Goal: Use online tool/utility: Utilize a website feature to perform a specific function

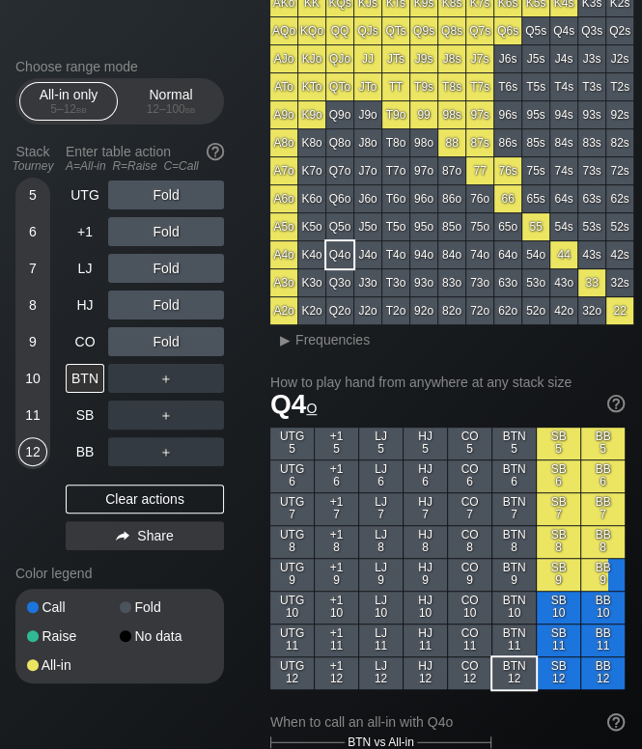
scroll to position [307, 0]
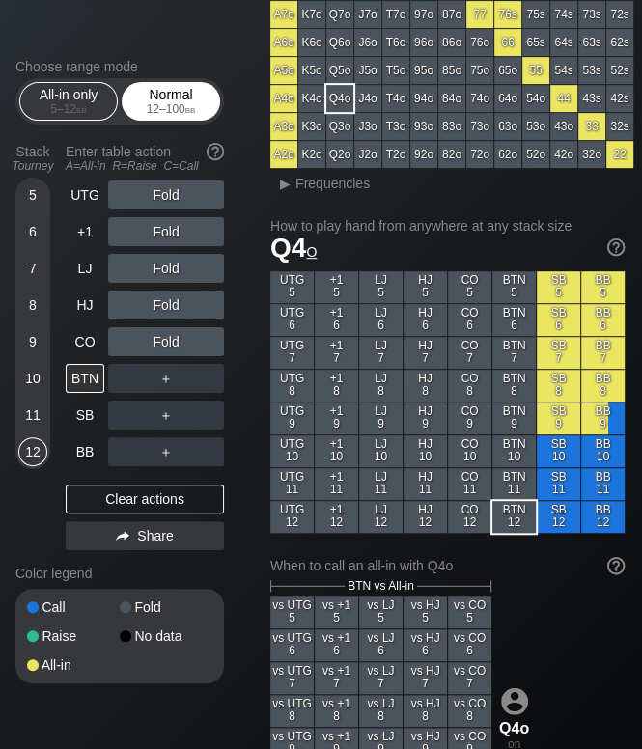
click at [171, 108] on div "12 – 100 bb" at bounding box center [170, 109] width 81 height 14
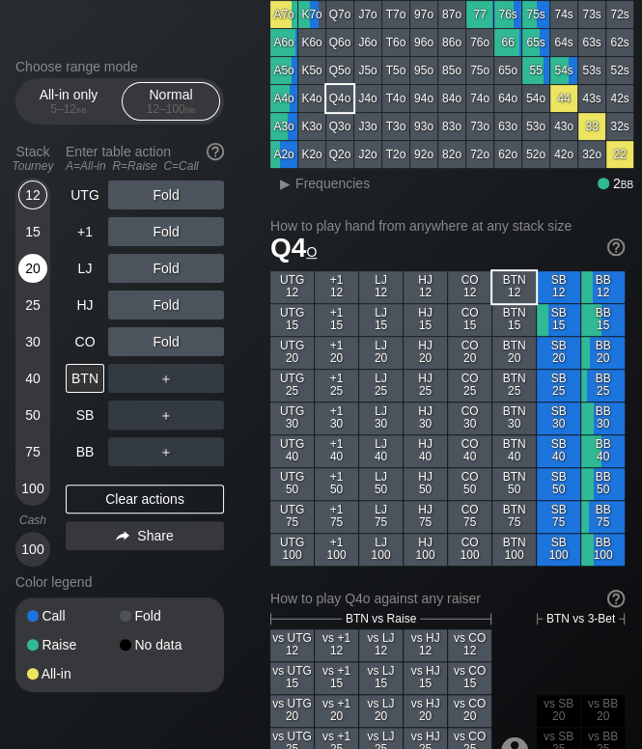
click at [42, 281] on div "20" at bounding box center [32, 272] width 29 height 37
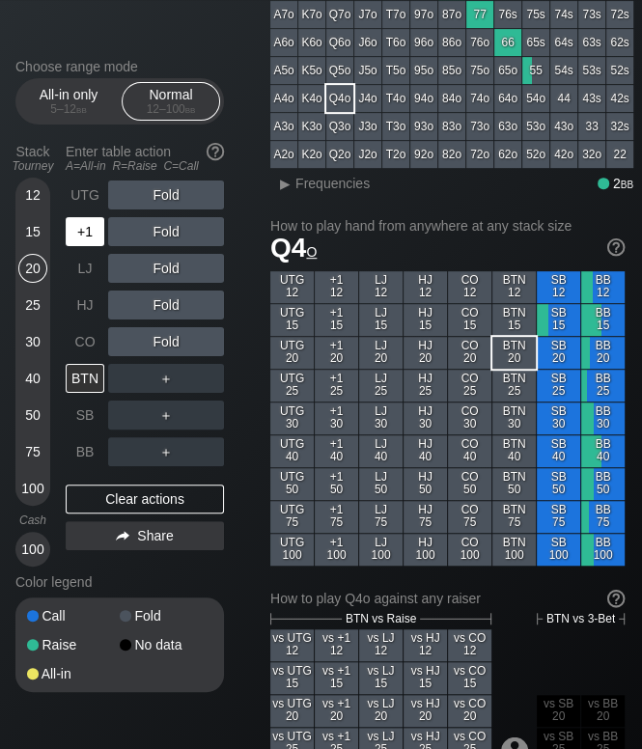
click at [88, 246] on div "+1" at bounding box center [85, 231] width 39 height 29
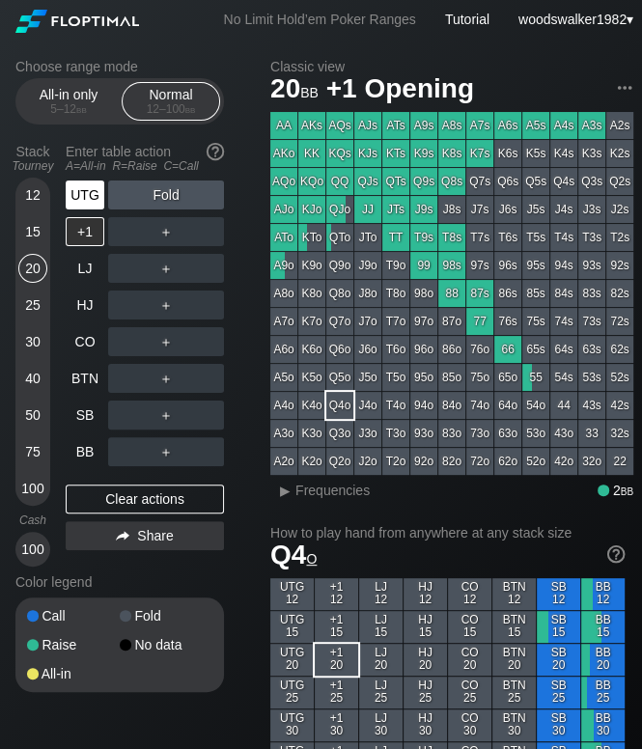
click at [93, 202] on div "UTG" at bounding box center [85, 195] width 39 height 29
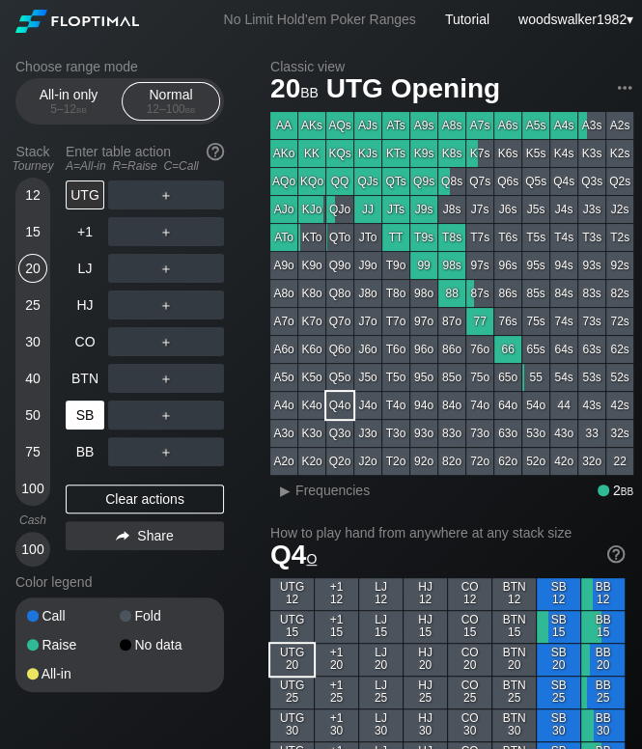
click at [97, 424] on div "SB" at bounding box center [85, 415] width 39 height 29
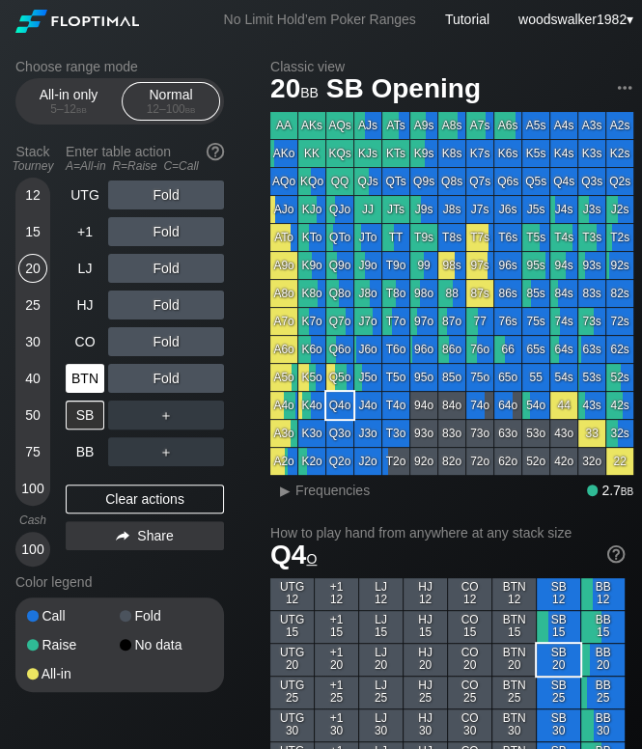
click at [77, 381] on div "BTN" at bounding box center [85, 378] width 39 height 29
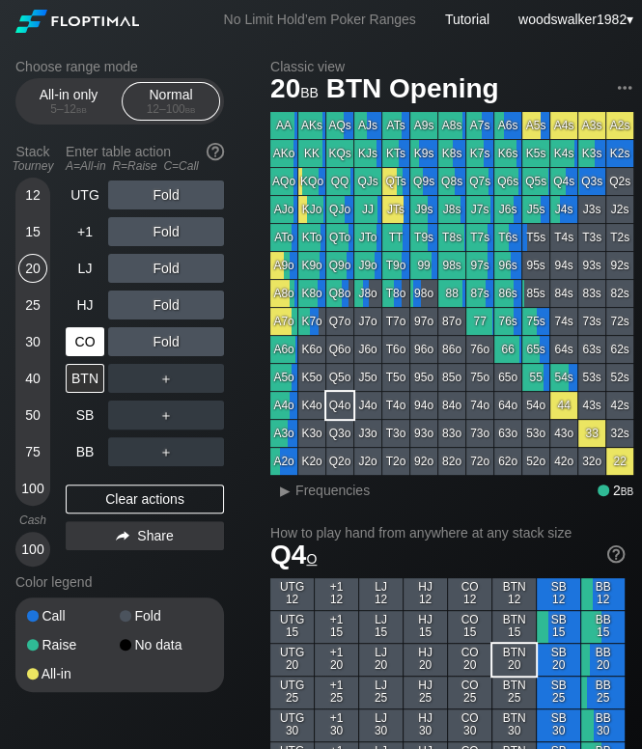
click at [81, 345] on div "CO" at bounding box center [85, 341] width 39 height 29
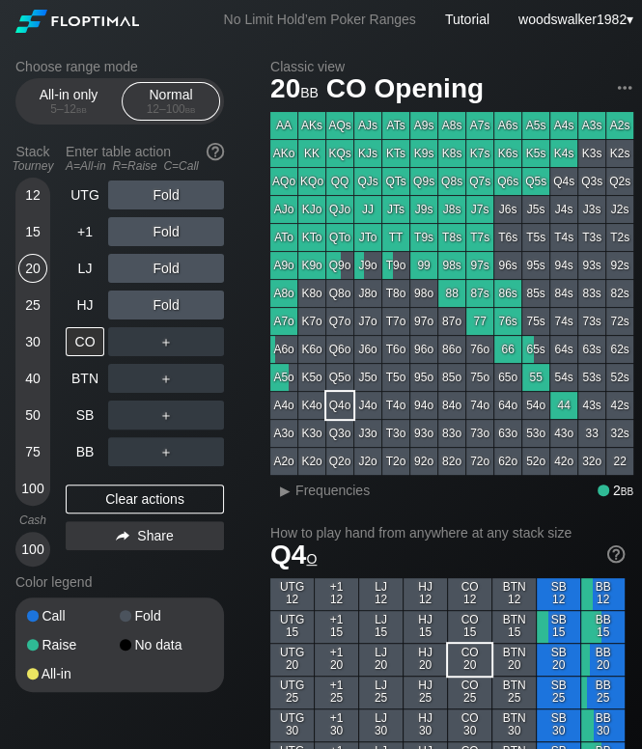
click at [36, 420] on div "50" at bounding box center [32, 415] width 29 height 29
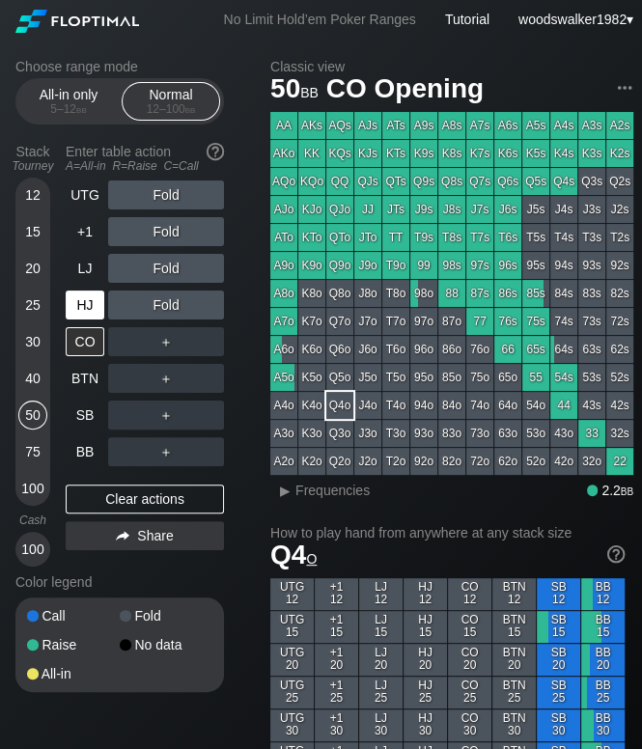
click at [88, 298] on div "HJ" at bounding box center [85, 305] width 39 height 29
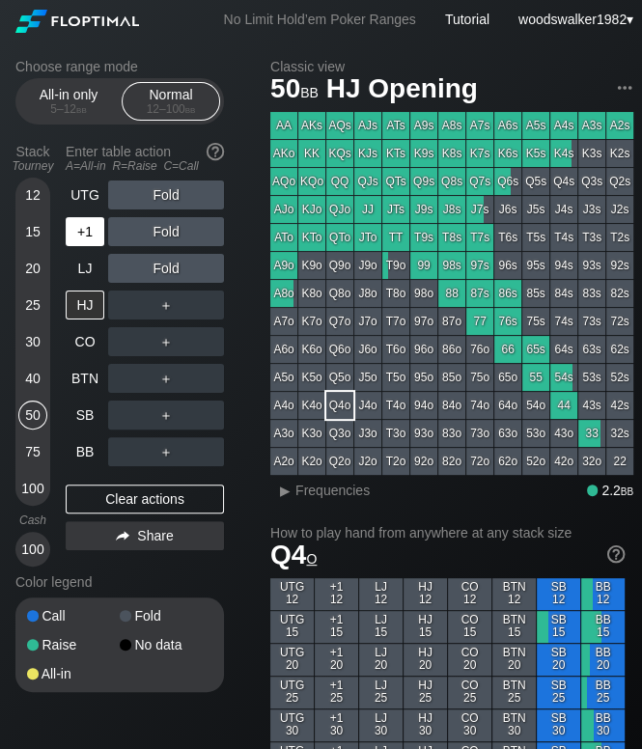
click at [99, 246] on div "+1" at bounding box center [87, 231] width 42 height 37
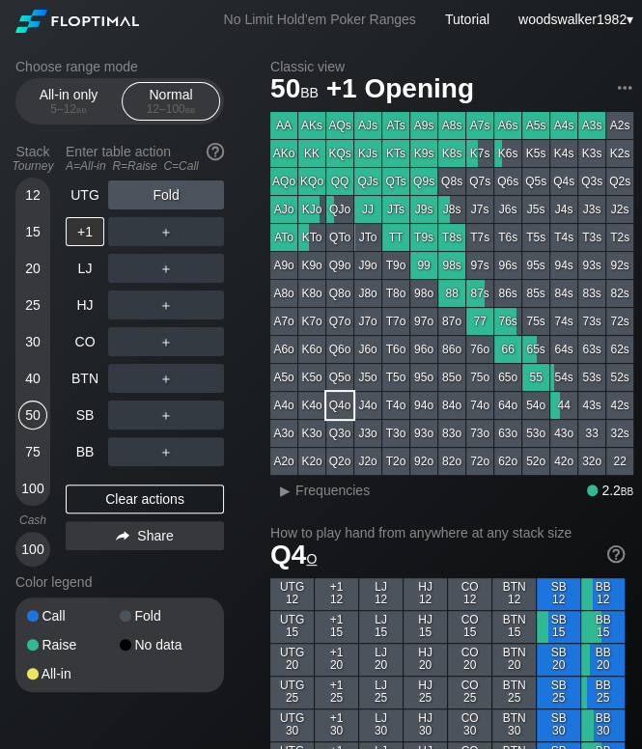
click at [39, 377] on div "40" at bounding box center [32, 378] width 29 height 29
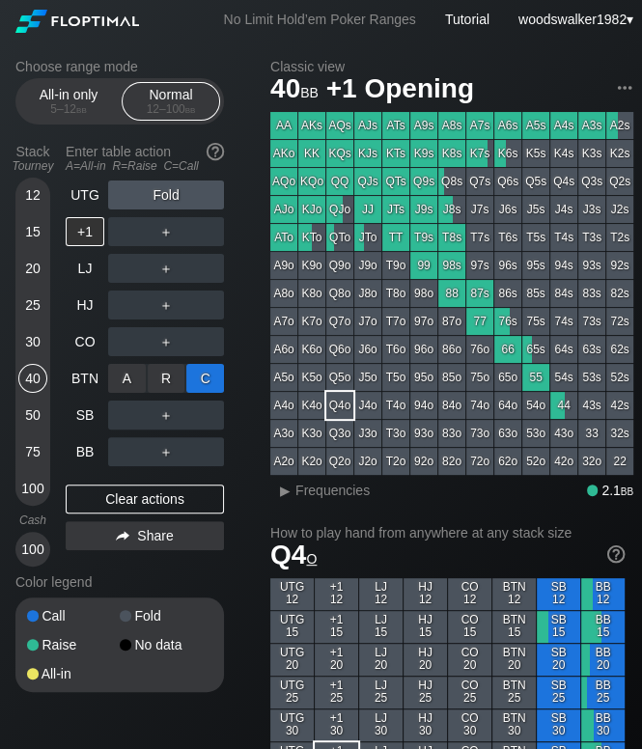
click at [211, 383] on div "C ✕" at bounding box center [205, 378] width 38 height 29
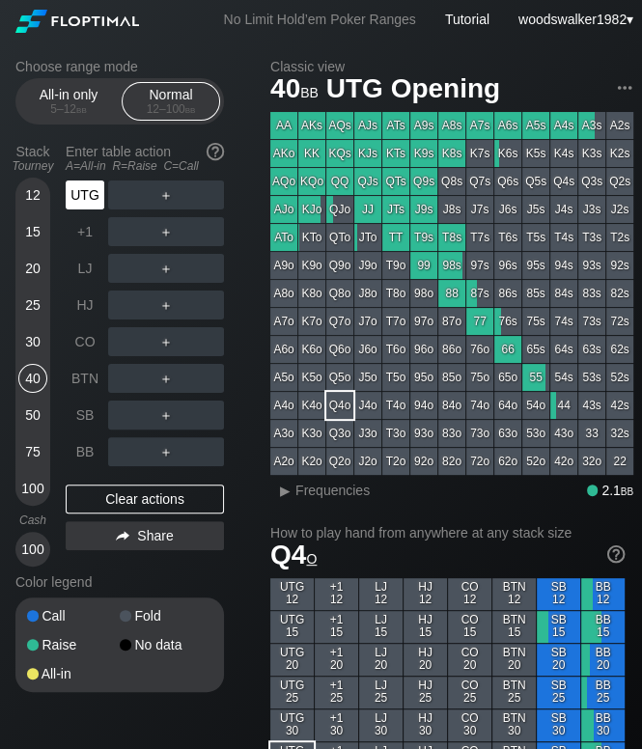
click at [88, 208] on div "UTG" at bounding box center [85, 195] width 39 height 29
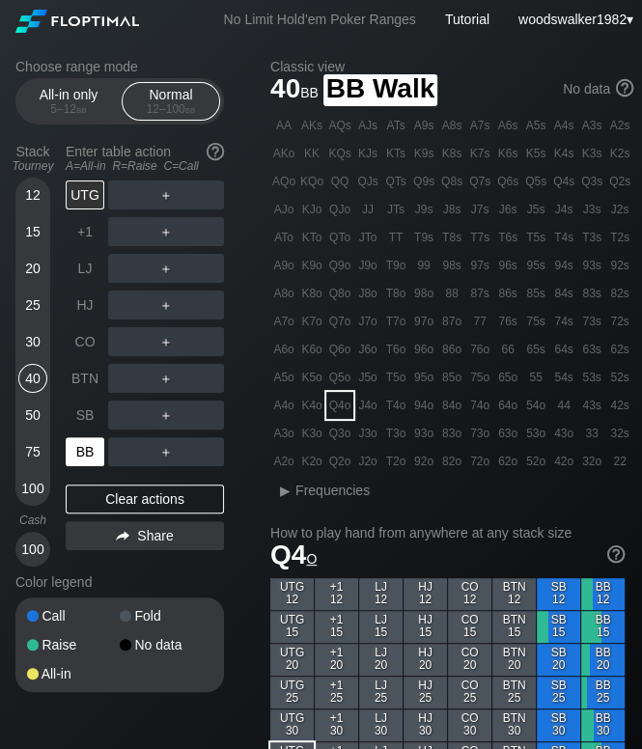
click at [93, 452] on div "BB" at bounding box center [85, 451] width 39 height 29
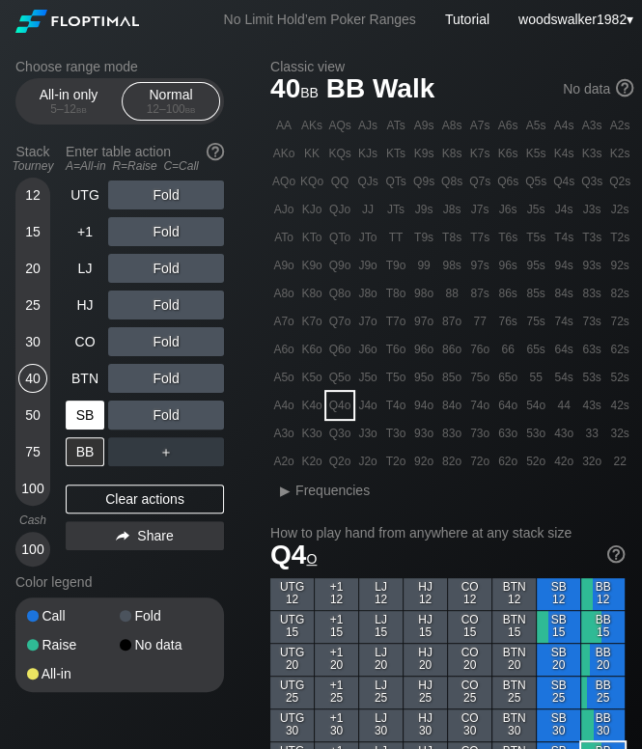
click at [103, 418] on div "SB" at bounding box center [85, 415] width 39 height 29
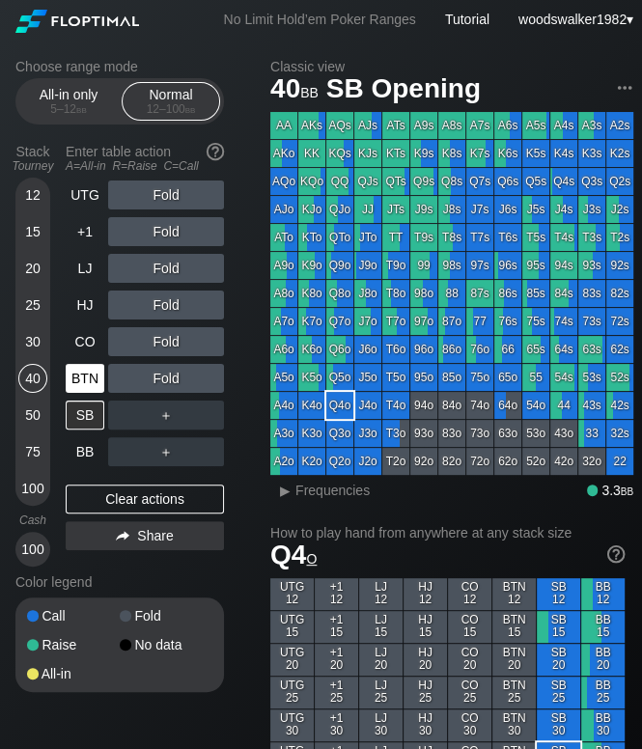
click at [89, 382] on div "BTN" at bounding box center [85, 378] width 39 height 29
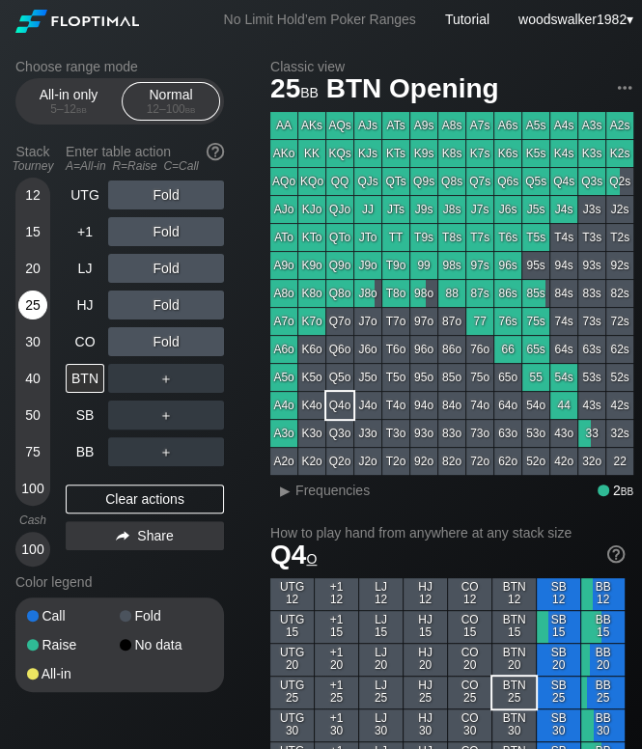
click at [39, 308] on div "25" at bounding box center [32, 305] width 29 height 29
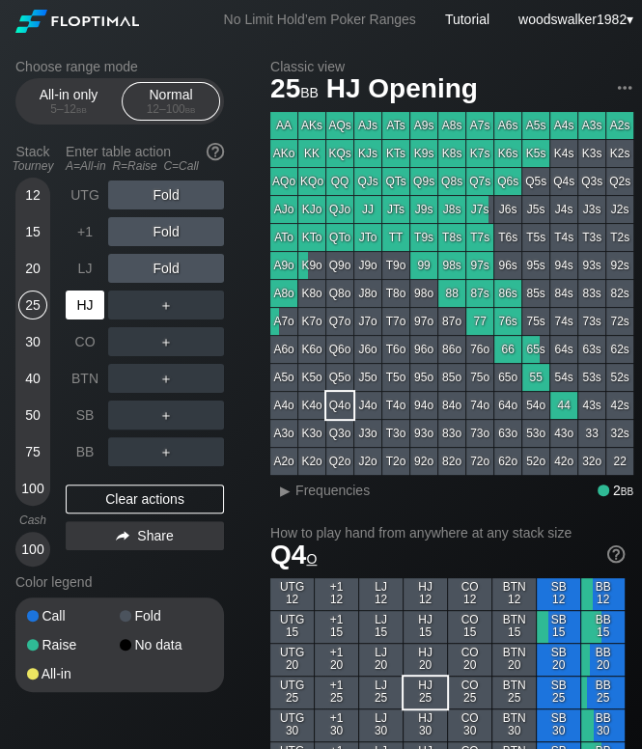
click at [88, 298] on div "HJ" at bounding box center [85, 305] width 39 height 29
click at [97, 204] on div "UTG" at bounding box center [85, 195] width 39 height 29
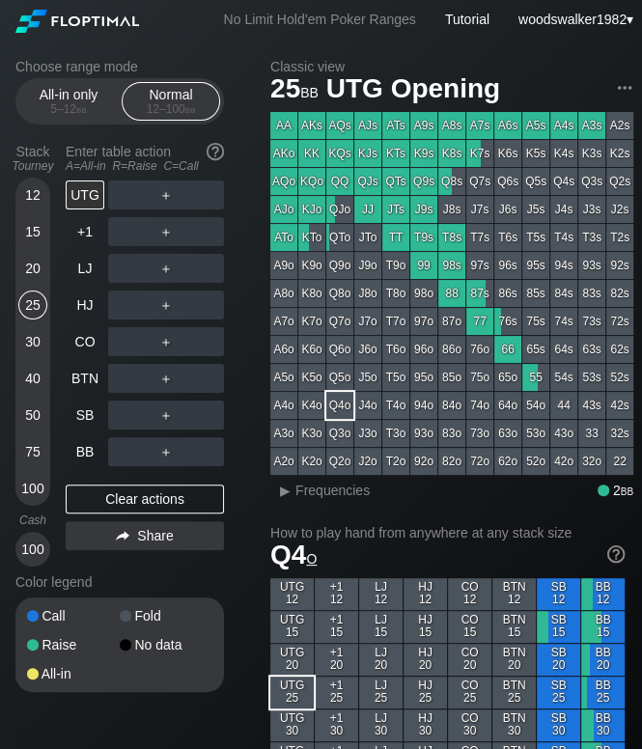
click at [31, 263] on div "20" at bounding box center [32, 268] width 29 height 29
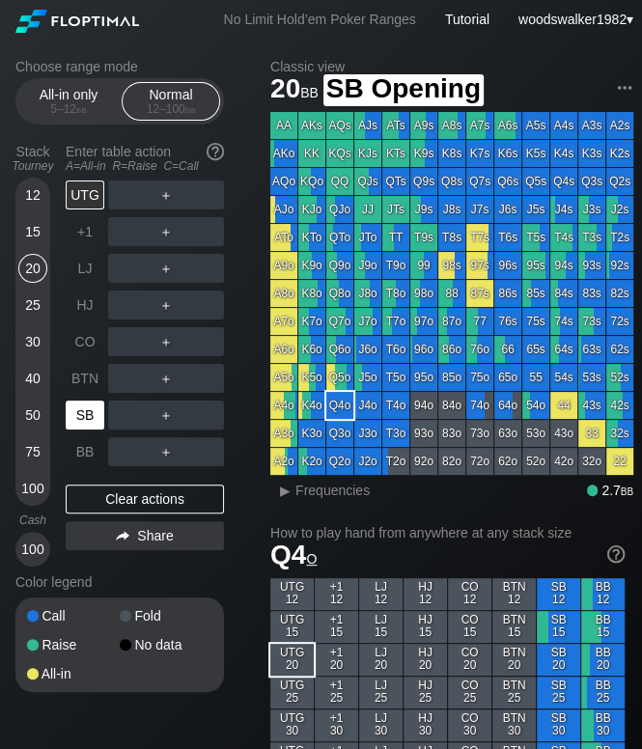
click at [70, 422] on div "SB" at bounding box center [85, 415] width 39 height 29
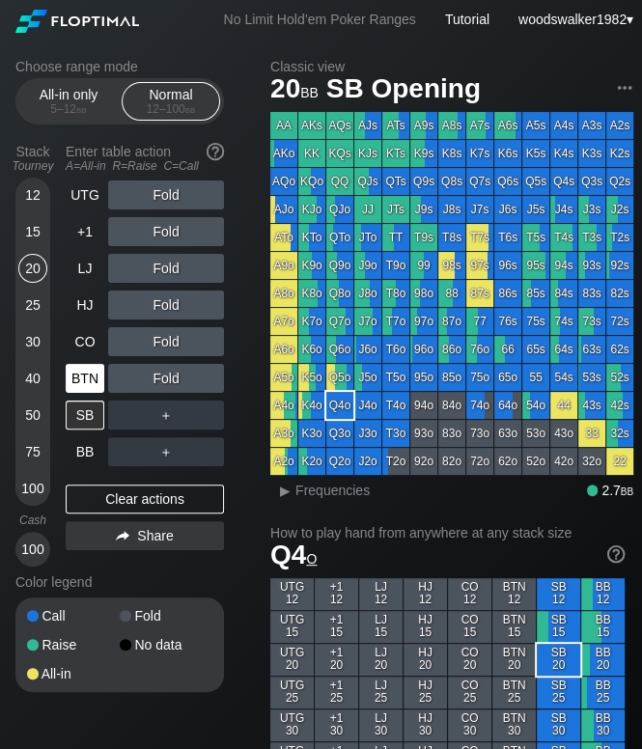
click at [93, 382] on div "BTN" at bounding box center [85, 378] width 39 height 29
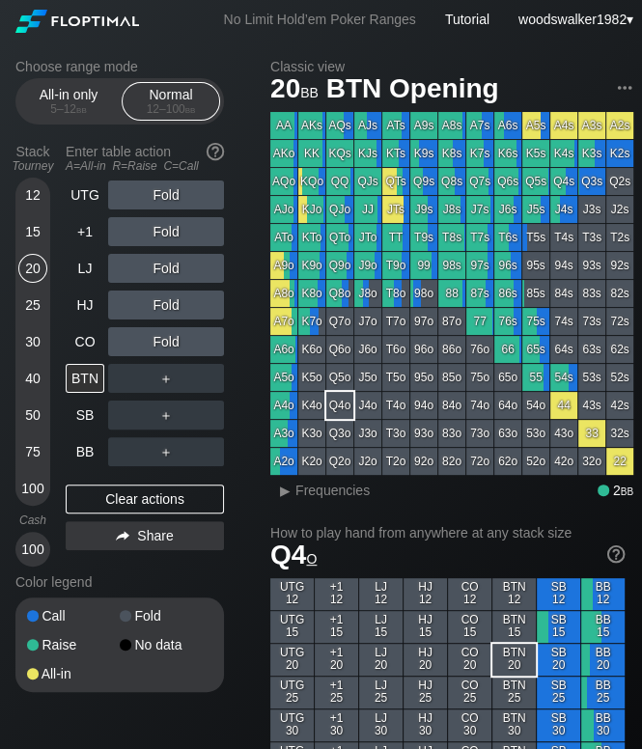
click at [33, 235] on div "15" at bounding box center [32, 231] width 29 height 29
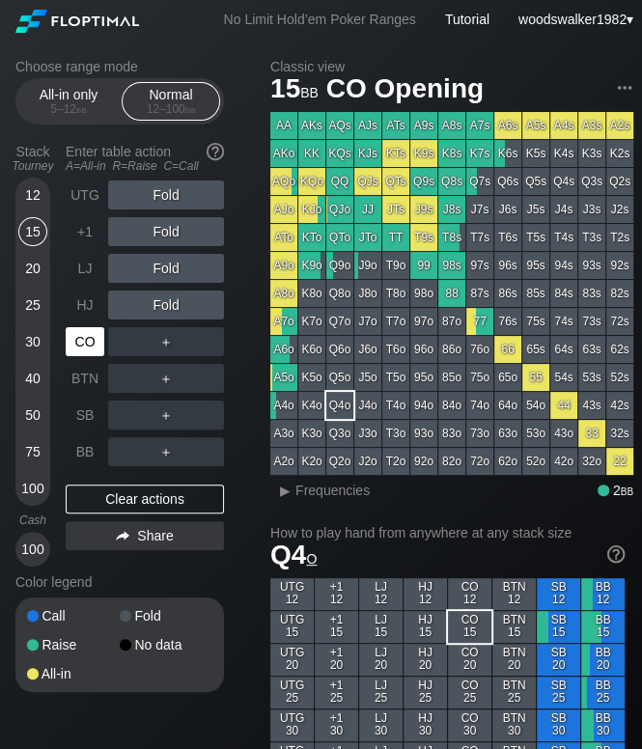
click at [93, 353] on div "CO" at bounding box center [85, 341] width 39 height 29
click at [78, 309] on div "HJ" at bounding box center [85, 305] width 39 height 29
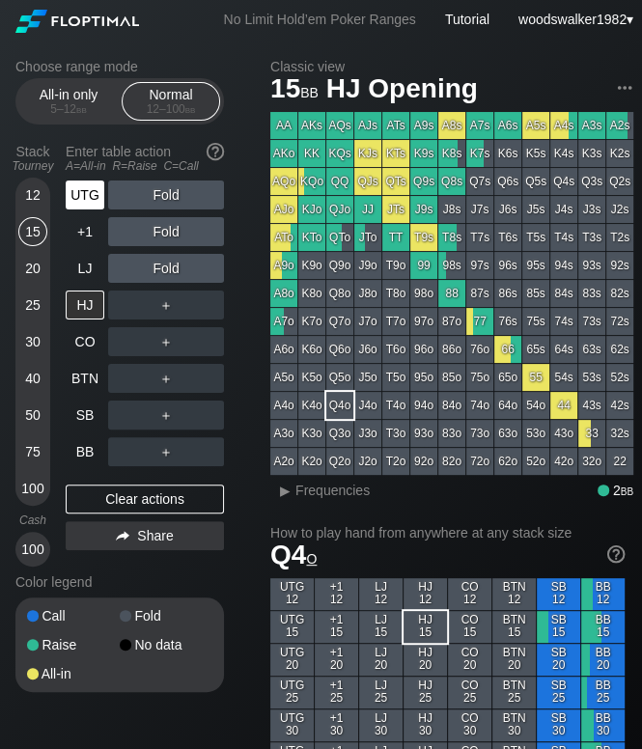
click at [85, 206] on div "UTG" at bounding box center [85, 195] width 39 height 29
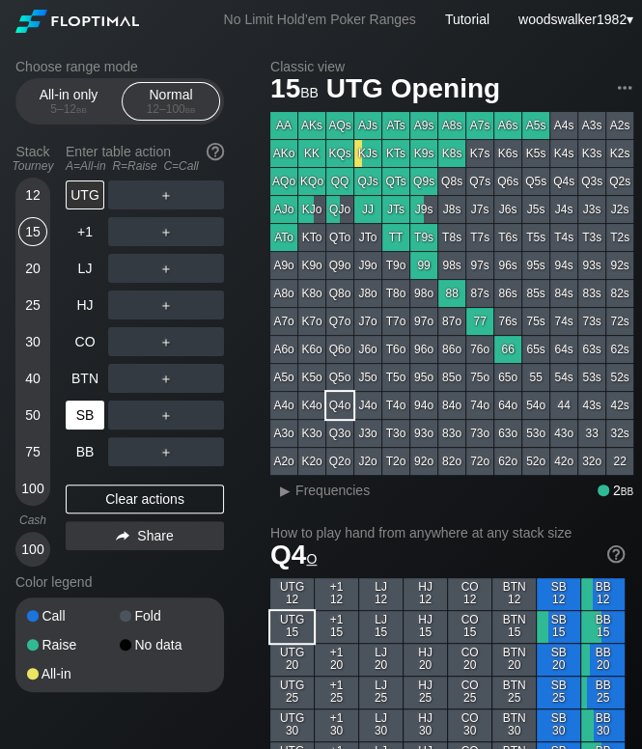
click at [92, 413] on div "SB" at bounding box center [85, 415] width 39 height 29
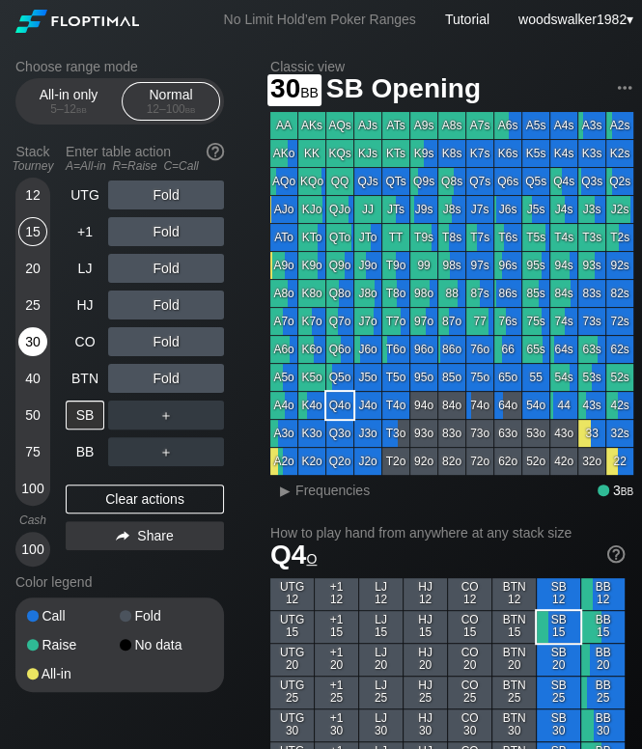
click at [35, 340] on div "30" at bounding box center [32, 341] width 29 height 29
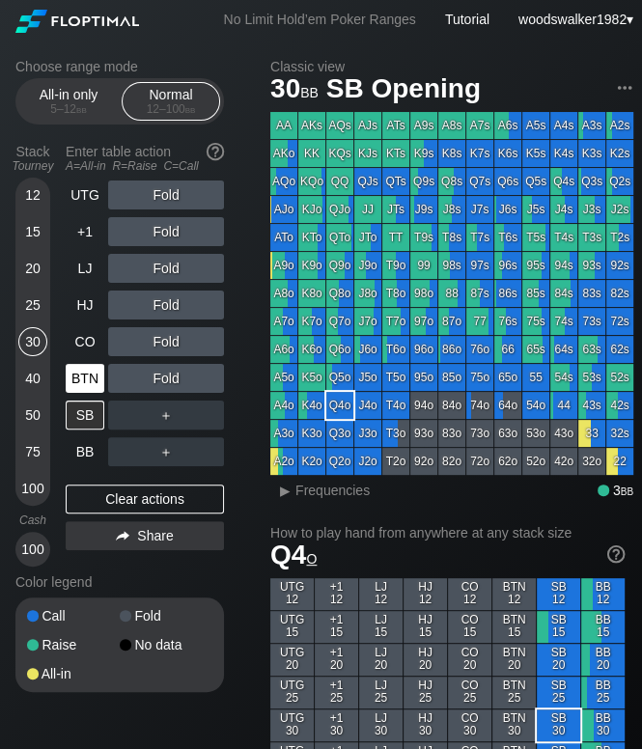
click at [91, 374] on div "BTN" at bounding box center [85, 378] width 39 height 29
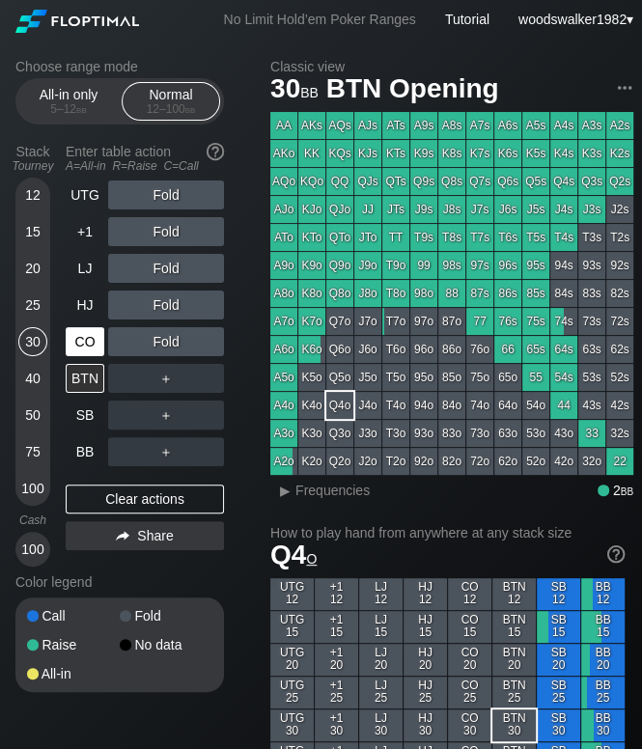
click at [93, 343] on div "CO" at bounding box center [85, 341] width 39 height 29
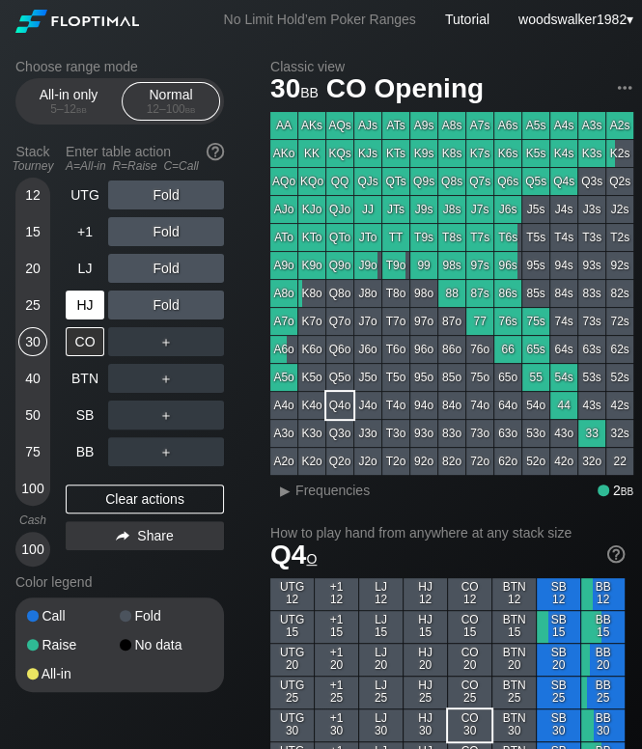
click at [85, 312] on div "HJ" at bounding box center [85, 305] width 39 height 29
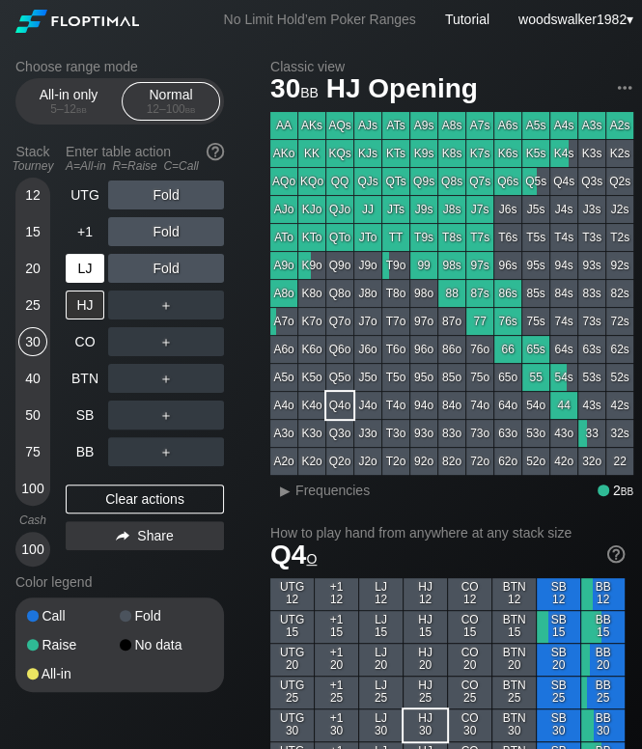
click at [83, 273] on div "LJ" at bounding box center [85, 268] width 39 height 29
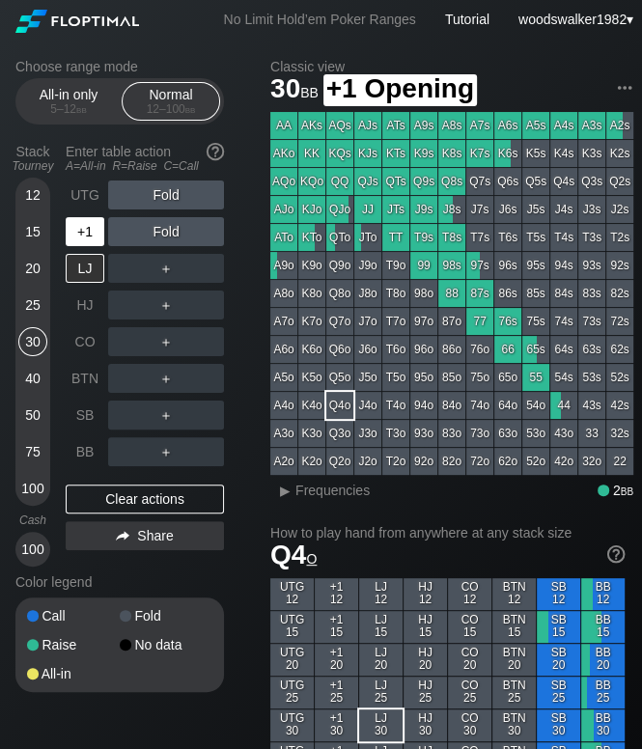
click at [85, 244] on div "+1" at bounding box center [85, 231] width 39 height 29
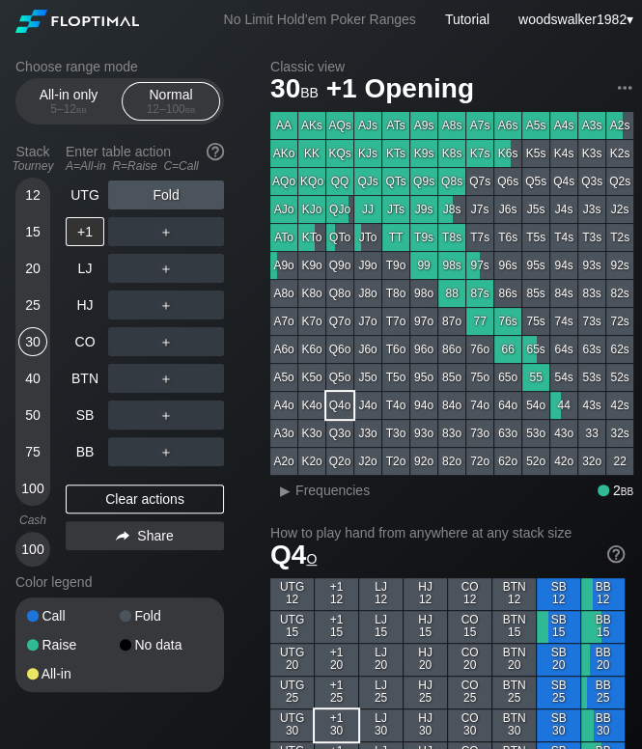
click at [28, 310] on div "25" at bounding box center [32, 305] width 29 height 29
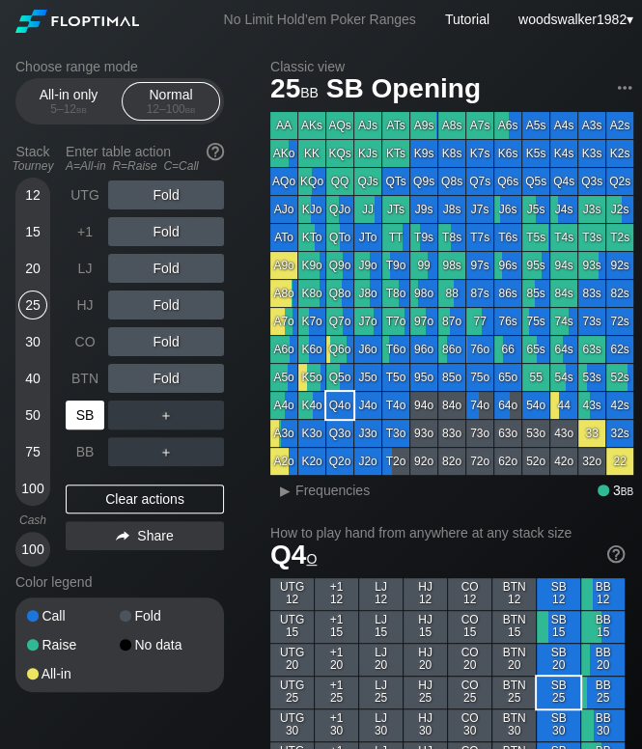
click at [86, 422] on div "SB" at bounding box center [85, 415] width 39 height 29
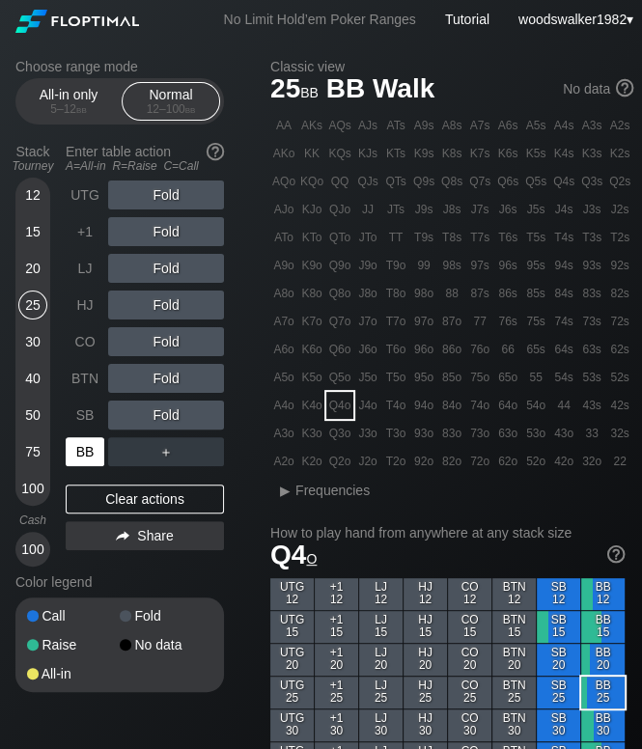
click at [86, 447] on div "BB" at bounding box center [85, 451] width 39 height 29
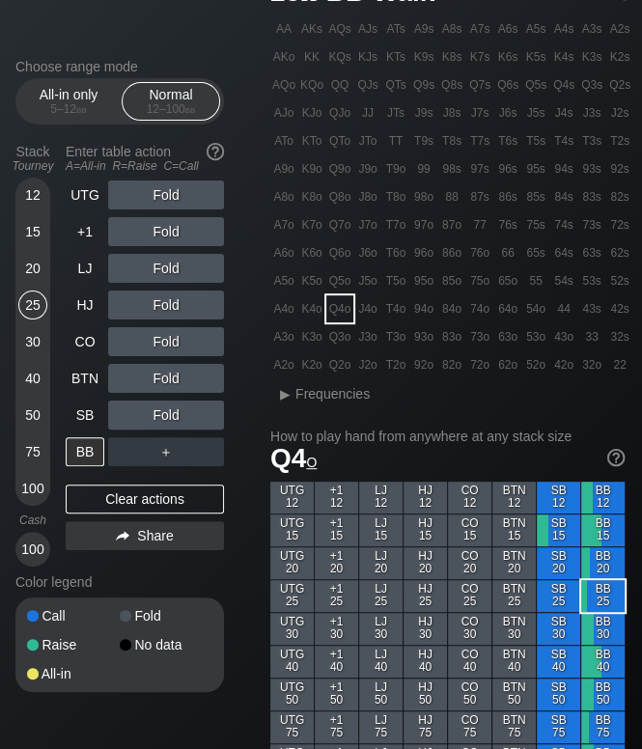
click at [282, 178] on div "A9o" at bounding box center [283, 168] width 27 height 27
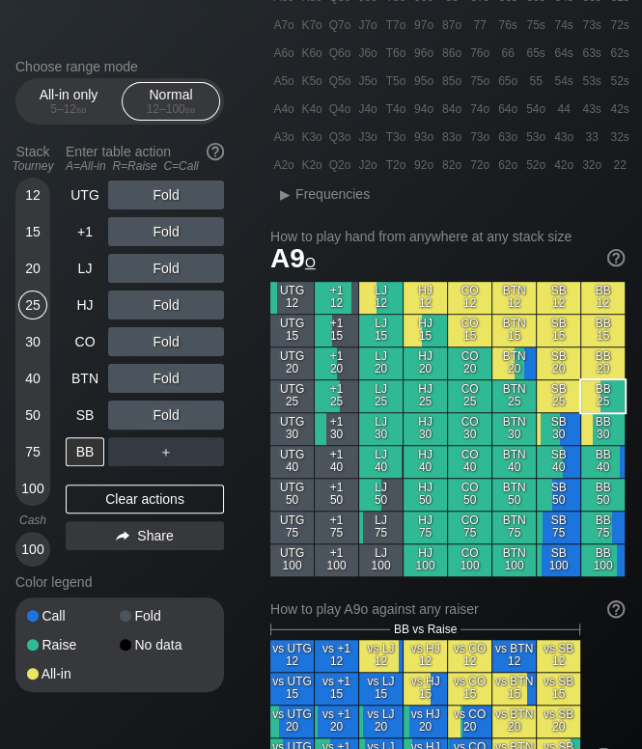
scroll to position [338, 0]
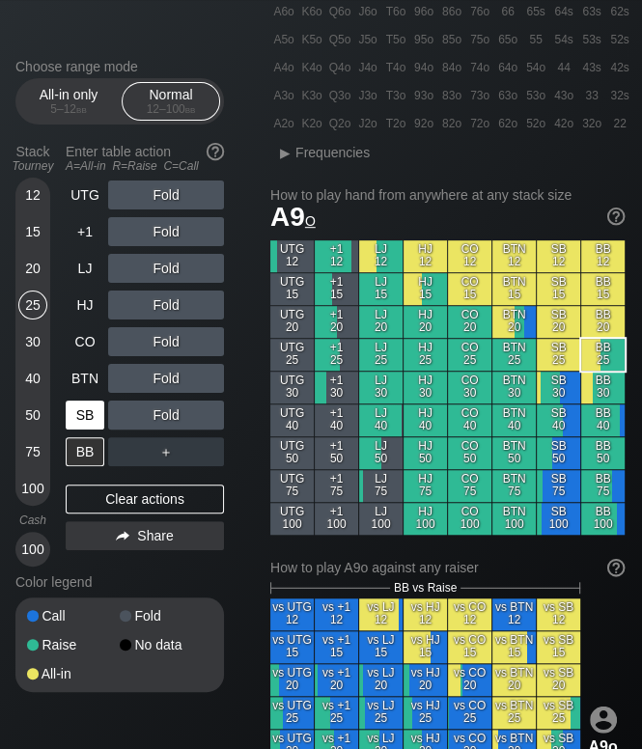
click at [89, 414] on div "SB" at bounding box center [85, 415] width 39 height 29
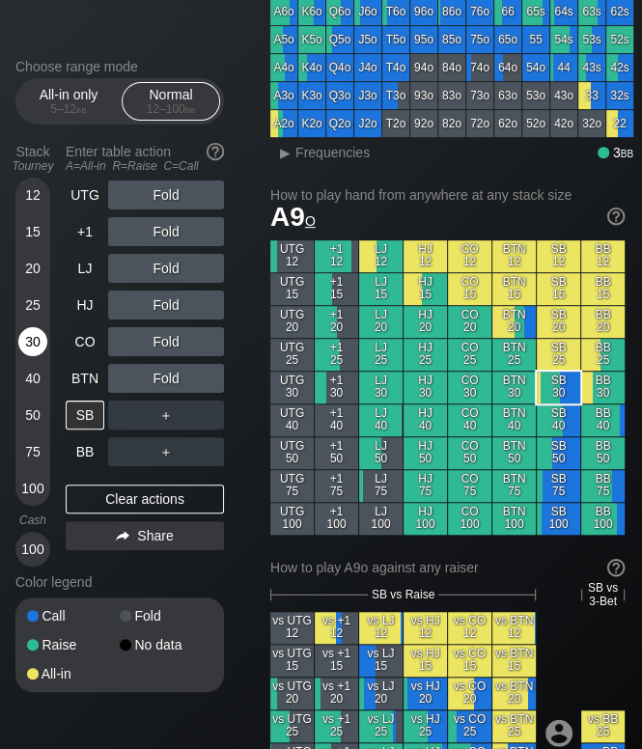
click at [30, 340] on div "30" at bounding box center [32, 341] width 29 height 29
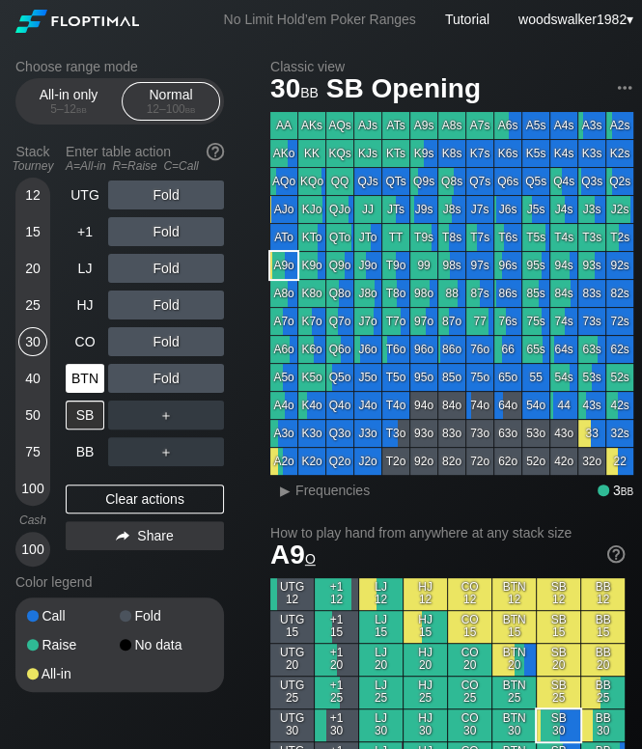
click at [96, 381] on div "BTN" at bounding box center [85, 378] width 39 height 29
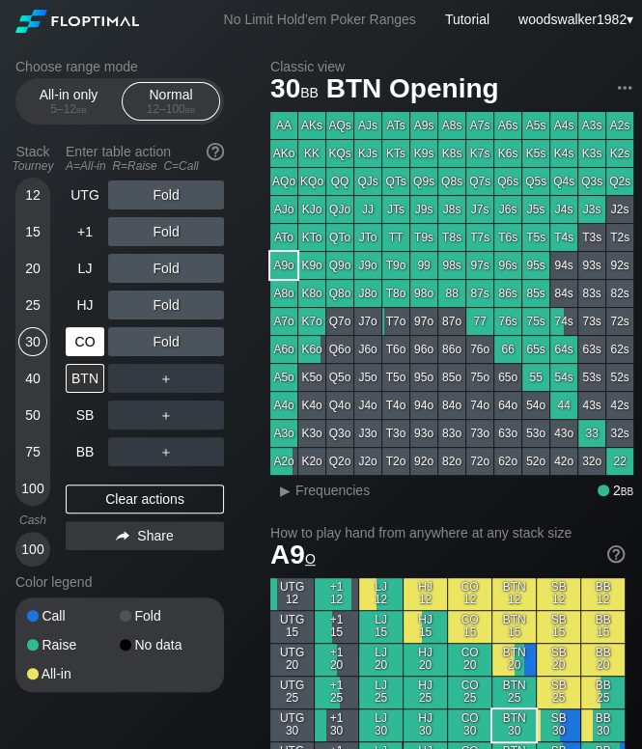
click at [85, 342] on div "CO" at bounding box center [85, 341] width 39 height 29
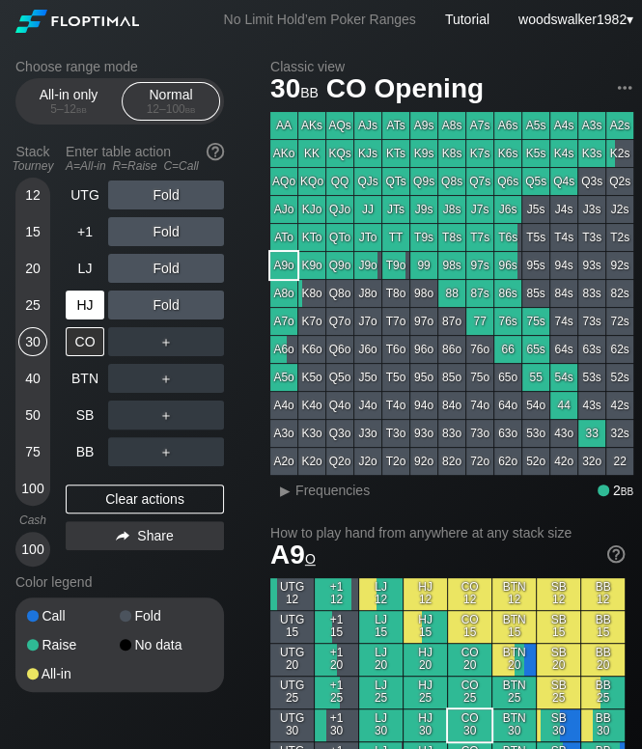
click at [91, 312] on div "HJ" at bounding box center [85, 305] width 39 height 29
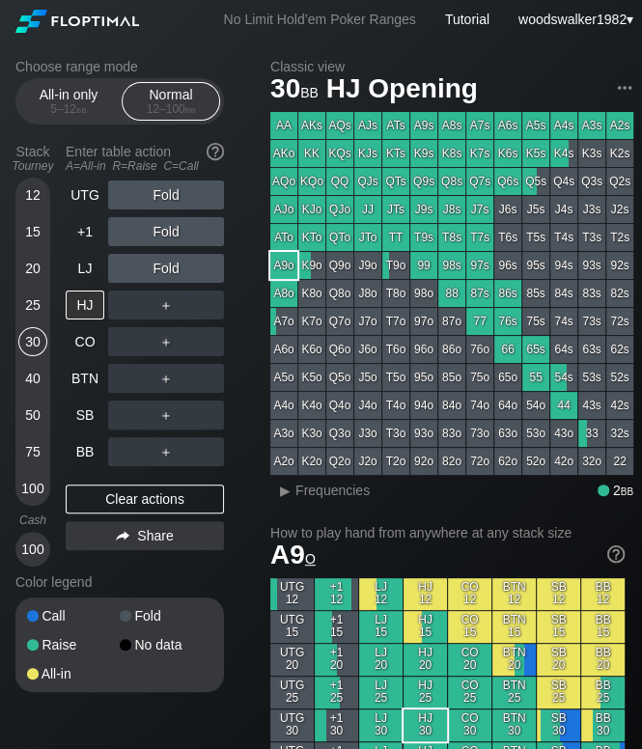
click at [38, 374] on div "40" at bounding box center [32, 378] width 29 height 29
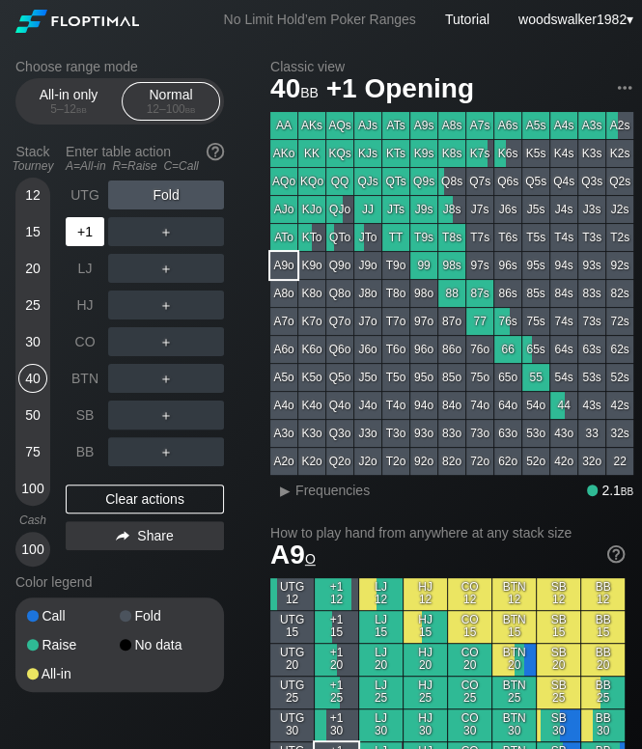
click at [82, 238] on div "+1" at bounding box center [85, 231] width 39 height 29
click at [99, 207] on div "UTG" at bounding box center [85, 195] width 39 height 29
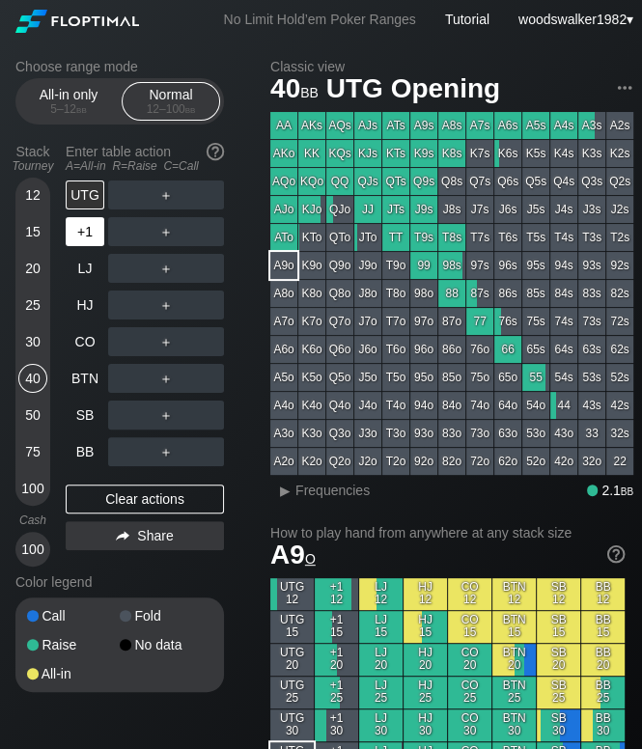
click at [89, 245] on div "+1" at bounding box center [85, 231] width 39 height 29
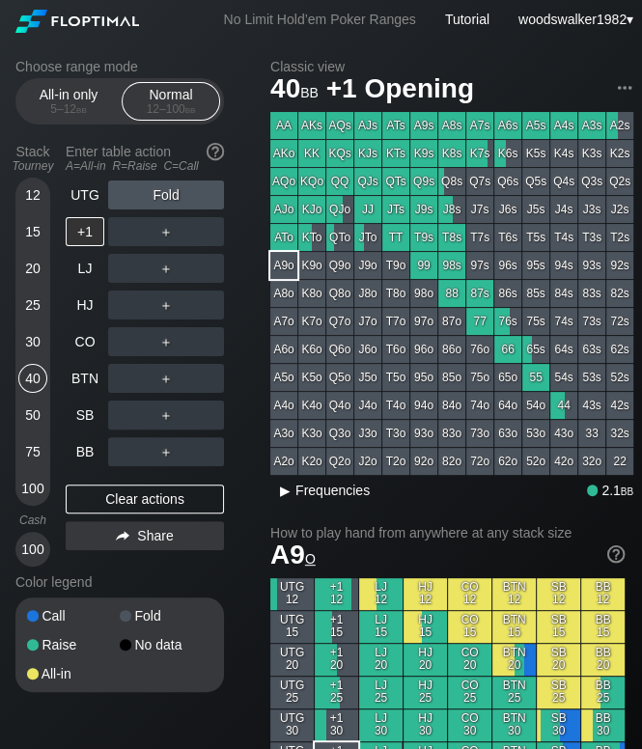
click at [331, 490] on span "Frequencies" at bounding box center [333, 490] width 74 height 15
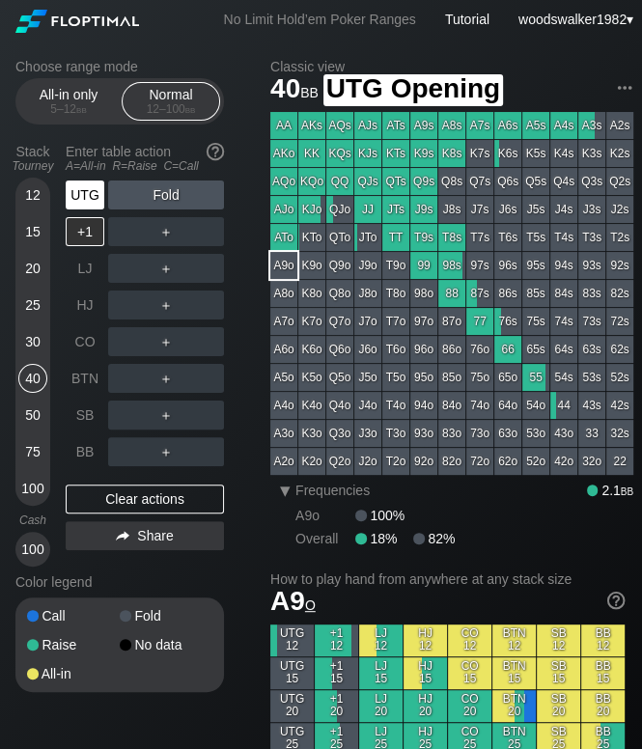
click at [73, 190] on div "UTG" at bounding box center [85, 195] width 39 height 29
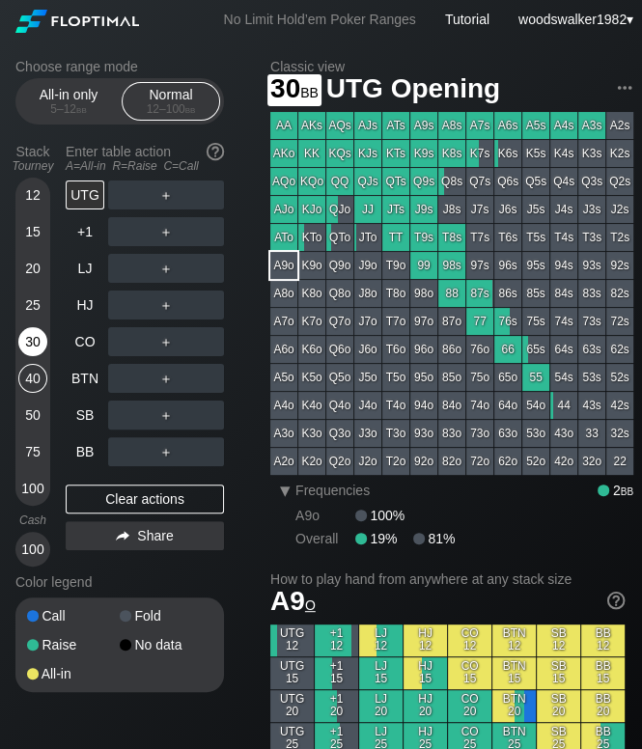
click at [33, 337] on div "30" at bounding box center [32, 341] width 29 height 29
click at [35, 270] on div "20" at bounding box center [32, 268] width 29 height 29
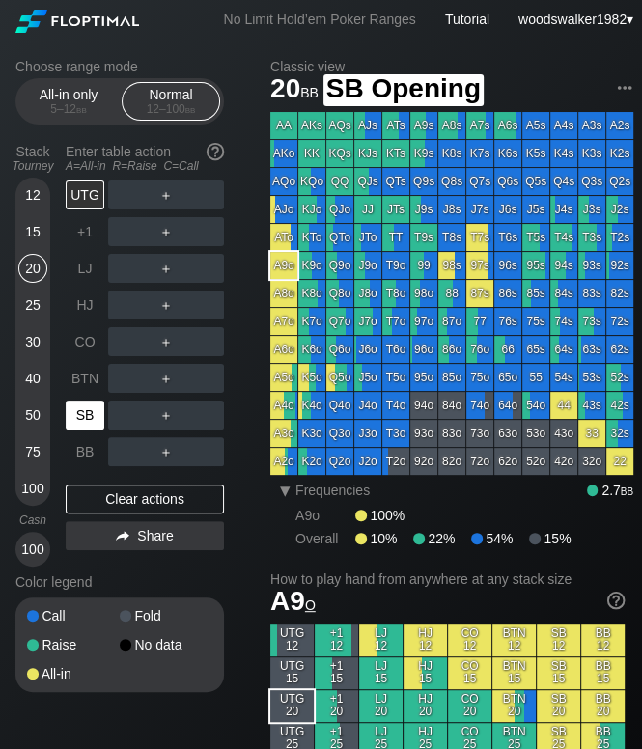
click at [92, 405] on div "SB" at bounding box center [85, 415] width 39 height 29
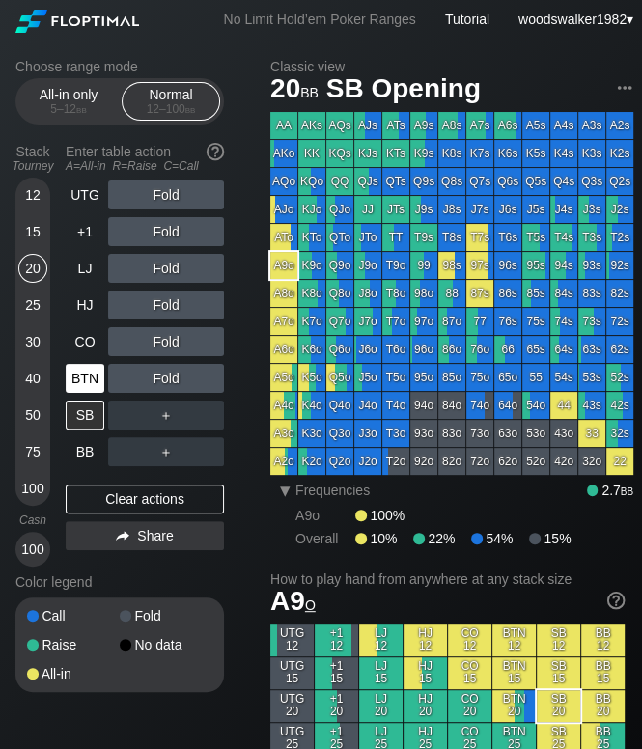
click at [82, 380] on div "BTN" at bounding box center [85, 378] width 39 height 29
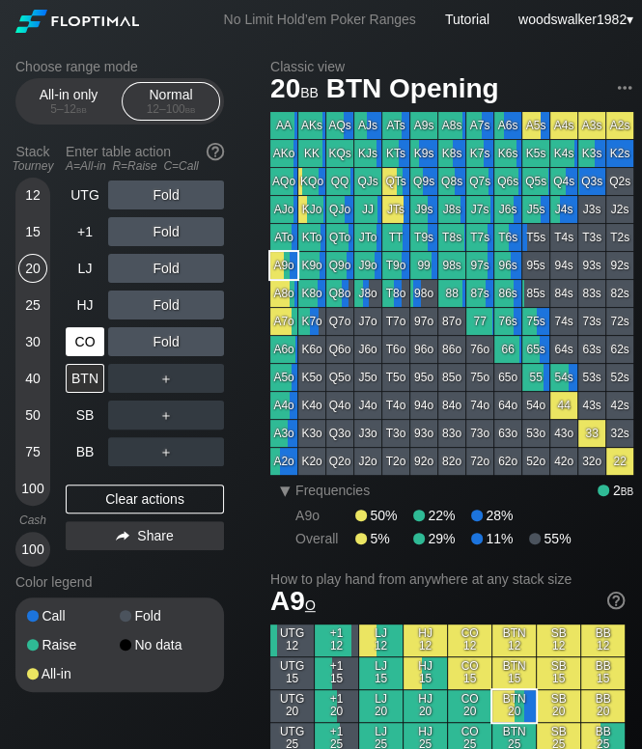
click at [89, 346] on div "CO" at bounding box center [85, 341] width 39 height 29
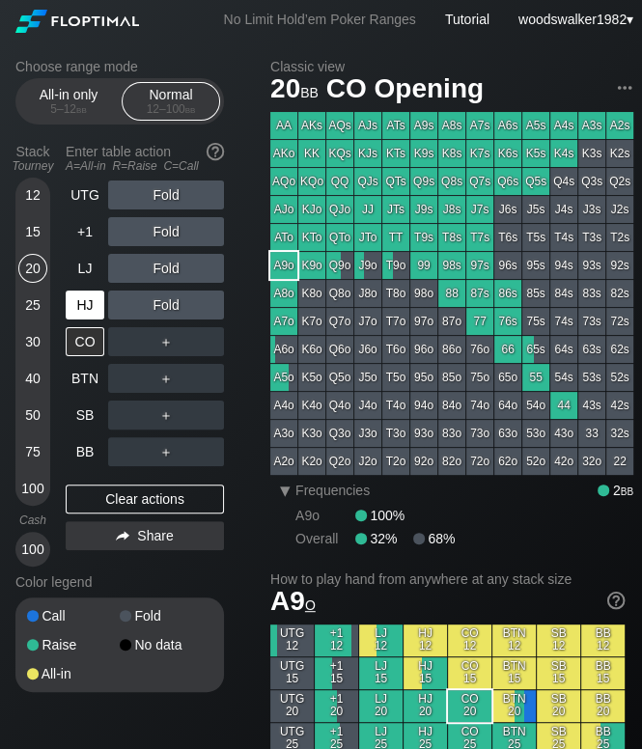
click at [86, 303] on div "HJ" at bounding box center [85, 305] width 39 height 29
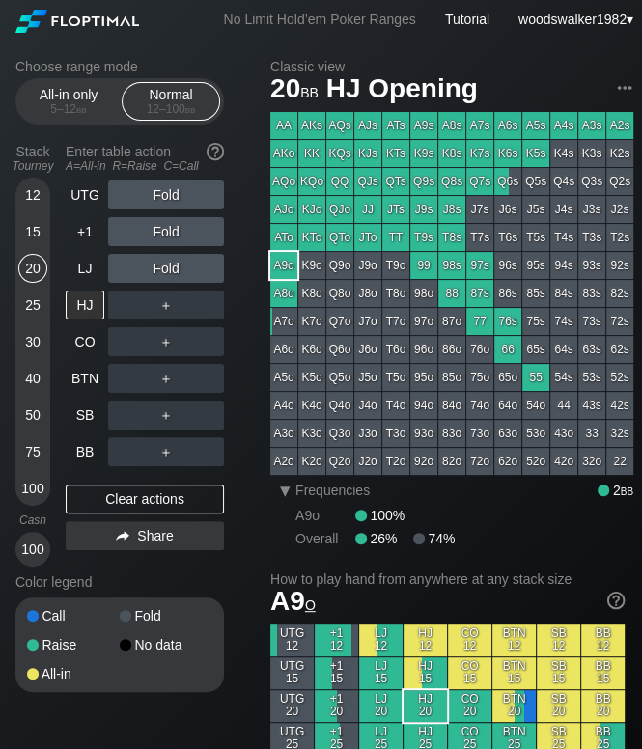
click at [40, 308] on div "25" at bounding box center [32, 305] width 29 height 29
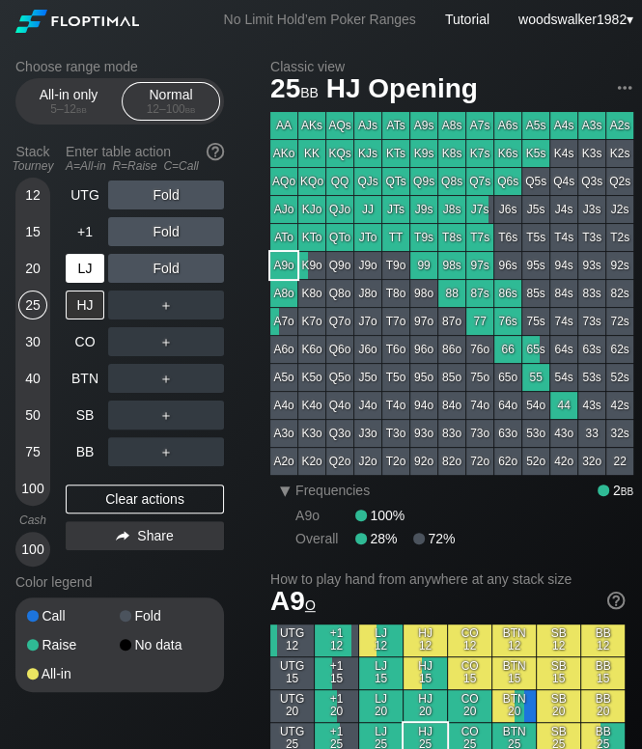
click at [77, 274] on div "LJ" at bounding box center [85, 268] width 39 height 29
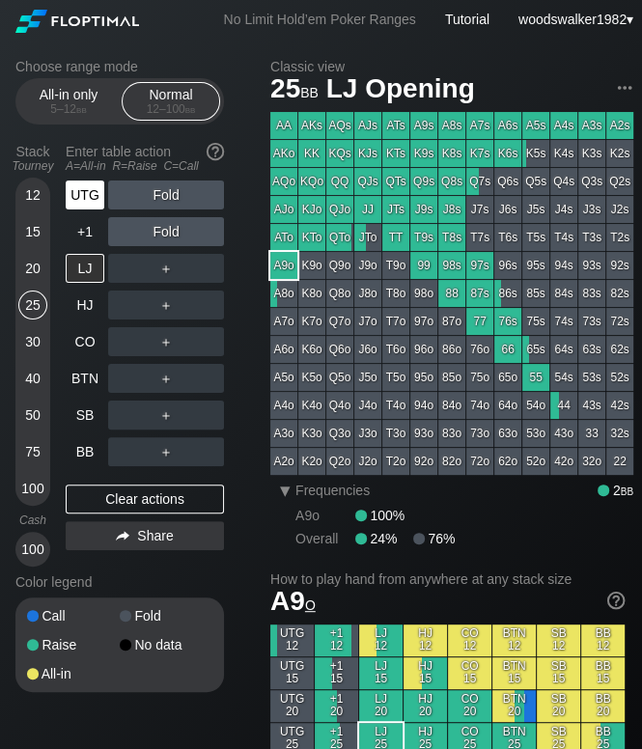
click at [87, 208] on div "UTG" at bounding box center [85, 195] width 39 height 29
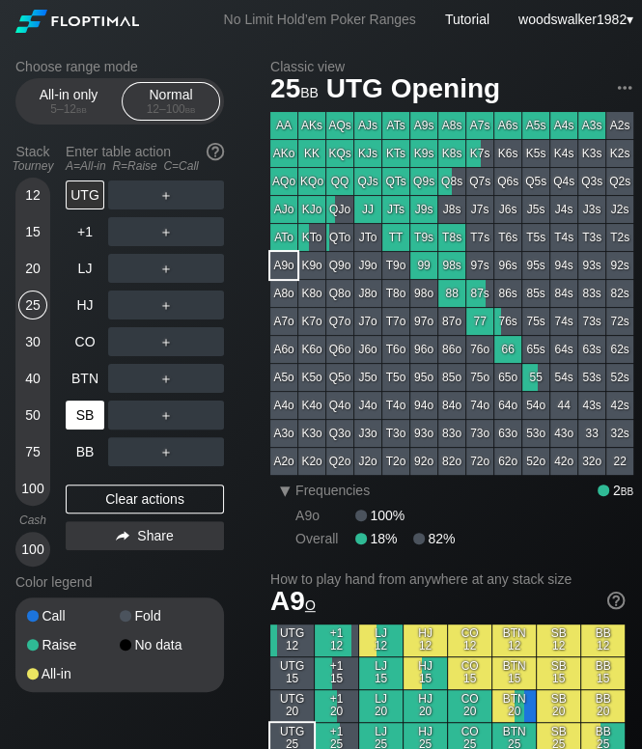
click at [92, 417] on div "SB" at bounding box center [85, 415] width 39 height 29
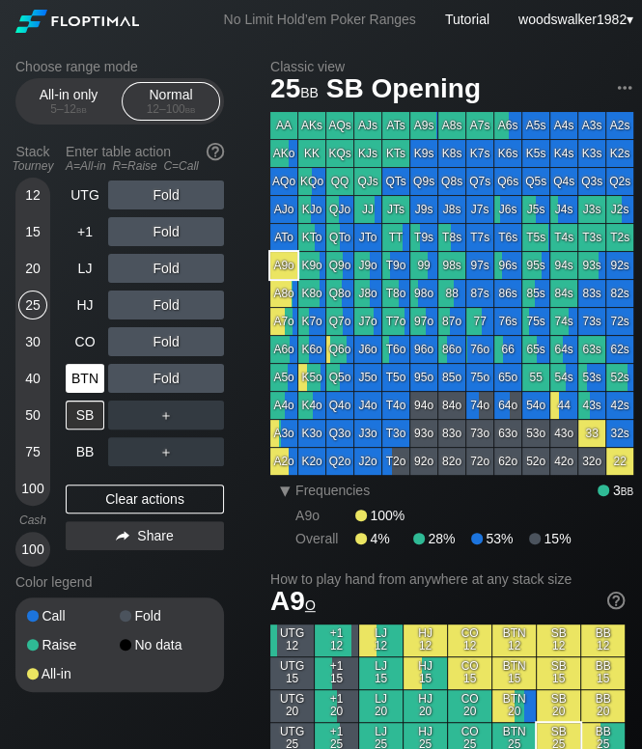
click at [91, 377] on div "BTN" at bounding box center [85, 378] width 39 height 29
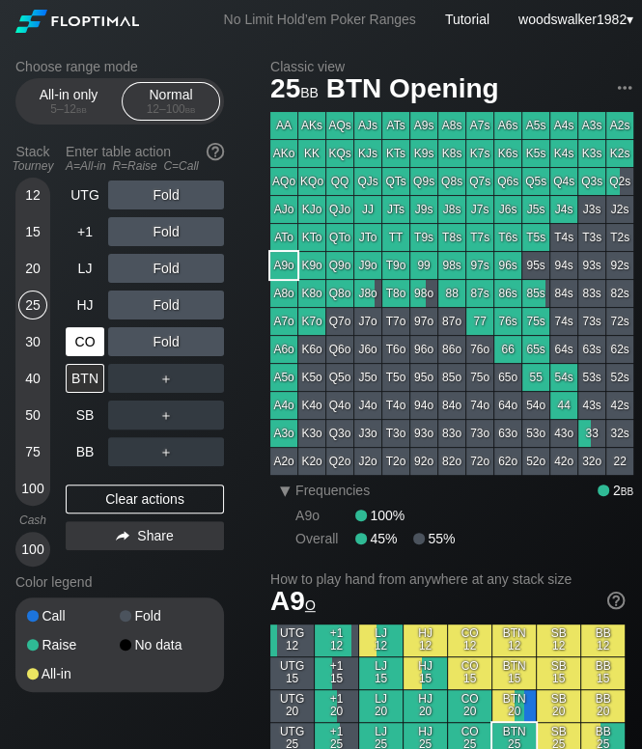
click at [95, 343] on div "CO" at bounding box center [85, 341] width 39 height 29
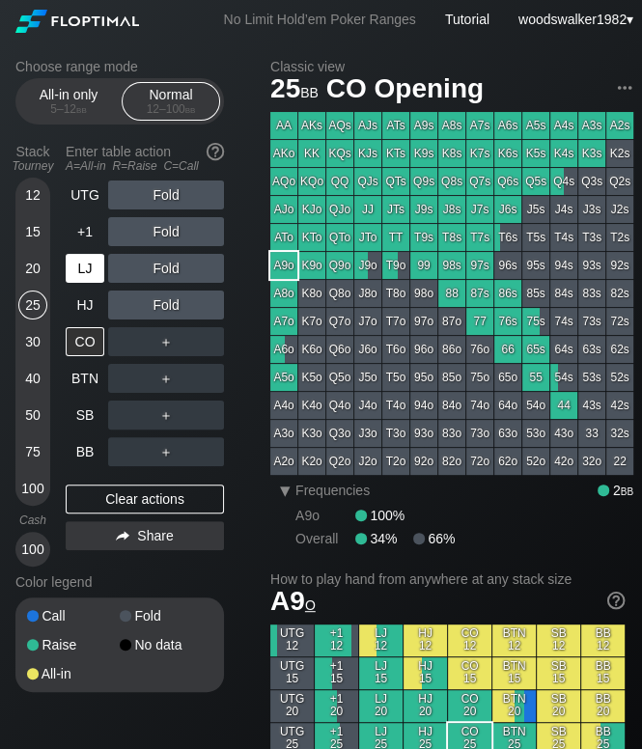
click at [86, 271] on div "LJ" at bounding box center [85, 268] width 39 height 29
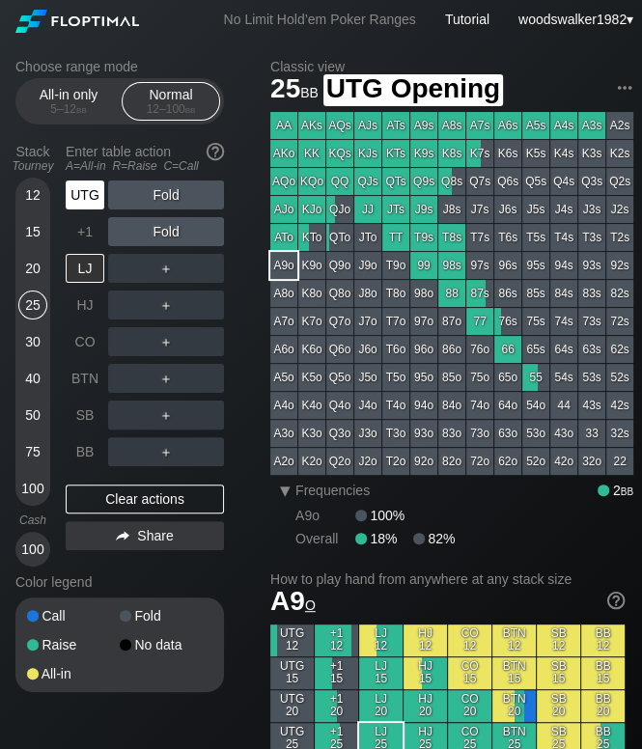
click at [84, 202] on div "UTG" at bounding box center [85, 195] width 39 height 29
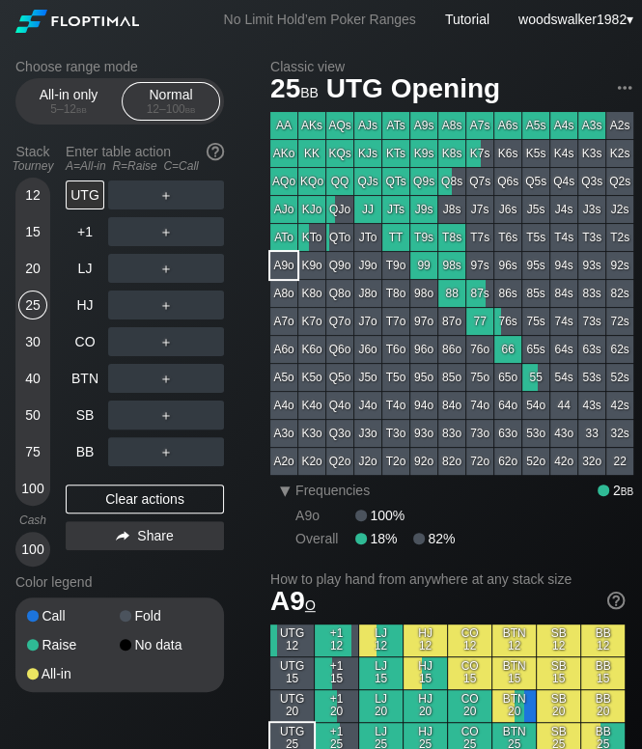
click at [39, 270] on div "20" at bounding box center [32, 268] width 29 height 29
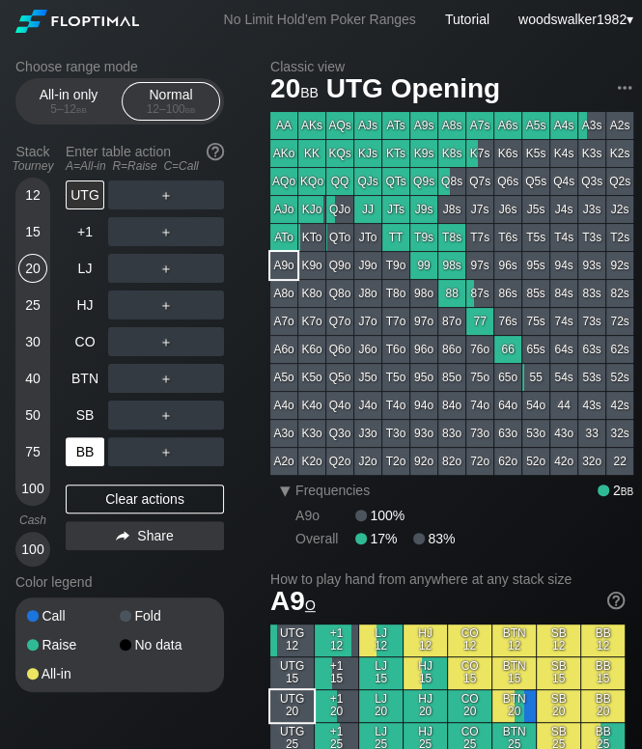
click at [91, 447] on div "BB" at bounding box center [85, 451] width 39 height 29
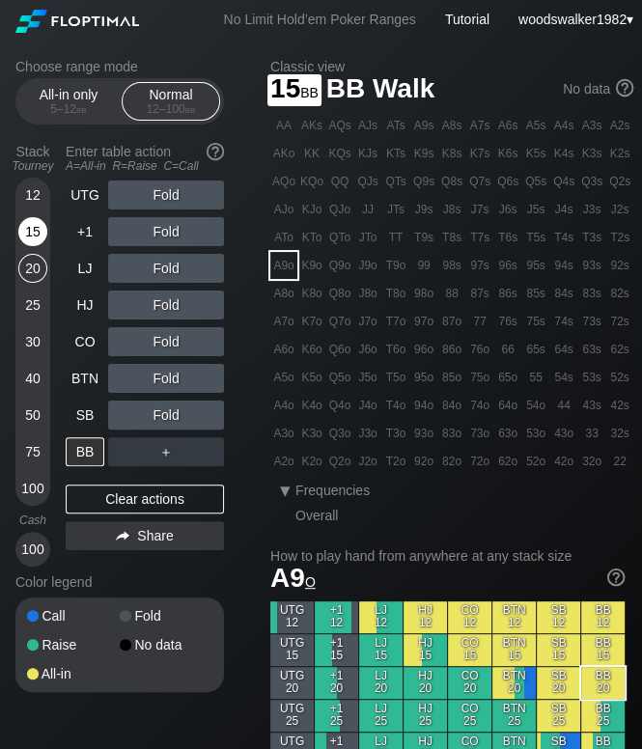
click at [35, 239] on div "15" at bounding box center [32, 231] width 29 height 29
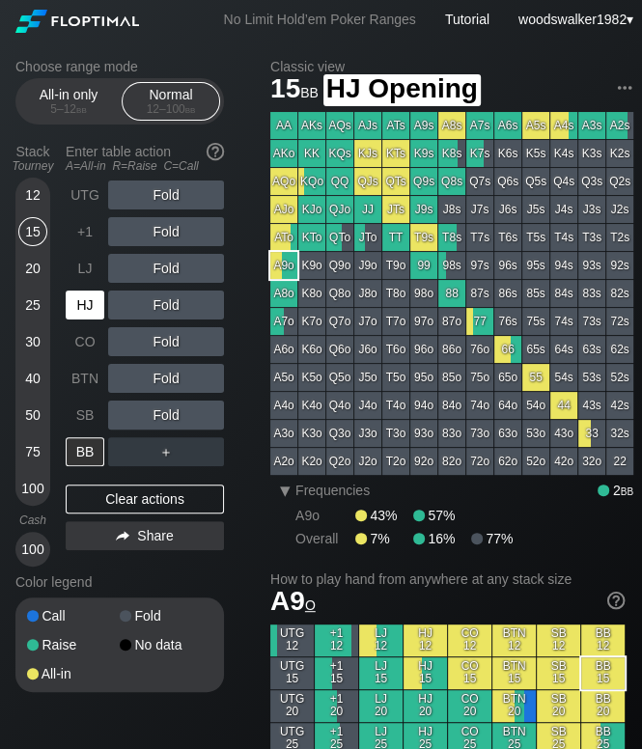
click at [90, 304] on div "HJ" at bounding box center [85, 305] width 39 height 29
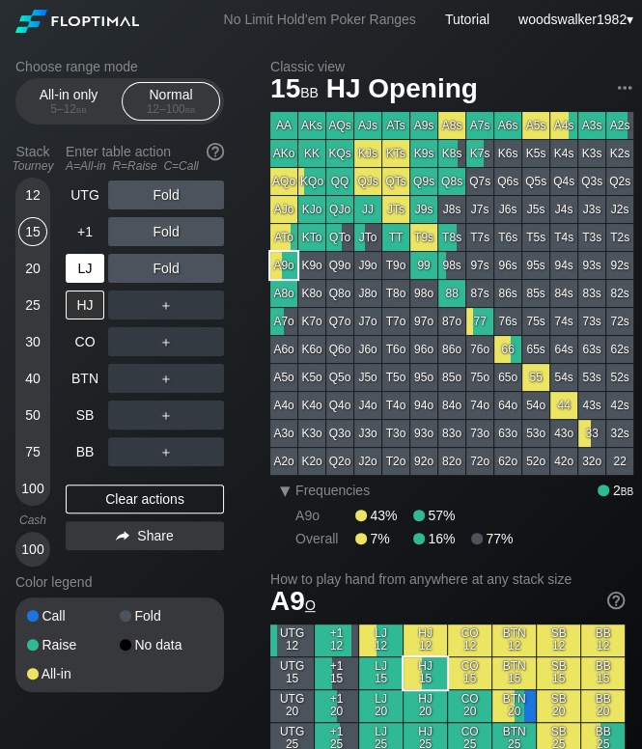
click at [85, 270] on div "LJ" at bounding box center [85, 268] width 39 height 29
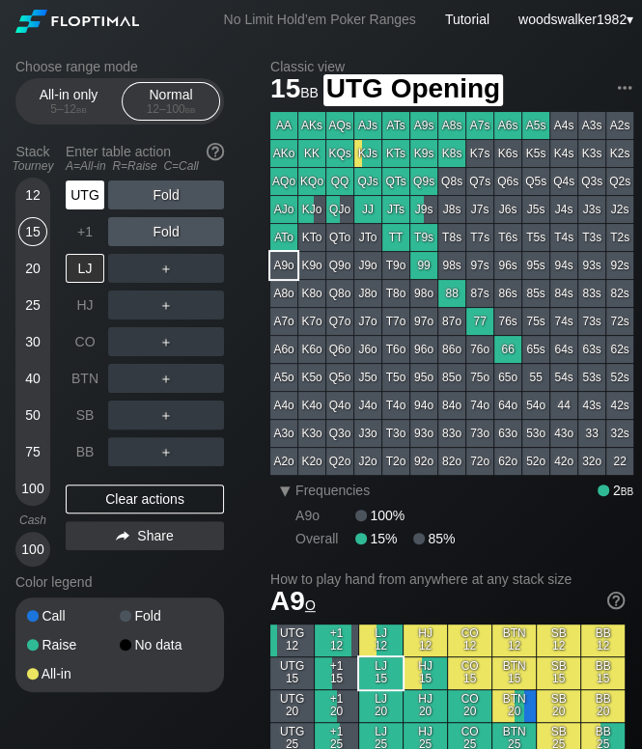
click at [82, 200] on div "UTG" at bounding box center [85, 195] width 39 height 29
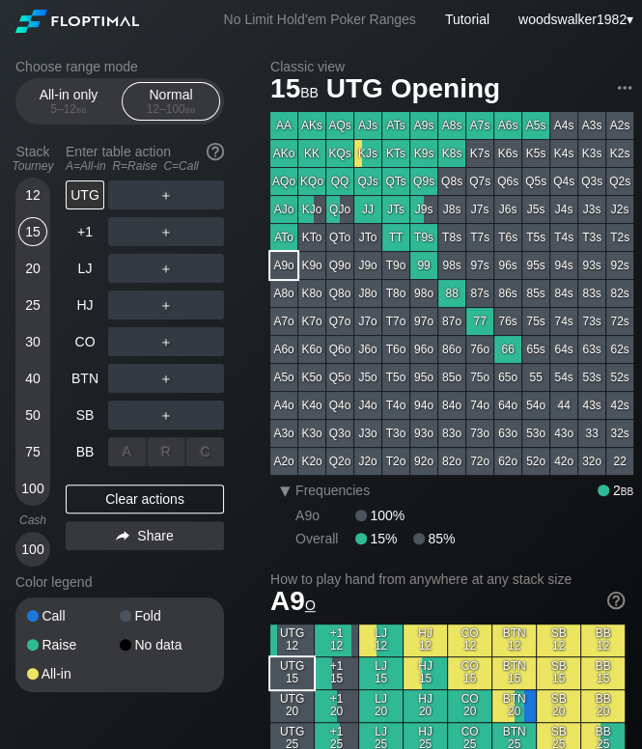
click at [123, 456] on div "A ✕" at bounding box center [127, 451] width 38 height 29
click at [160, 458] on div "R ✕" at bounding box center [167, 451] width 38 height 29
click at [200, 458] on div "C ✕" at bounding box center [205, 451] width 38 height 29
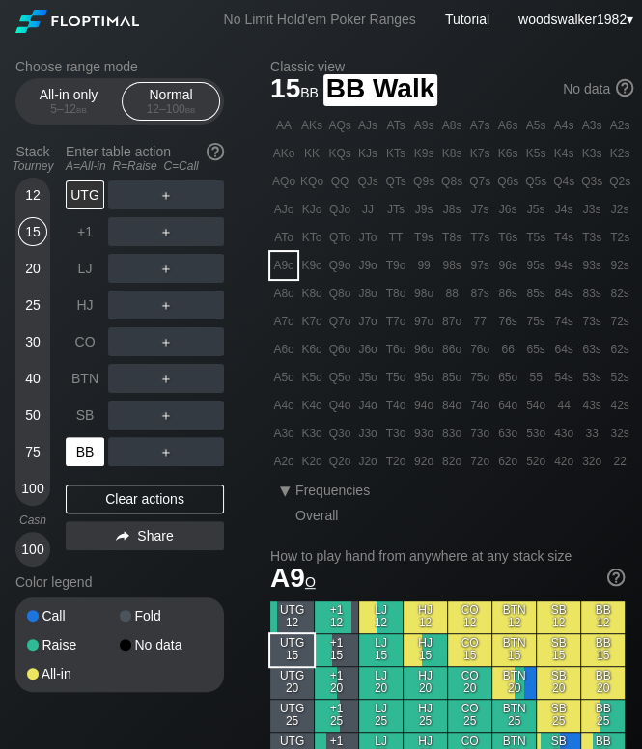
click at [86, 447] on div "BB" at bounding box center [85, 451] width 39 height 29
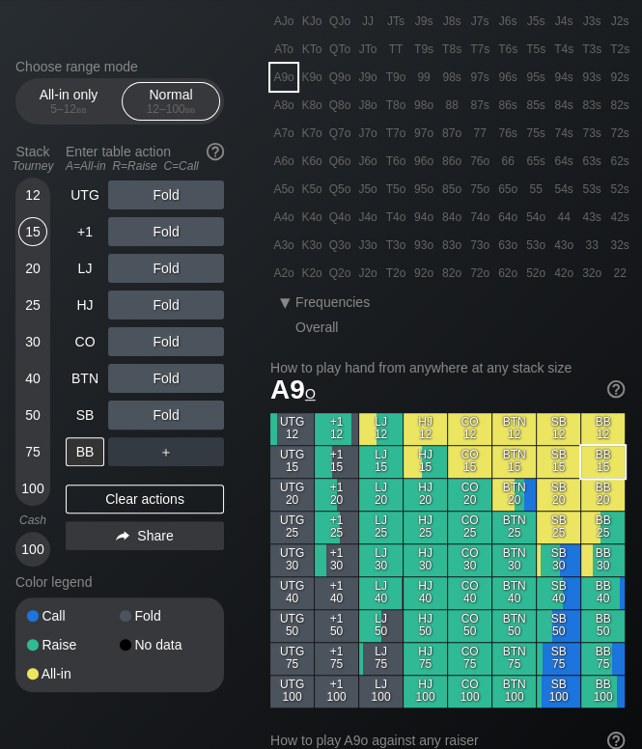
scroll to position [190, 0]
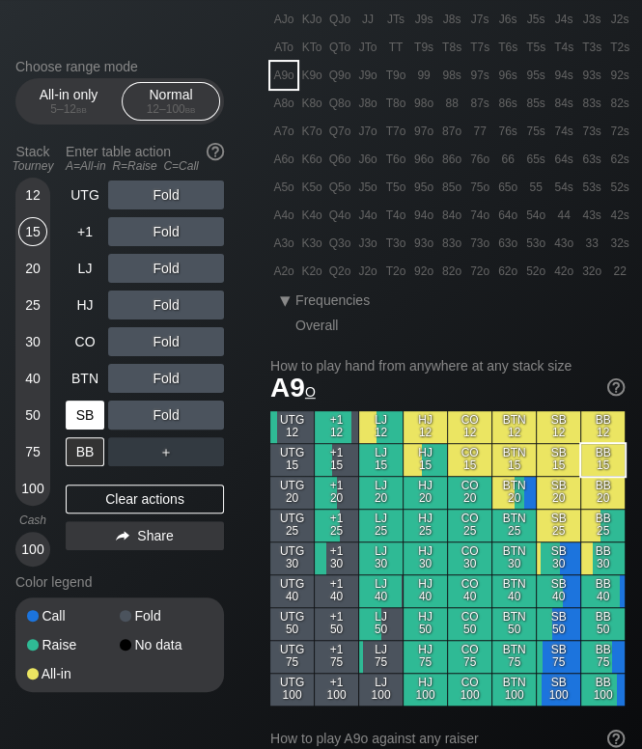
click at [91, 424] on div "SB" at bounding box center [85, 415] width 39 height 29
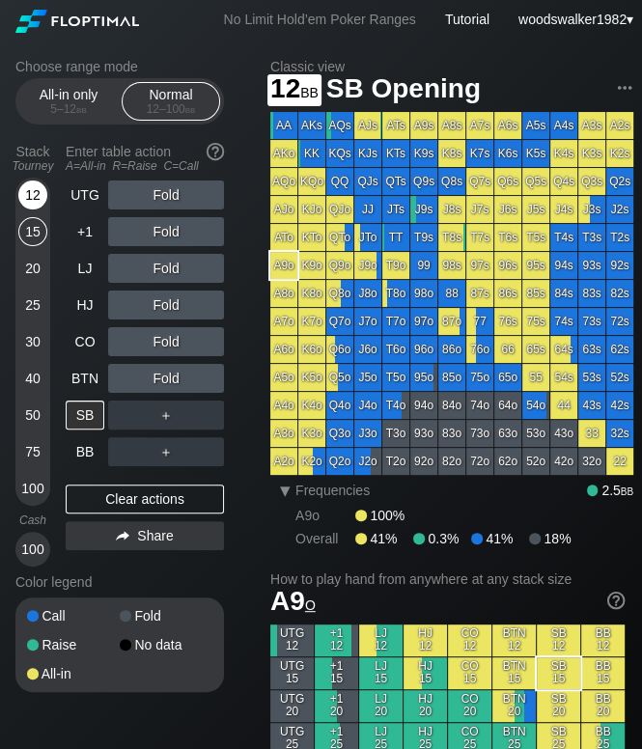
click at [36, 196] on div "12" at bounding box center [32, 195] width 29 height 29
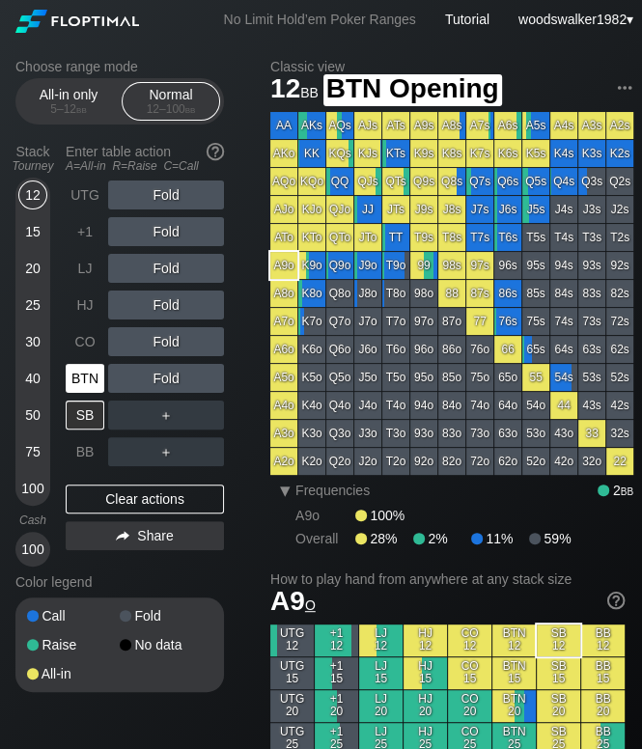
click at [88, 380] on div "BTN" at bounding box center [85, 378] width 39 height 29
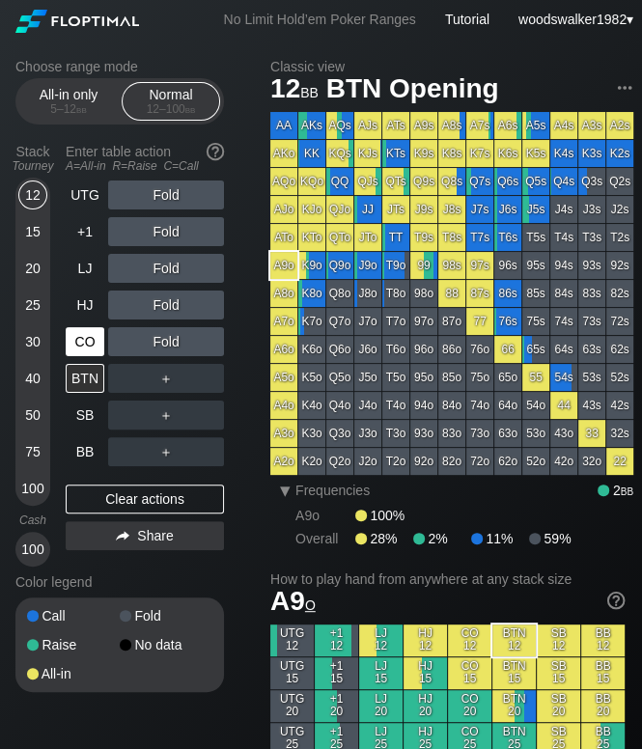
click at [97, 347] on div "CO" at bounding box center [85, 341] width 39 height 29
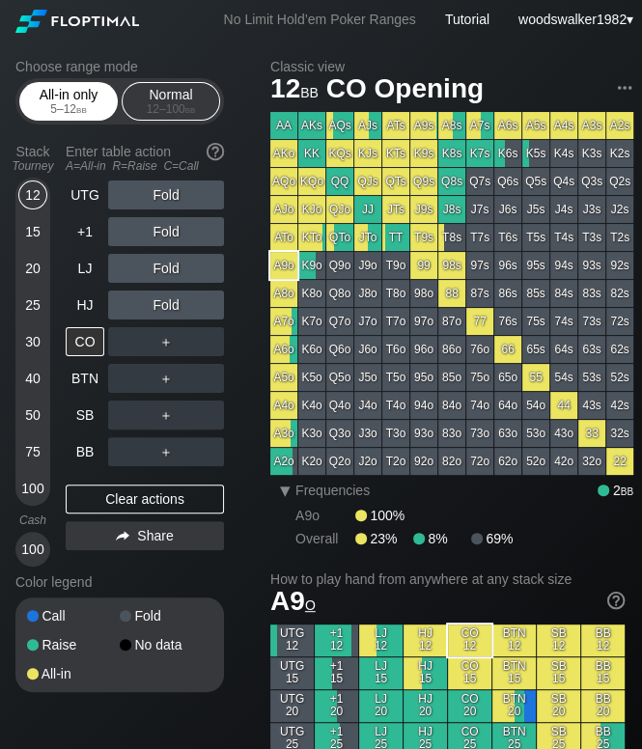
click at [52, 111] on div "5 – 12 bb" at bounding box center [68, 109] width 81 height 14
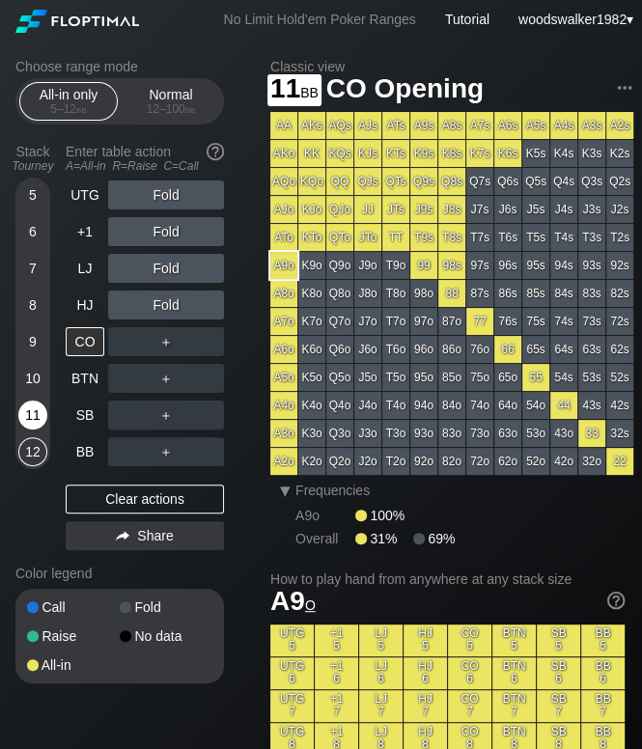
click at [39, 412] on div "11" at bounding box center [32, 415] width 29 height 29
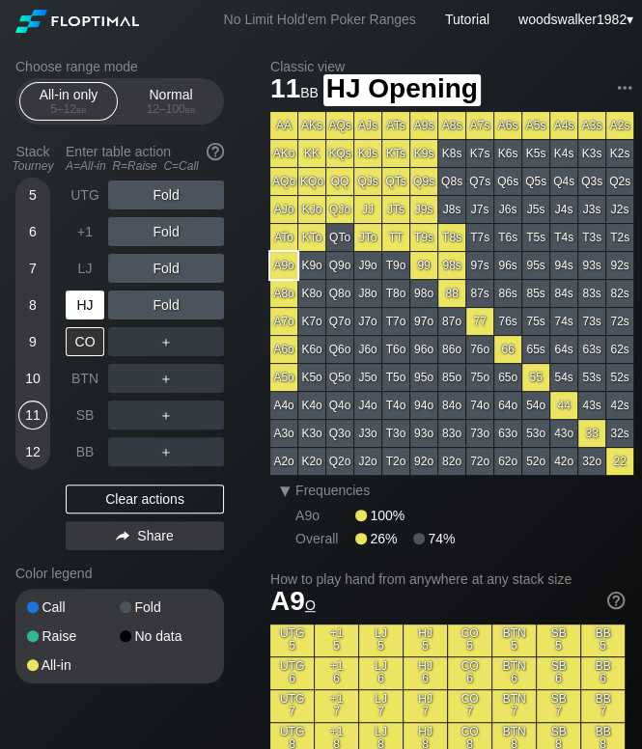
click at [89, 312] on div "HJ" at bounding box center [85, 305] width 39 height 29
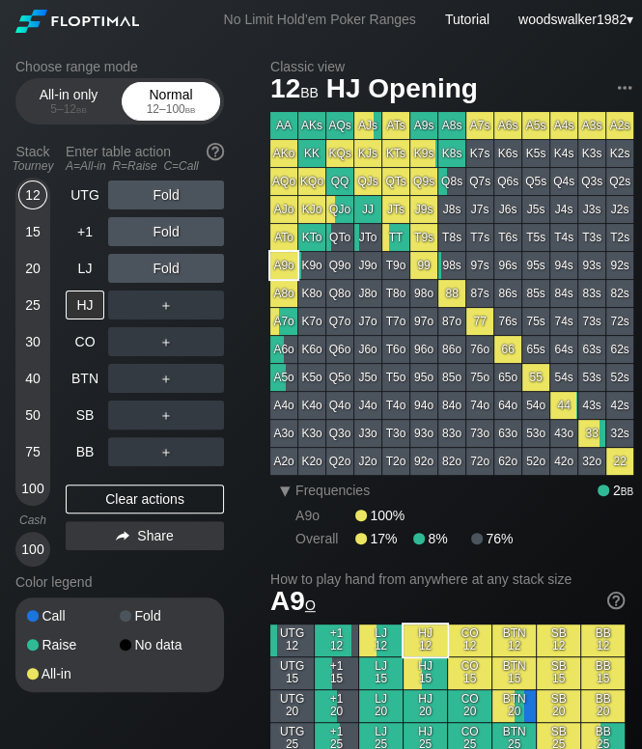
click at [175, 107] on div "12 – 100 bb" at bounding box center [170, 109] width 81 height 14
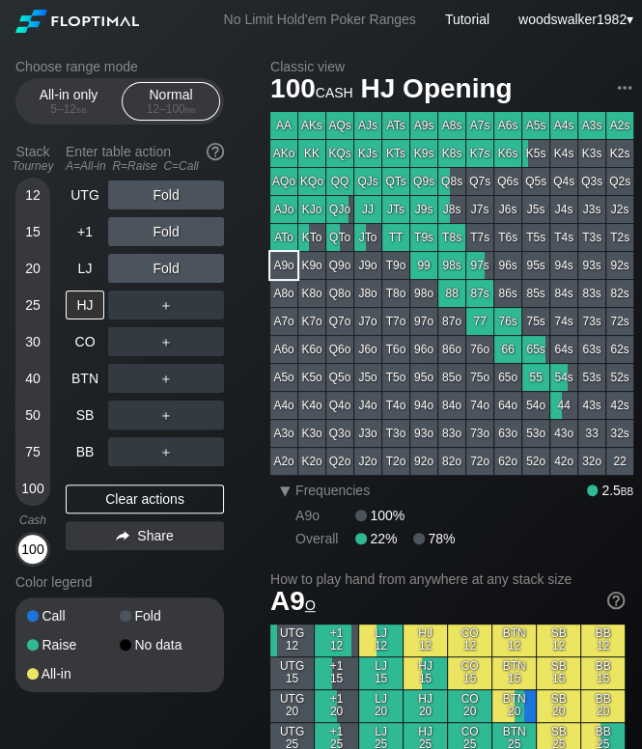
click at [39, 555] on div "100" at bounding box center [32, 549] width 29 height 29
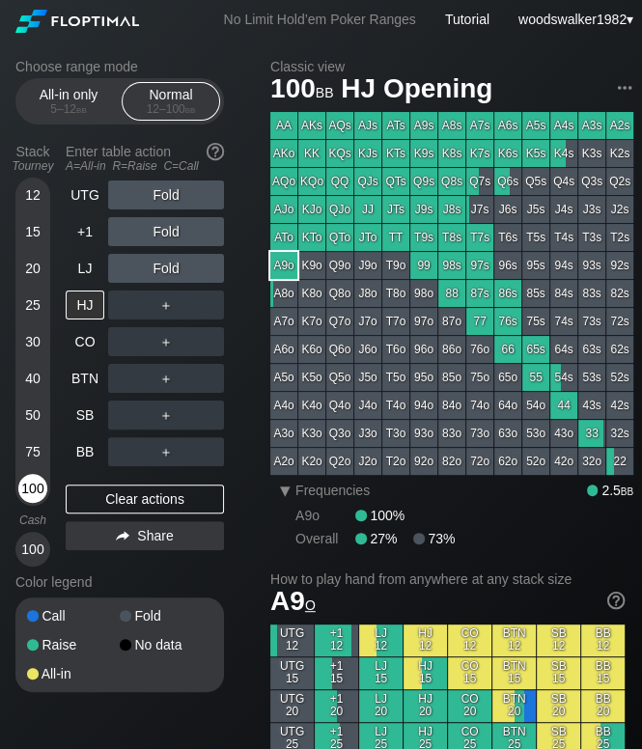
click at [26, 491] on div "100" at bounding box center [32, 488] width 29 height 29
click at [93, 345] on div "CO" at bounding box center [85, 341] width 39 height 29
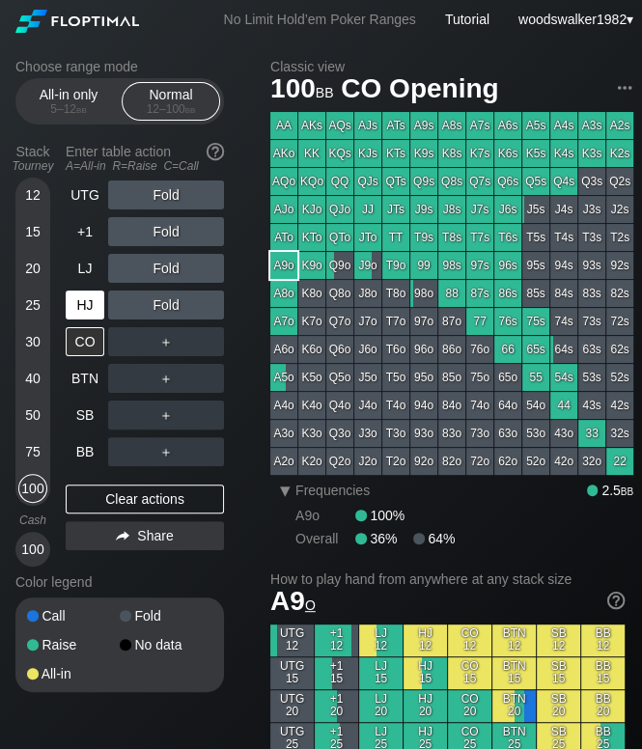
click at [79, 303] on div "HJ" at bounding box center [85, 305] width 39 height 29
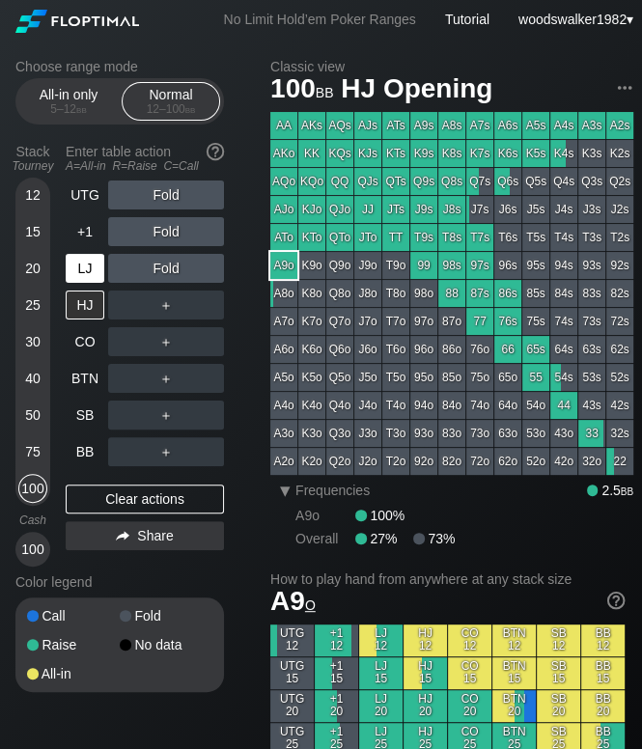
click at [94, 268] on div "LJ" at bounding box center [85, 268] width 39 height 29
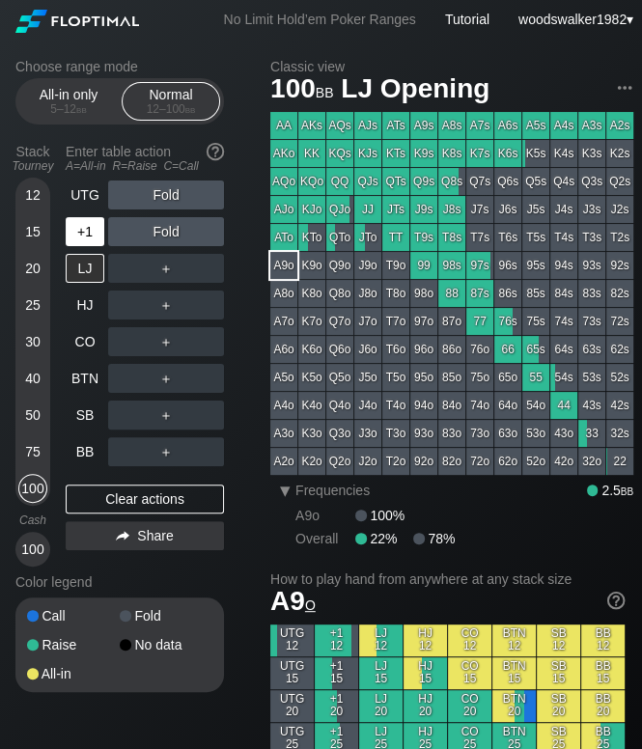
click at [83, 232] on div "+1" at bounding box center [85, 231] width 39 height 29
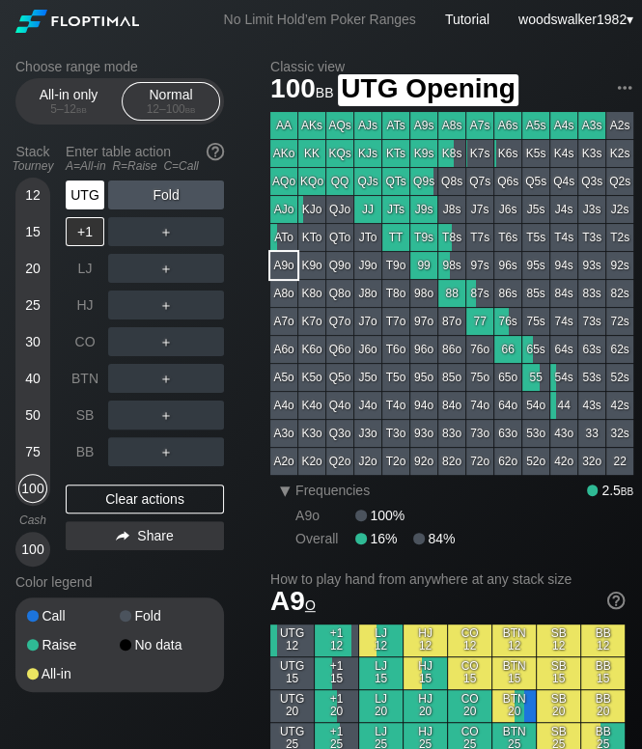
click at [85, 205] on div "UTG" at bounding box center [85, 195] width 39 height 29
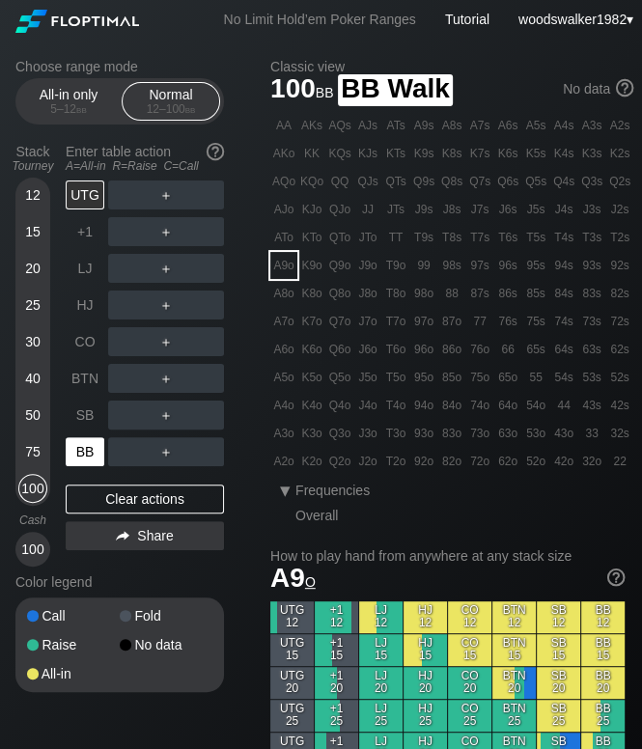
click at [89, 459] on div "BB" at bounding box center [85, 451] width 39 height 29
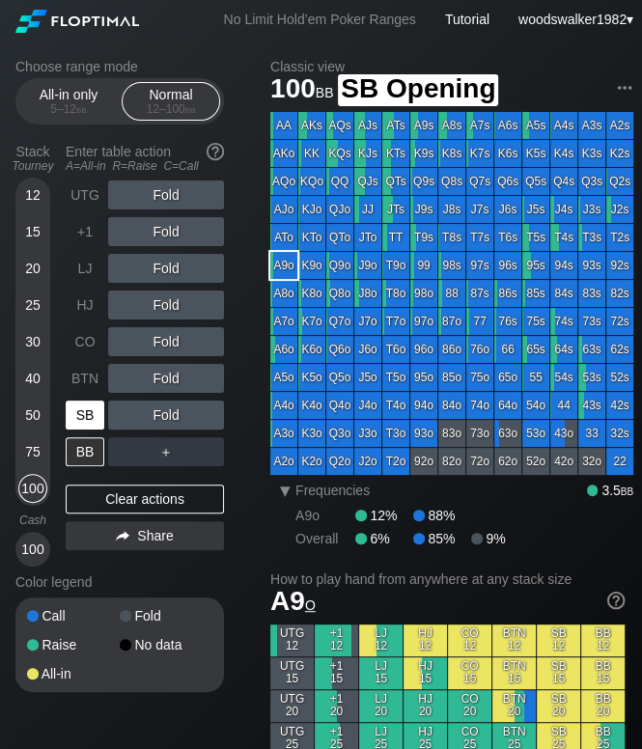
click at [81, 421] on div "SB" at bounding box center [85, 415] width 39 height 29
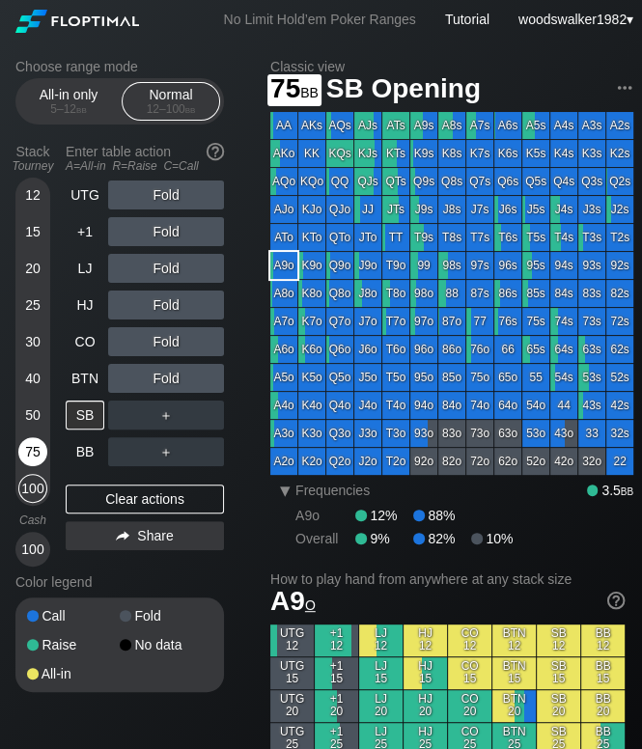
click at [28, 455] on div "75" at bounding box center [32, 451] width 29 height 29
click at [89, 388] on div "BTN" at bounding box center [85, 378] width 39 height 29
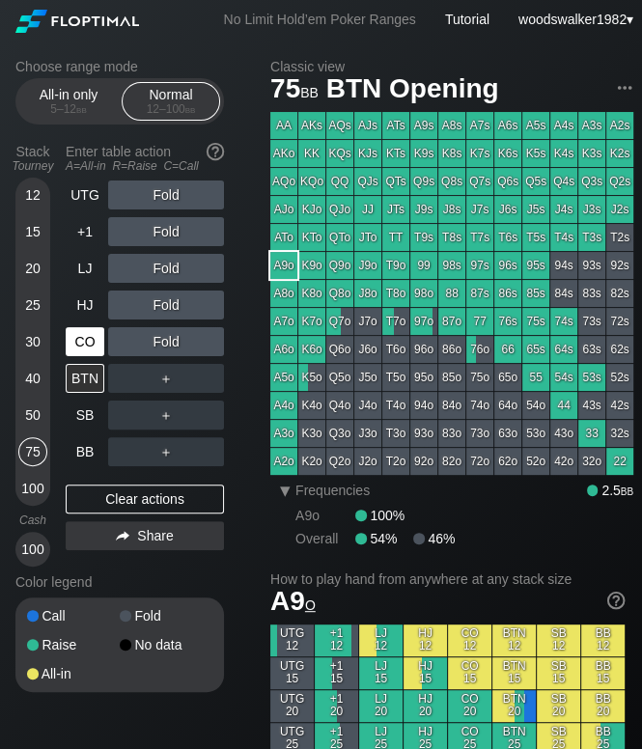
click at [72, 354] on div "CO" at bounding box center [85, 341] width 39 height 29
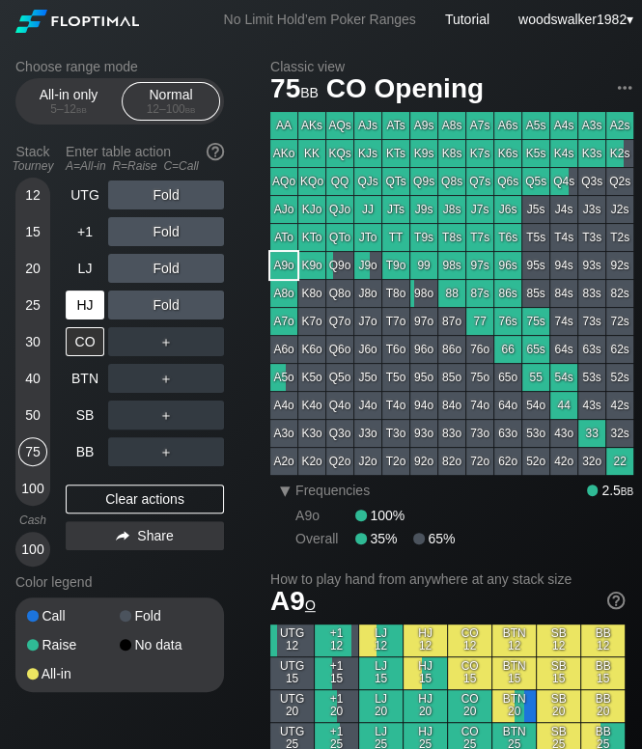
click at [99, 308] on div "HJ" at bounding box center [85, 305] width 39 height 29
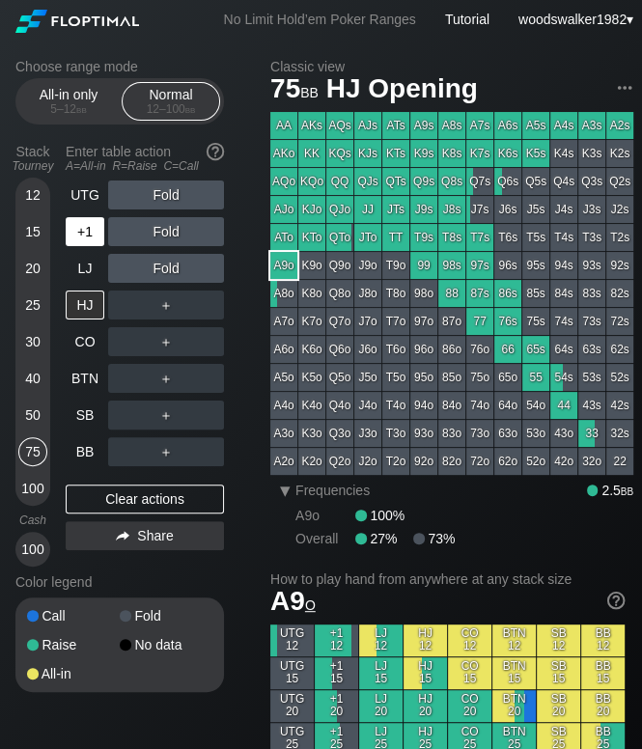
click at [85, 239] on div "+1" at bounding box center [85, 231] width 39 height 29
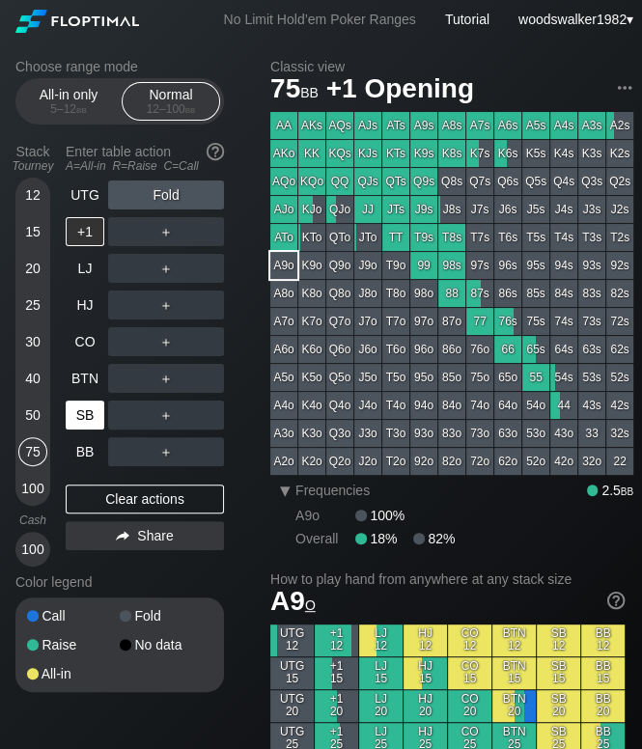
click at [85, 412] on div "SB" at bounding box center [85, 415] width 39 height 29
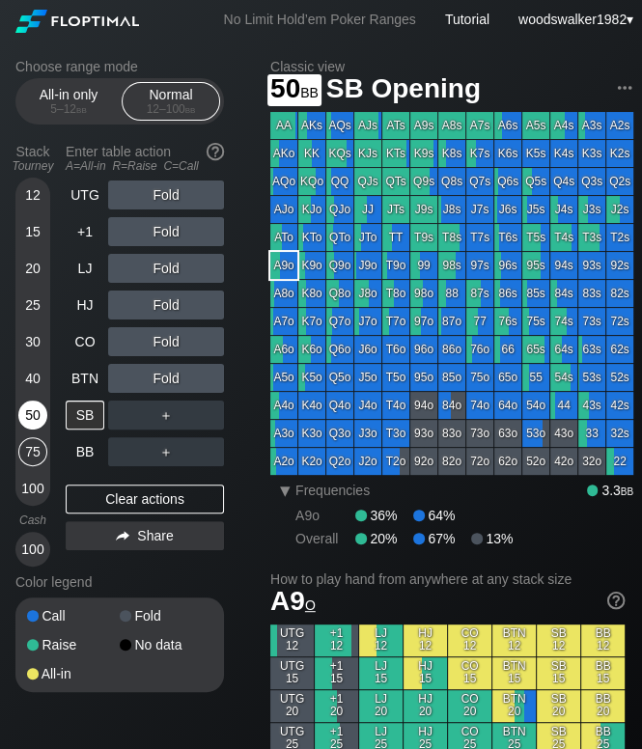
click at [31, 409] on div "50" at bounding box center [32, 415] width 29 height 29
click at [34, 380] on div "40" at bounding box center [32, 378] width 29 height 29
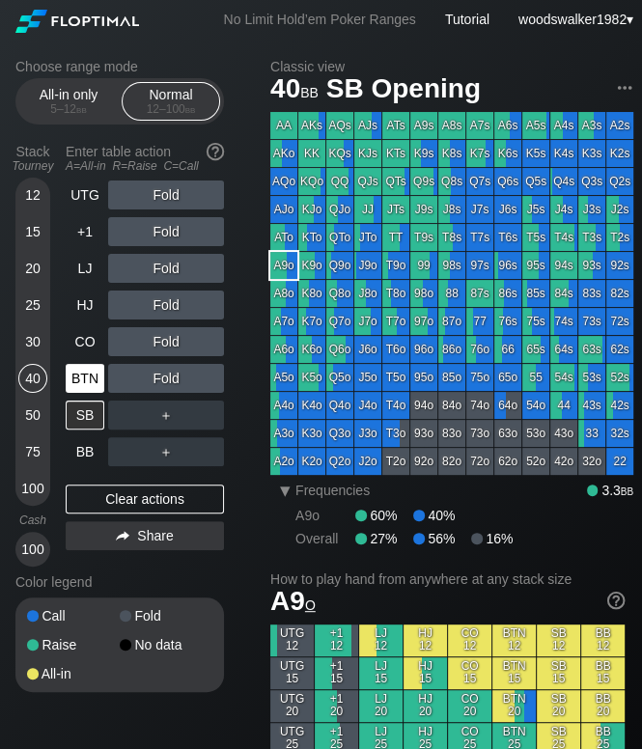
click at [93, 380] on div "BTN" at bounding box center [85, 378] width 39 height 29
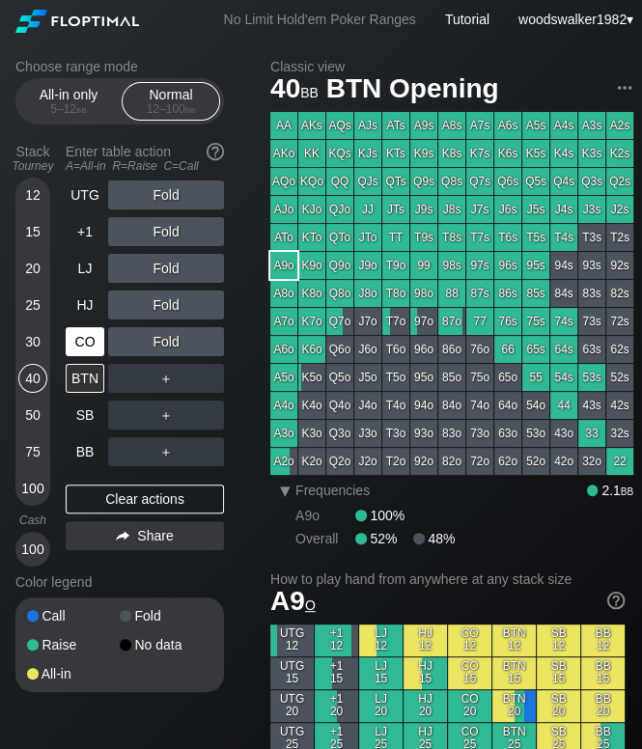
click at [77, 334] on div "CO" at bounding box center [85, 341] width 39 height 29
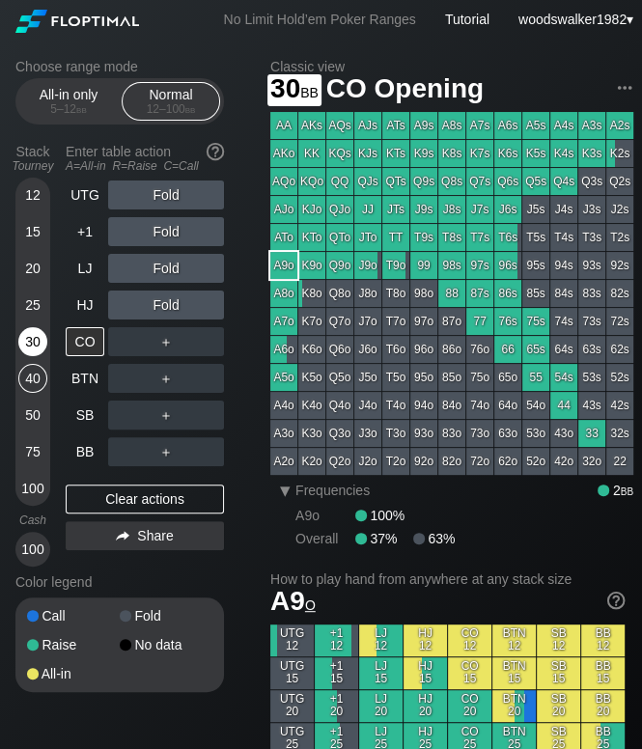
click at [42, 347] on div "30" at bounding box center [32, 341] width 29 height 29
click at [85, 308] on div "HJ" at bounding box center [85, 305] width 39 height 29
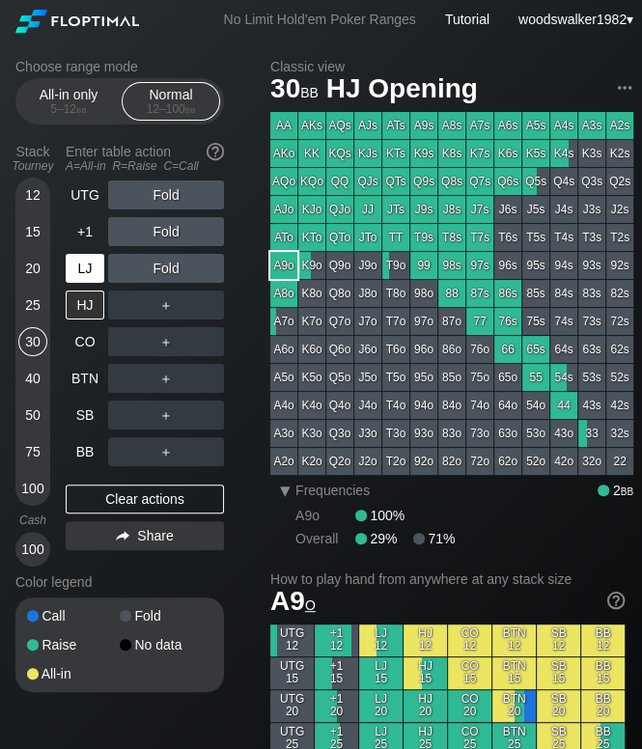
click at [87, 277] on div "LJ" at bounding box center [85, 268] width 39 height 29
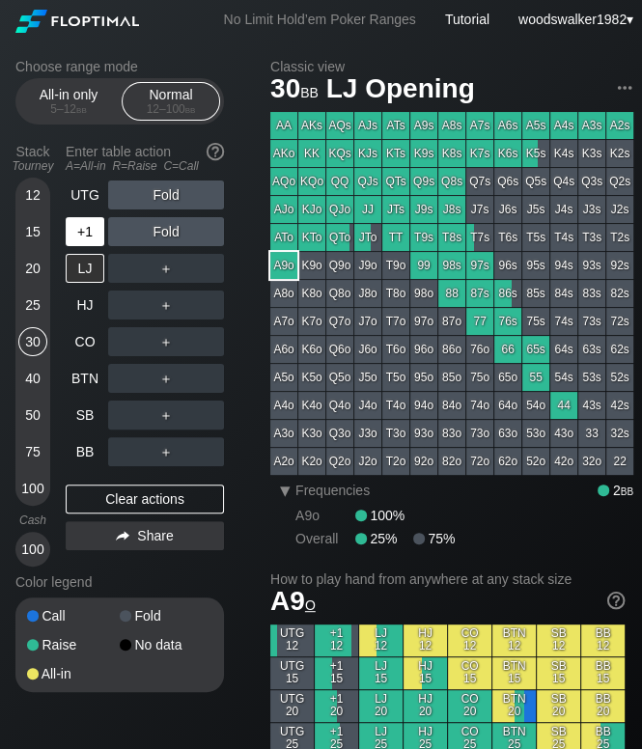
drag, startPoint x: 84, startPoint y: 236, endPoint x: 84, endPoint y: 219, distance: 16.4
click at [84, 236] on div "+1" at bounding box center [85, 231] width 39 height 29
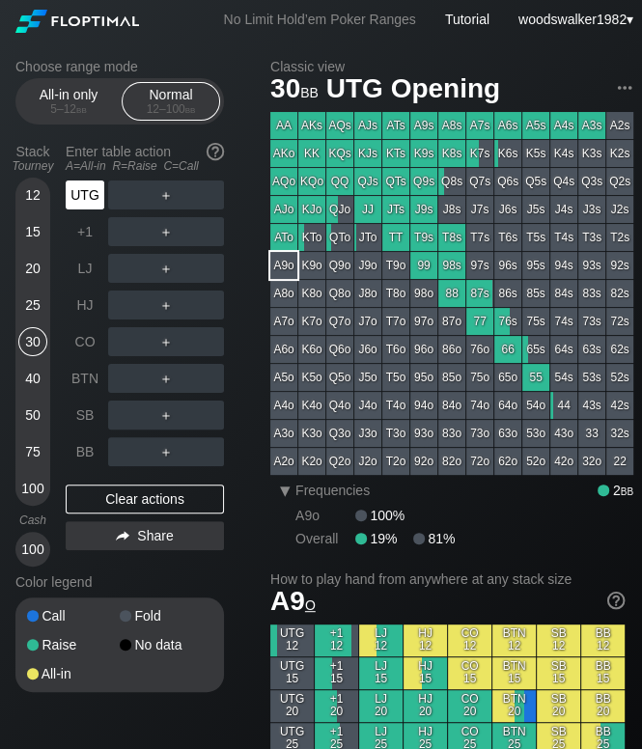
click at [84, 207] on div "UTG" at bounding box center [85, 195] width 39 height 29
click at [33, 305] on div "25" at bounding box center [32, 305] width 29 height 29
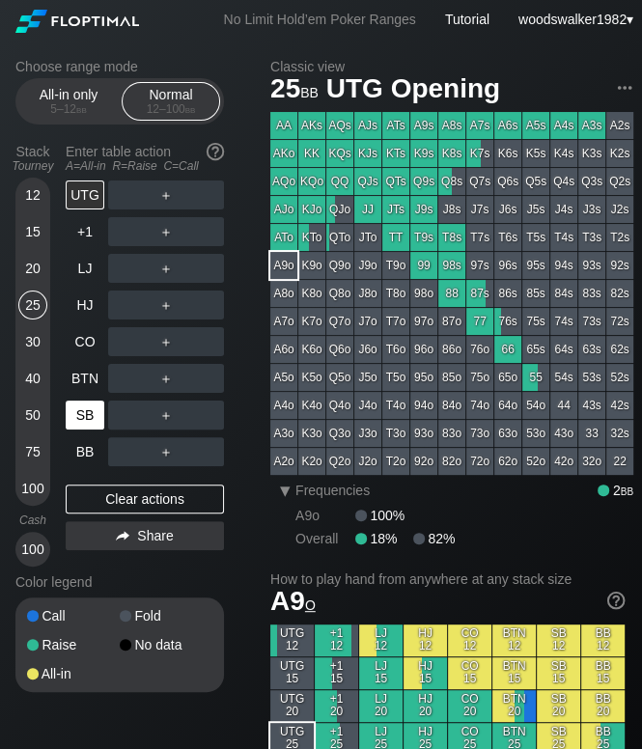
click at [88, 421] on div "SB" at bounding box center [85, 415] width 39 height 29
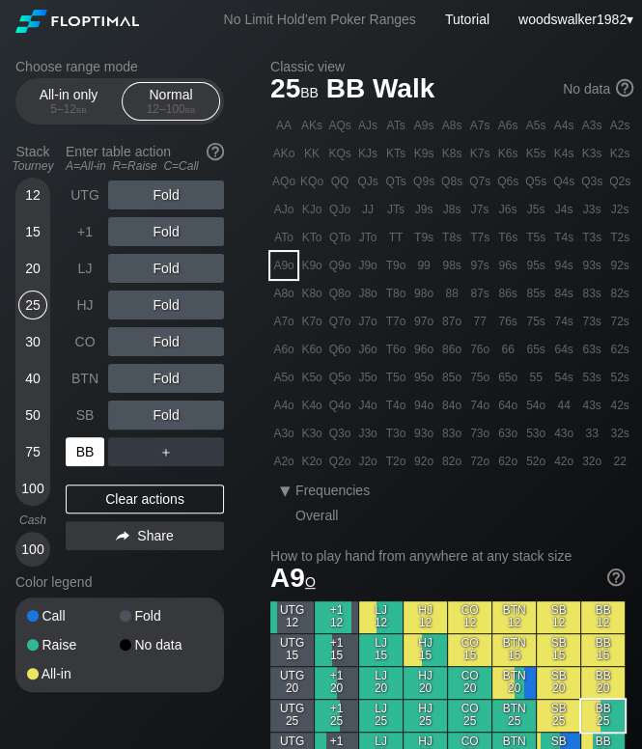
click at [84, 449] on div "BB" at bounding box center [85, 451] width 39 height 29
click at [73, 416] on div "SB" at bounding box center [85, 415] width 39 height 29
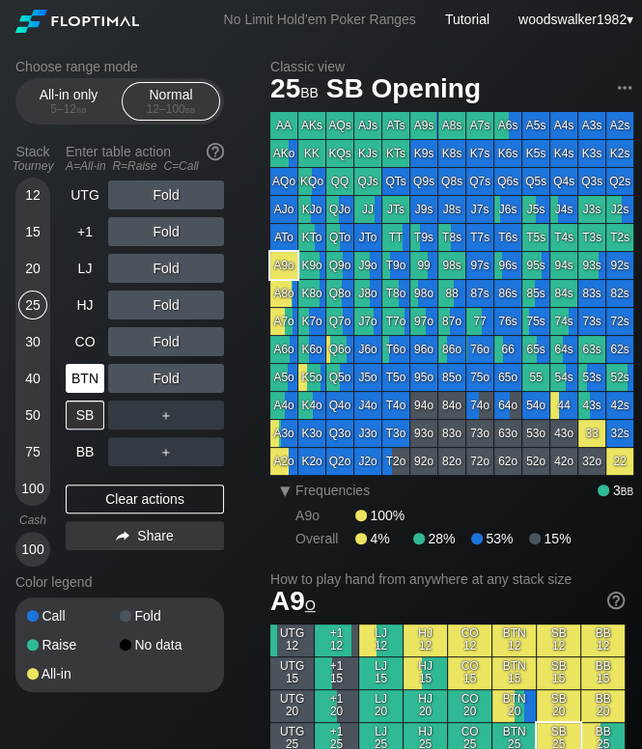
click at [74, 384] on div "BTN" at bounding box center [85, 378] width 39 height 29
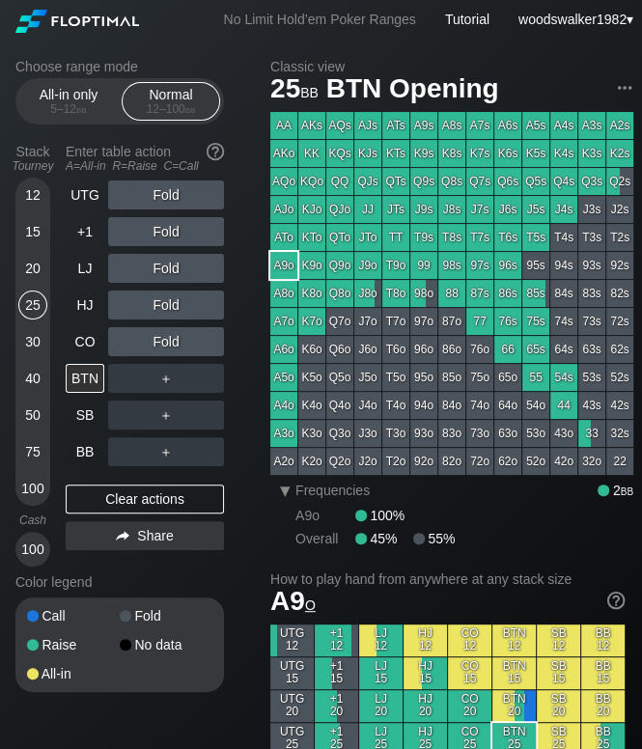
click at [27, 343] on div "30" at bounding box center [32, 341] width 29 height 29
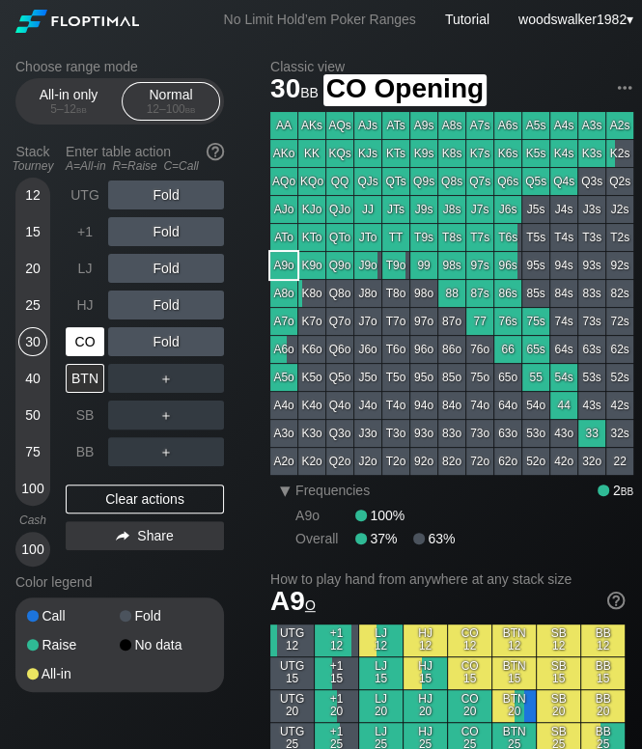
click at [73, 344] on div "CO" at bounding box center [85, 341] width 39 height 29
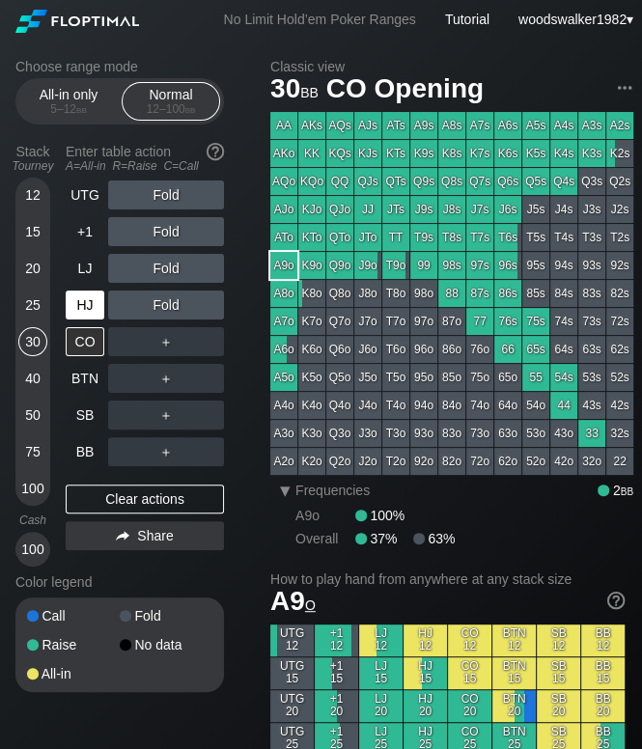
click at [89, 307] on div "HJ" at bounding box center [85, 305] width 39 height 29
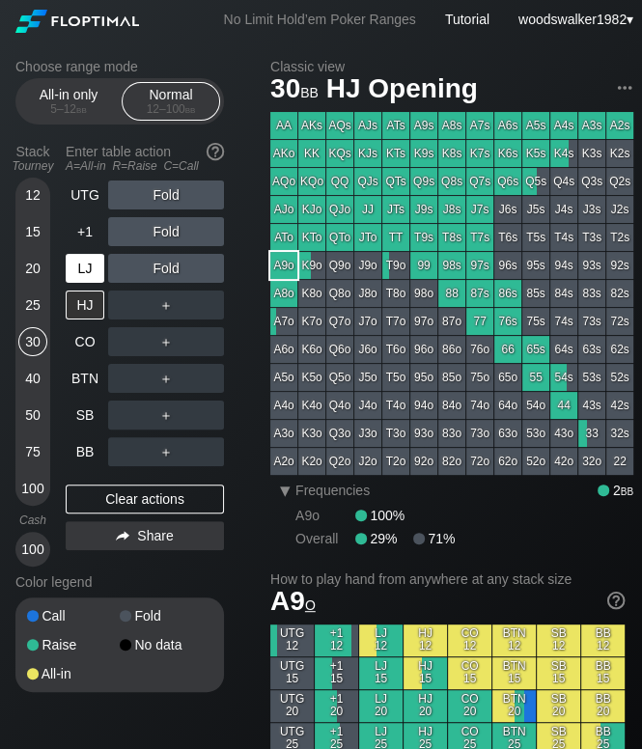
click at [89, 274] on div "LJ" at bounding box center [85, 268] width 39 height 29
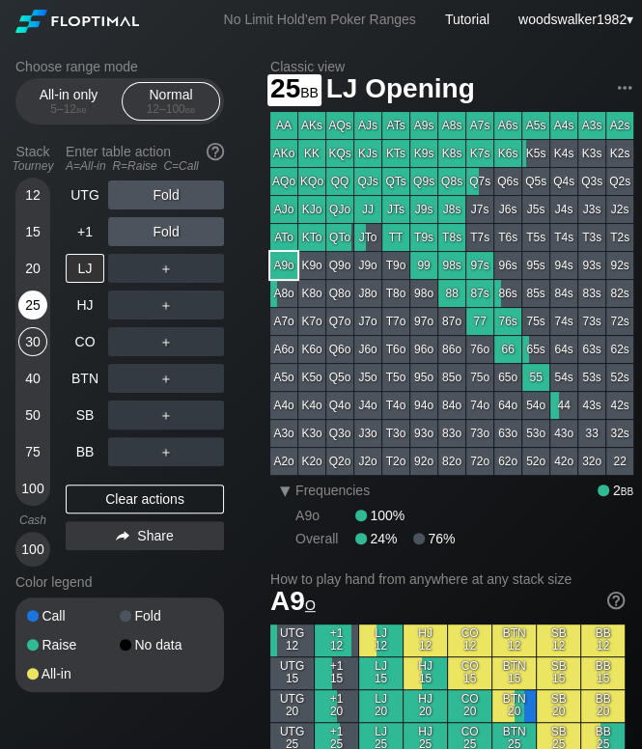
click at [39, 308] on div "25" at bounding box center [32, 305] width 29 height 29
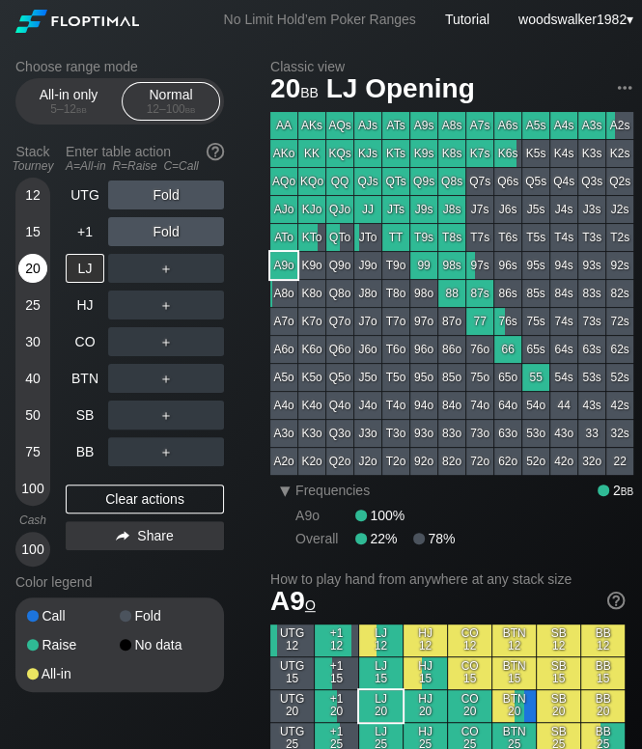
click at [35, 269] on div "20" at bounding box center [32, 268] width 29 height 29
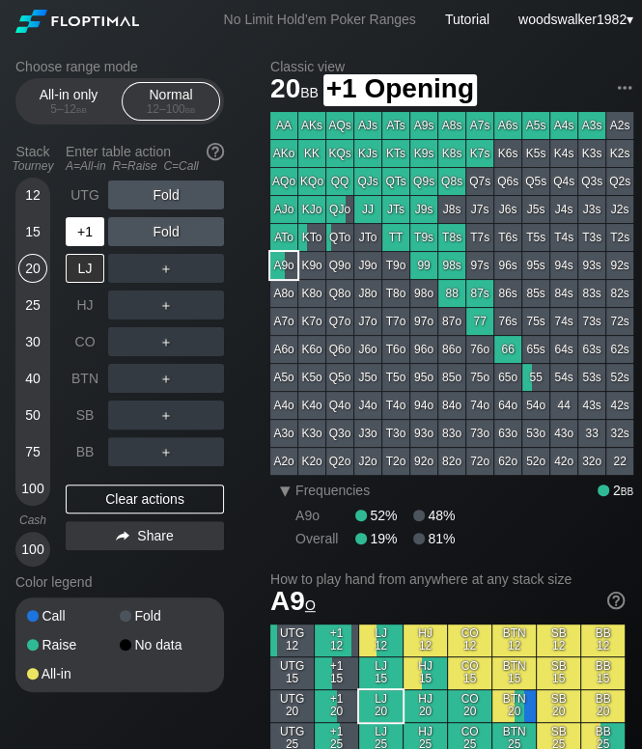
click at [89, 237] on div "+1" at bounding box center [85, 231] width 39 height 29
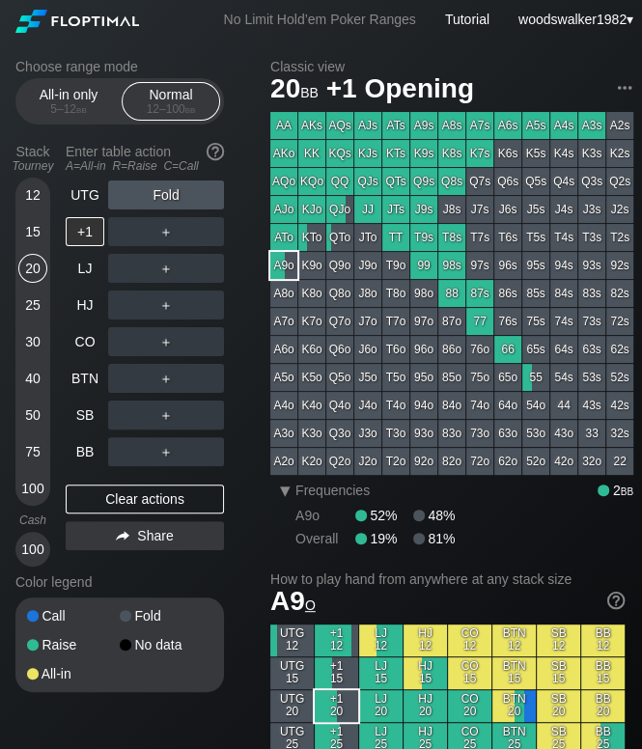
click at [30, 340] on div "30" at bounding box center [32, 341] width 29 height 29
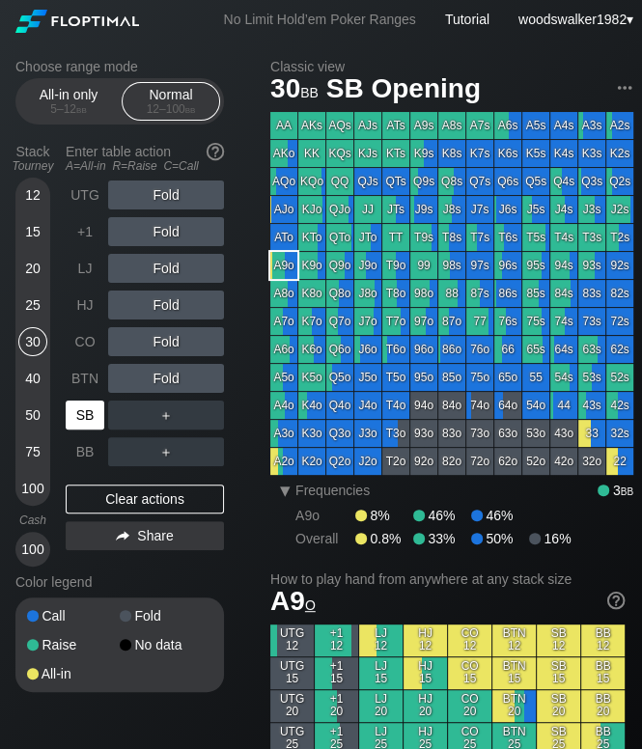
click at [82, 416] on div "SB" at bounding box center [85, 415] width 39 height 29
click at [35, 312] on div "25" at bounding box center [32, 305] width 29 height 29
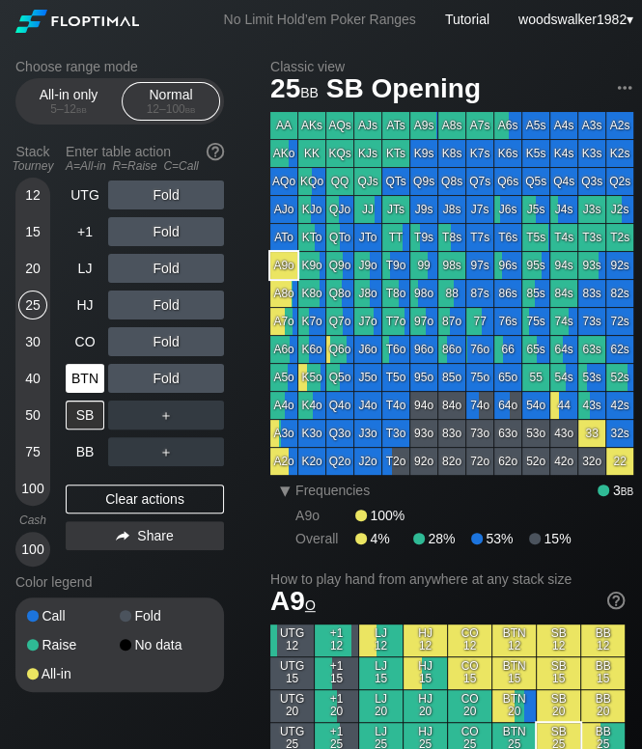
click at [94, 387] on div "BTN" at bounding box center [85, 378] width 39 height 29
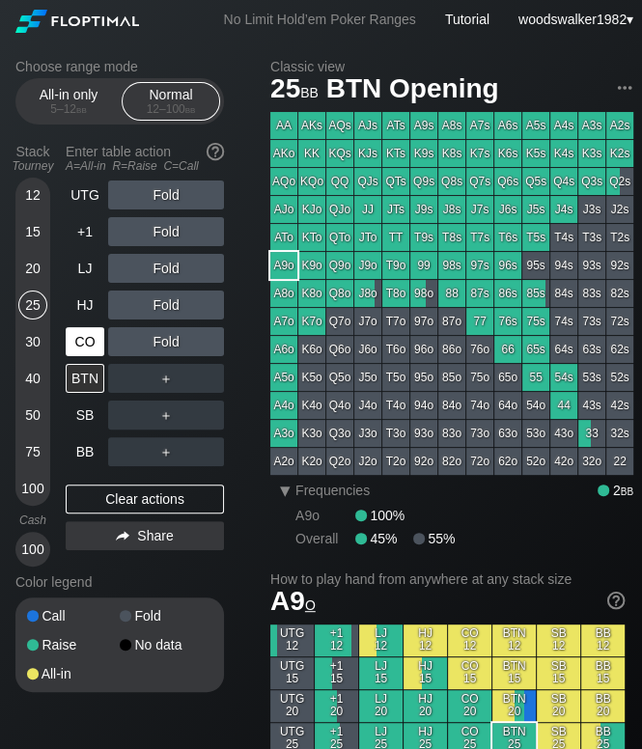
click at [85, 343] on div "CO" at bounding box center [85, 341] width 39 height 29
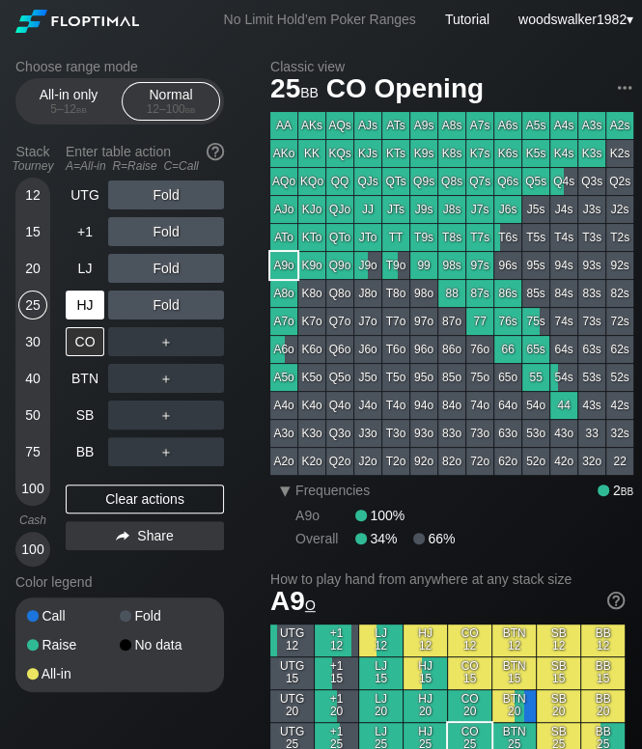
click at [93, 304] on div "HJ" at bounding box center [85, 305] width 39 height 29
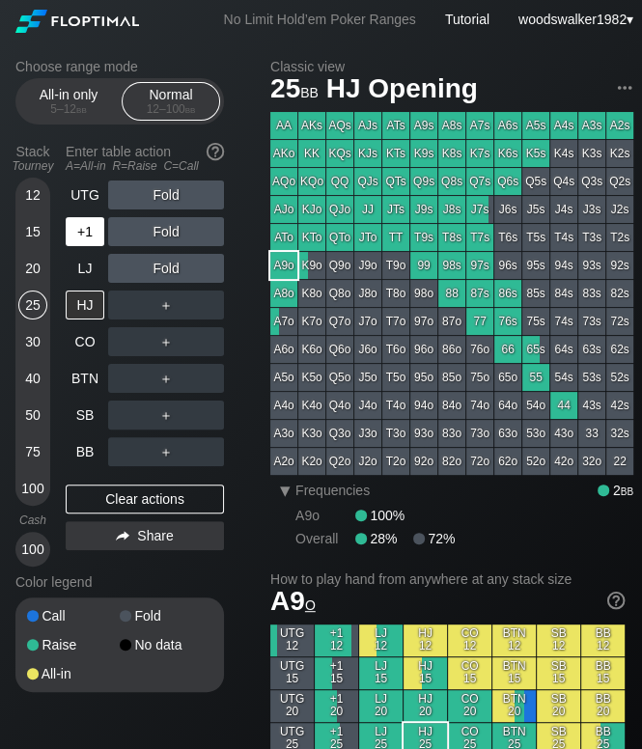
click at [80, 240] on div "+1" at bounding box center [85, 231] width 39 height 29
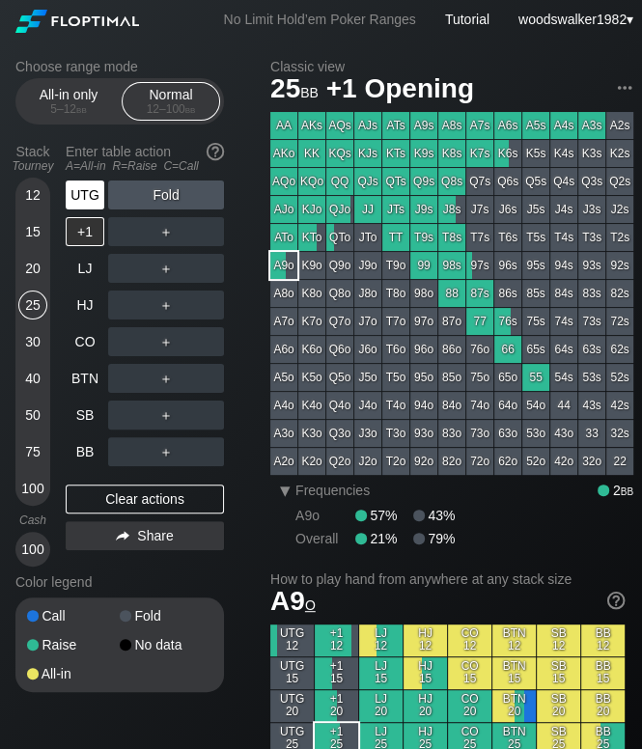
click at [85, 208] on div "UTG" at bounding box center [85, 195] width 39 height 29
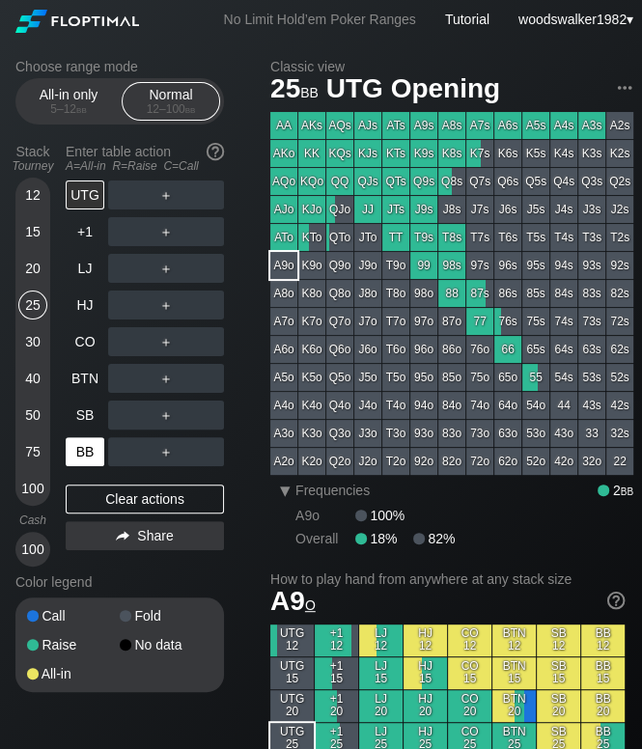
click at [85, 455] on div "BB" at bounding box center [85, 451] width 39 height 29
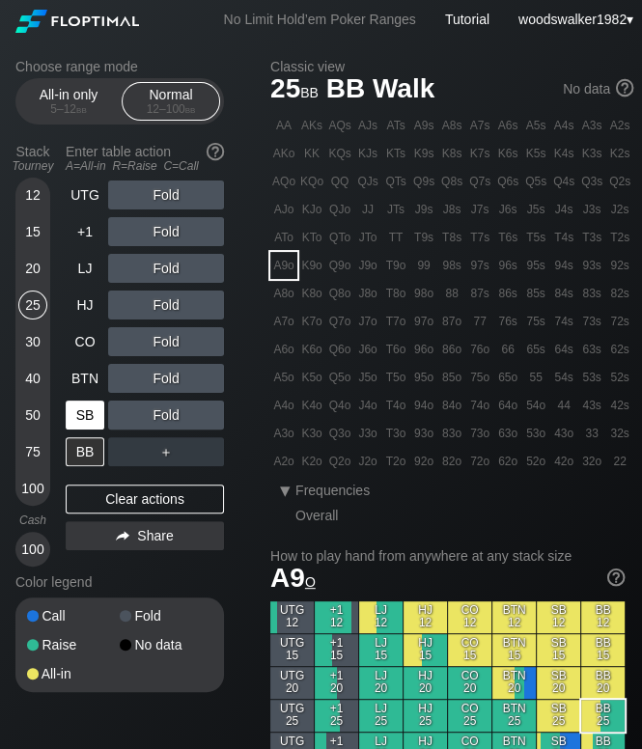
click at [93, 413] on div "SB" at bounding box center [85, 415] width 39 height 29
click at [79, 462] on div "BB" at bounding box center [85, 451] width 39 height 29
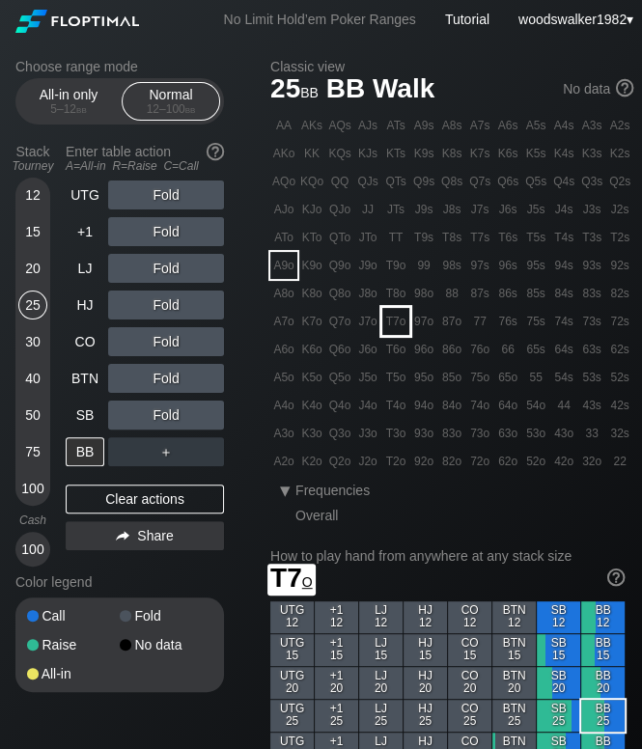
click at [396, 328] on div "T7o" at bounding box center [395, 321] width 27 height 27
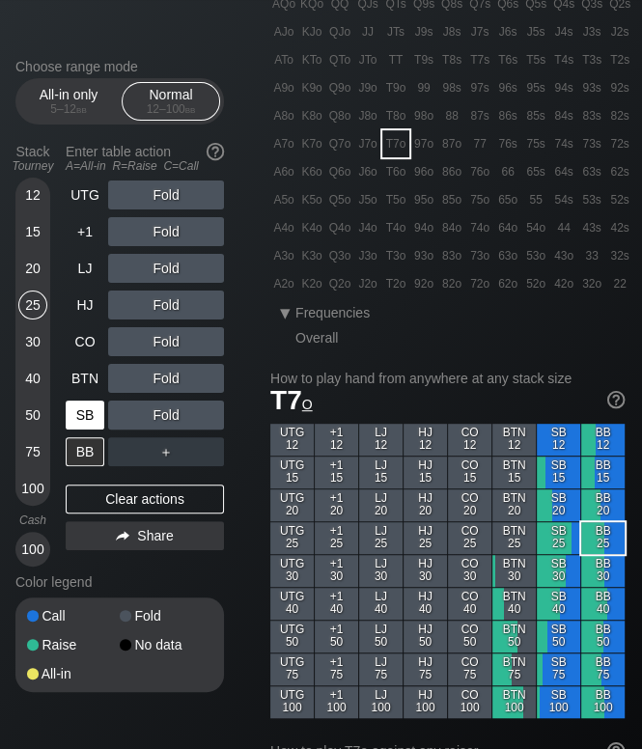
scroll to position [179, 0]
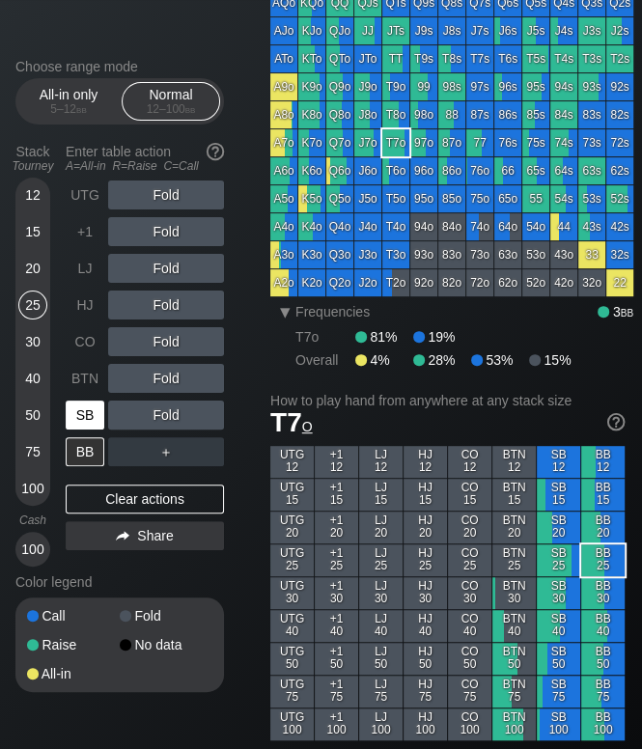
click at [93, 422] on div "SB" at bounding box center [85, 415] width 39 height 29
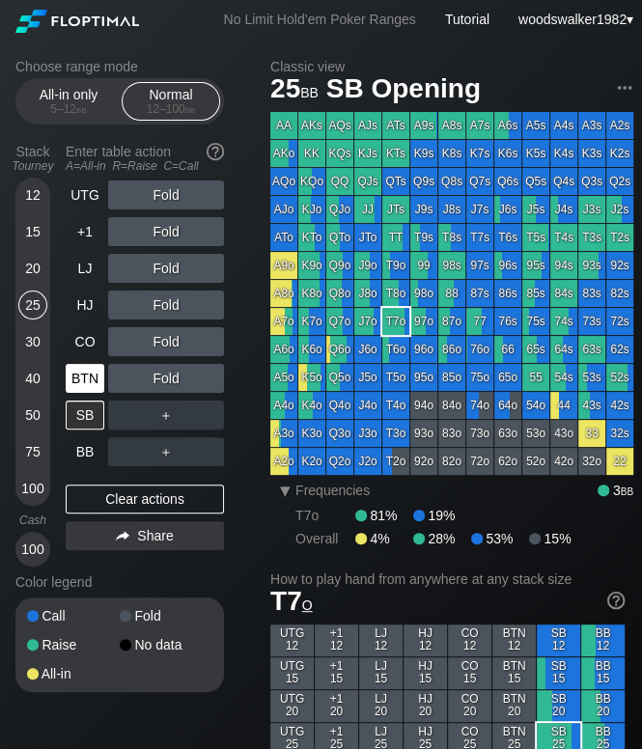
click at [93, 380] on div "BTN" at bounding box center [85, 378] width 39 height 29
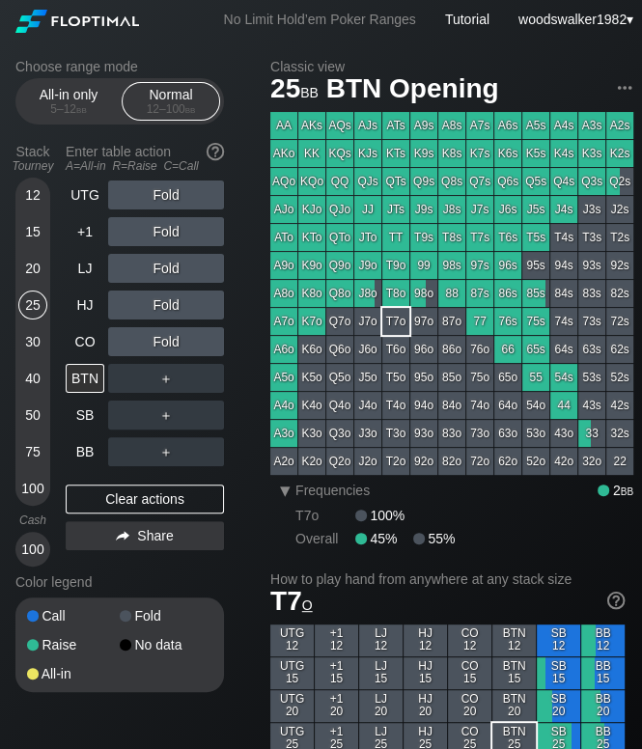
click at [31, 273] on div "20" at bounding box center [32, 268] width 29 height 29
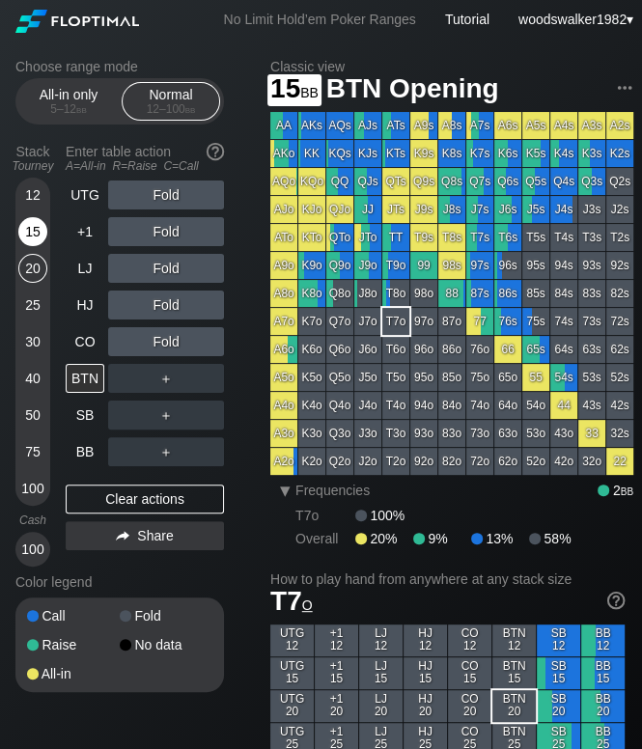
click at [27, 236] on div "15" at bounding box center [32, 231] width 29 height 29
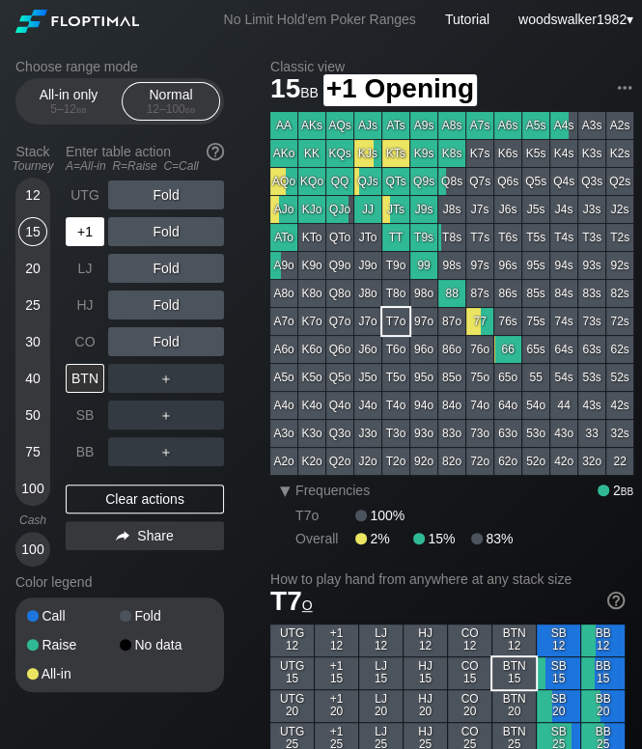
click at [84, 232] on div "+1" at bounding box center [85, 231] width 39 height 29
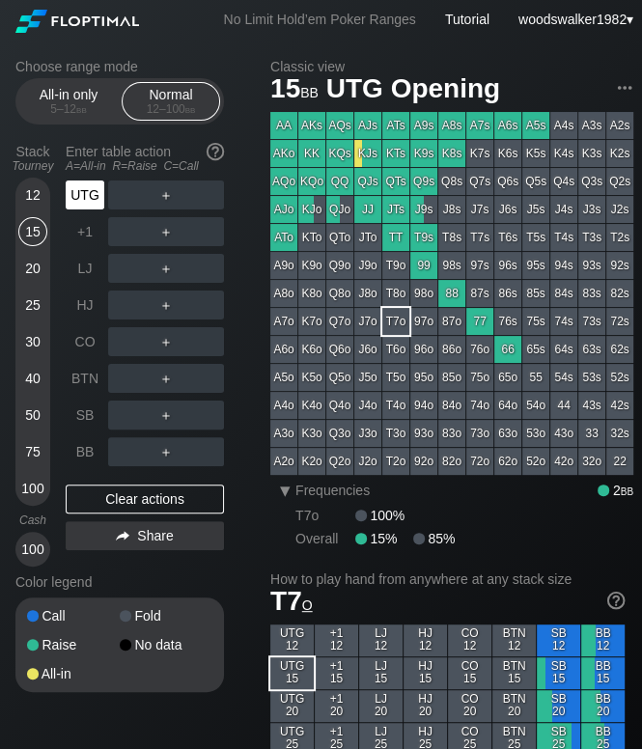
click at [91, 199] on div "UTG" at bounding box center [85, 195] width 39 height 29
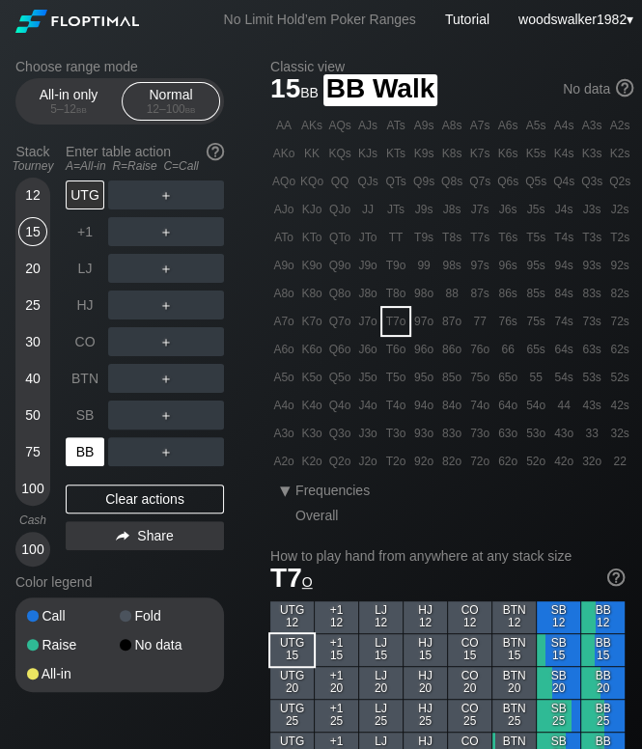
click at [85, 449] on div "BB" at bounding box center [85, 451] width 39 height 29
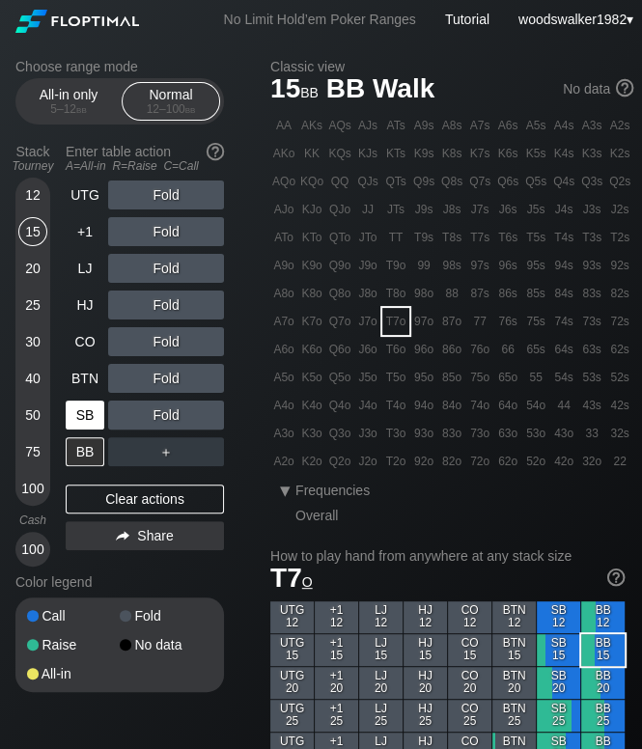
click at [89, 422] on div "SB" at bounding box center [85, 415] width 39 height 29
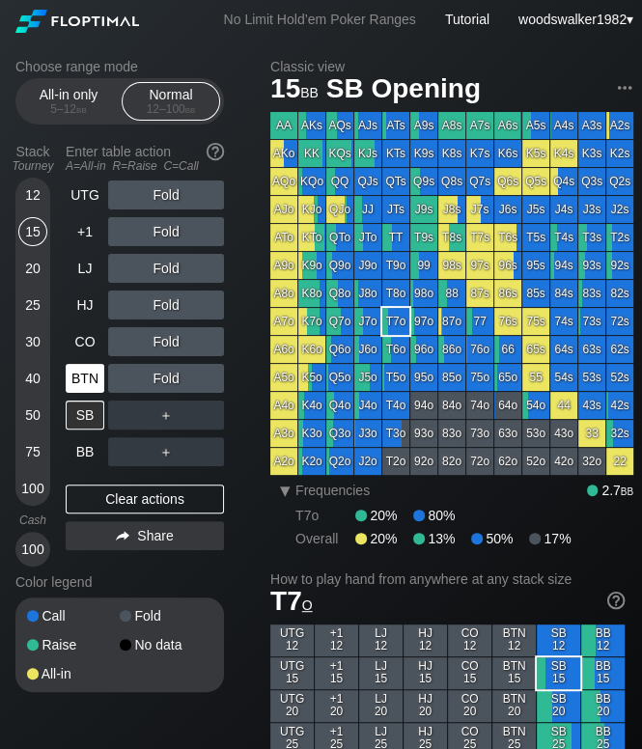
click at [76, 386] on div "BTN" at bounding box center [85, 378] width 39 height 29
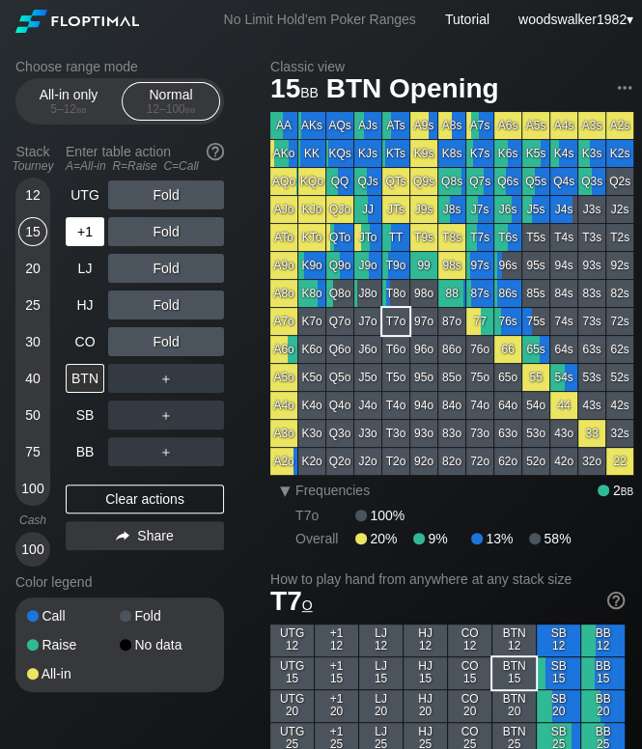
click at [78, 231] on div "+1" at bounding box center [85, 231] width 39 height 29
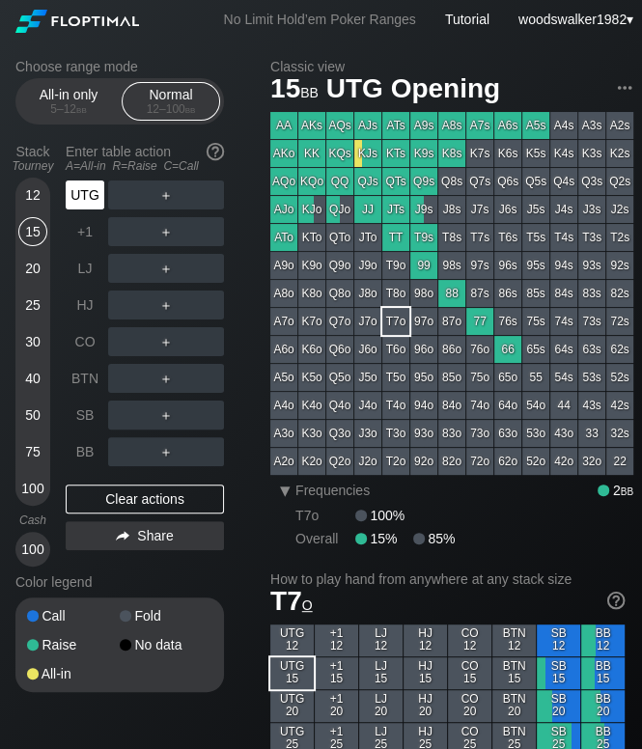
click at [83, 201] on div "UTG" at bounding box center [85, 195] width 39 height 29
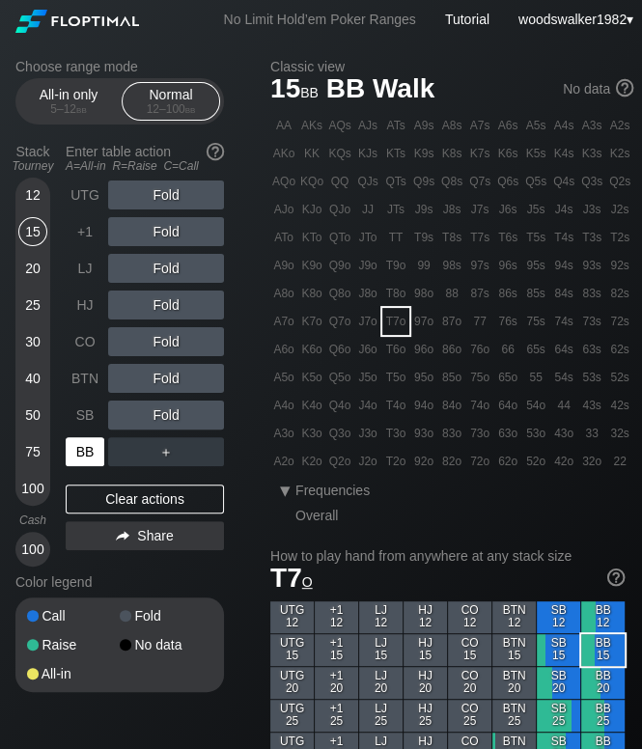
click at [77, 459] on div "BB" at bounding box center [85, 451] width 39 height 29
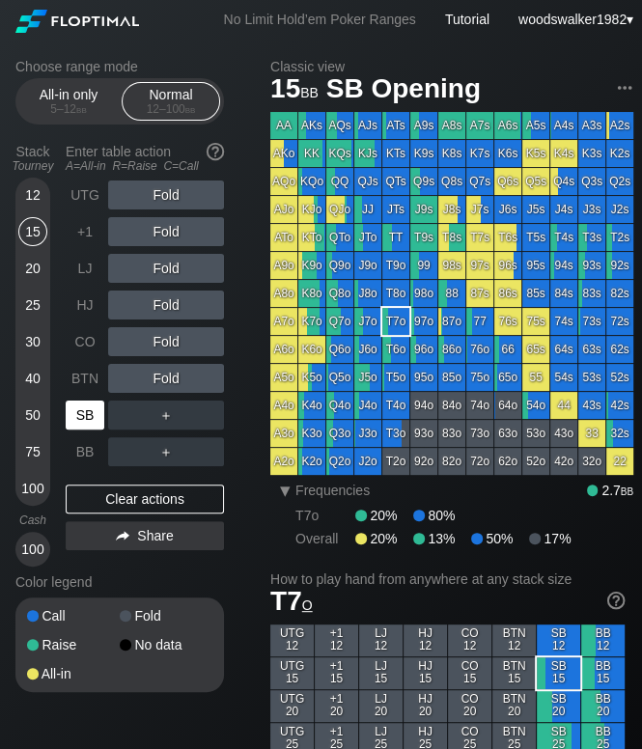
click at [86, 419] on div "SB" at bounding box center [85, 415] width 39 height 29
click at [33, 339] on div "30" at bounding box center [32, 341] width 29 height 29
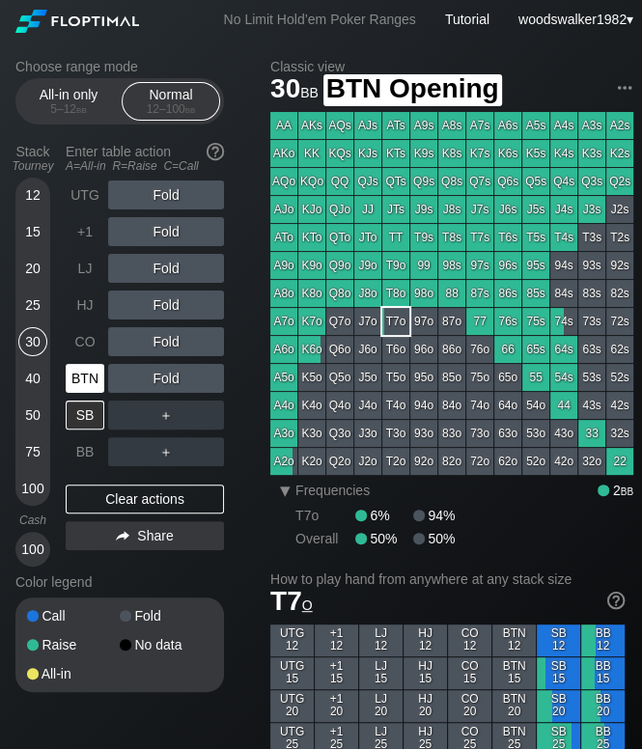
click at [88, 386] on div "BTN" at bounding box center [85, 378] width 39 height 29
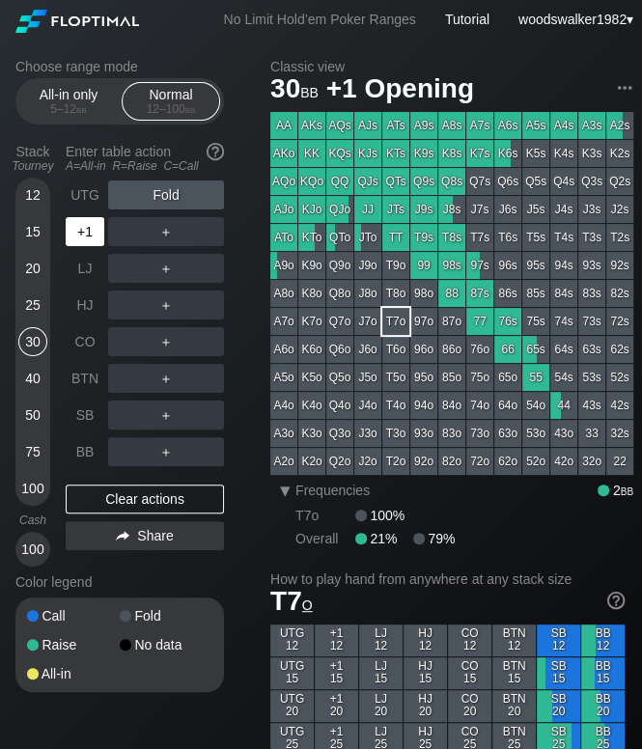
click at [79, 242] on div "+1" at bounding box center [85, 231] width 39 height 29
click at [98, 192] on div "UTG" at bounding box center [85, 195] width 39 height 29
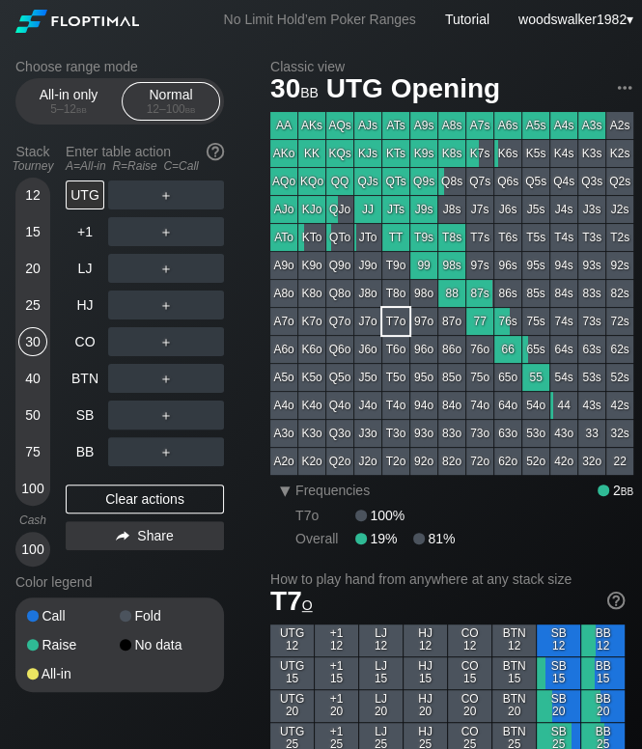
click at [47, 305] on div "12 15 20 25 30 40 50 75 100" at bounding box center [32, 342] width 35 height 328
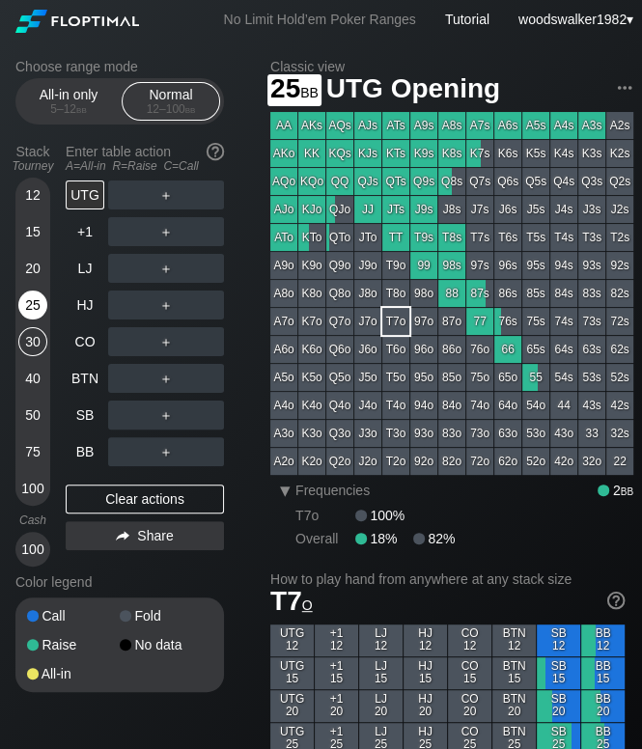
click at [39, 307] on div "25" at bounding box center [32, 305] width 29 height 29
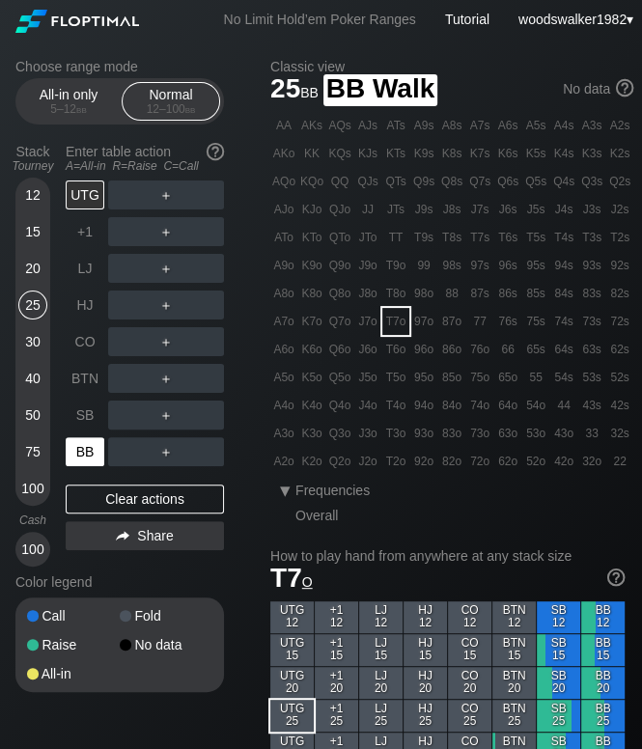
click at [94, 445] on div "BB" at bounding box center [85, 451] width 39 height 29
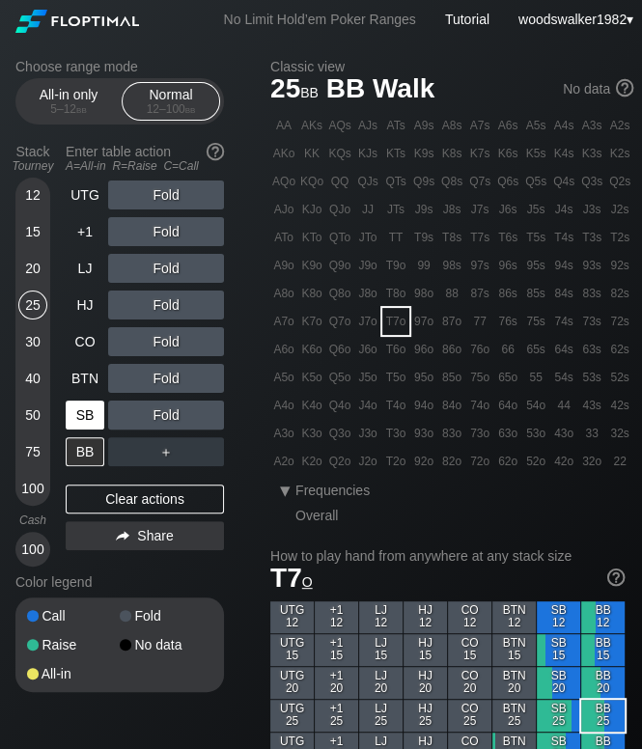
click at [88, 419] on div "SB" at bounding box center [85, 415] width 39 height 29
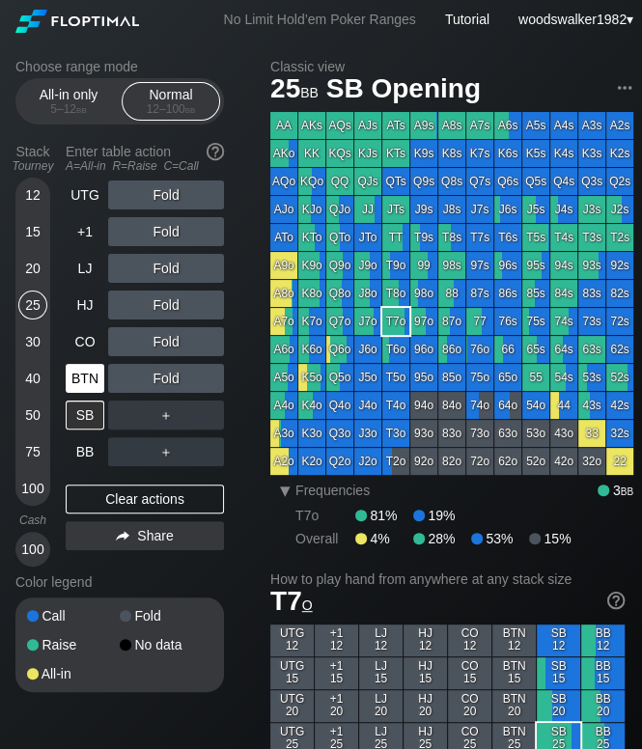
click at [93, 384] on div "BTN" at bounding box center [85, 378] width 39 height 29
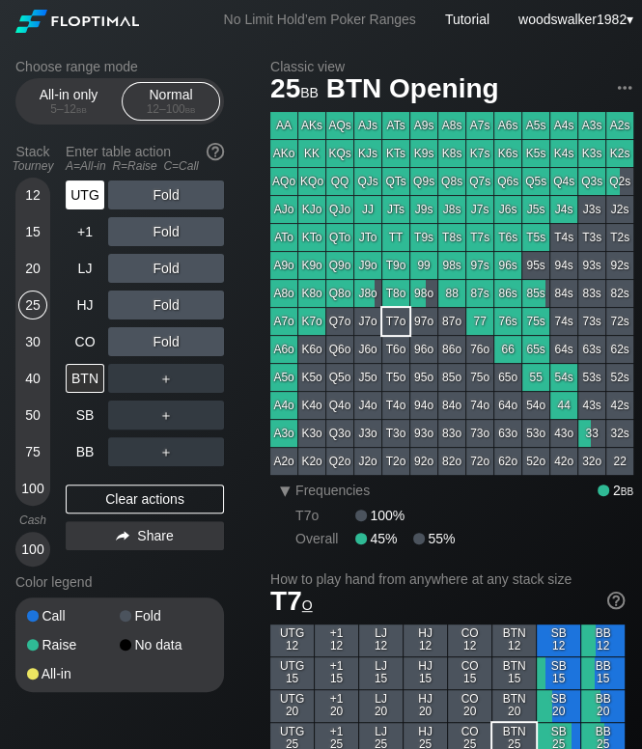
click at [87, 207] on div "UTG" at bounding box center [85, 195] width 39 height 29
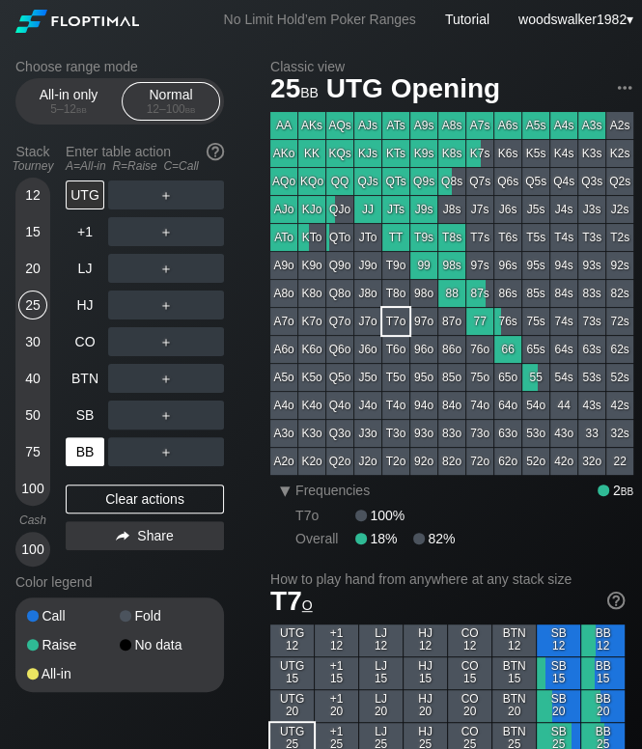
click at [100, 447] on div "BB" at bounding box center [85, 451] width 39 height 29
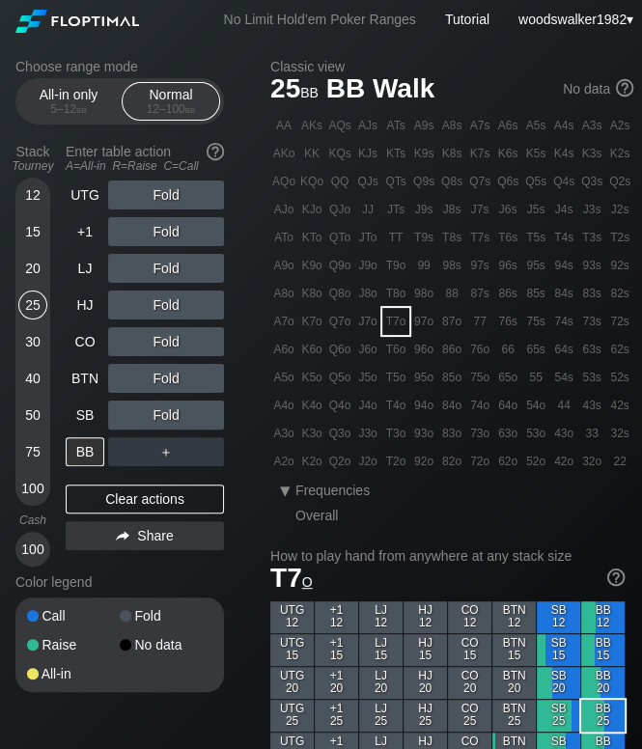
click at [27, 347] on div "30" at bounding box center [32, 341] width 29 height 29
click at [93, 414] on div "SB" at bounding box center [85, 415] width 39 height 29
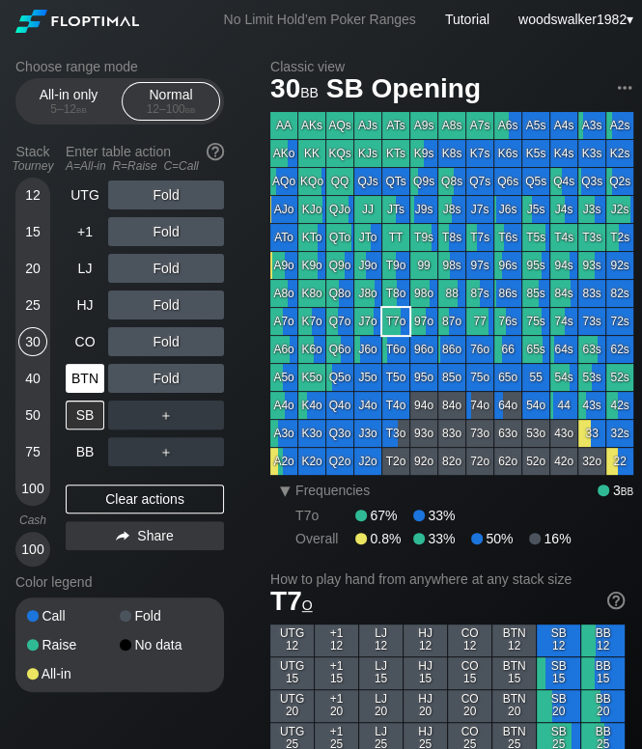
click at [86, 381] on div "BTN" at bounding box center [85, 378] width 39 height 29
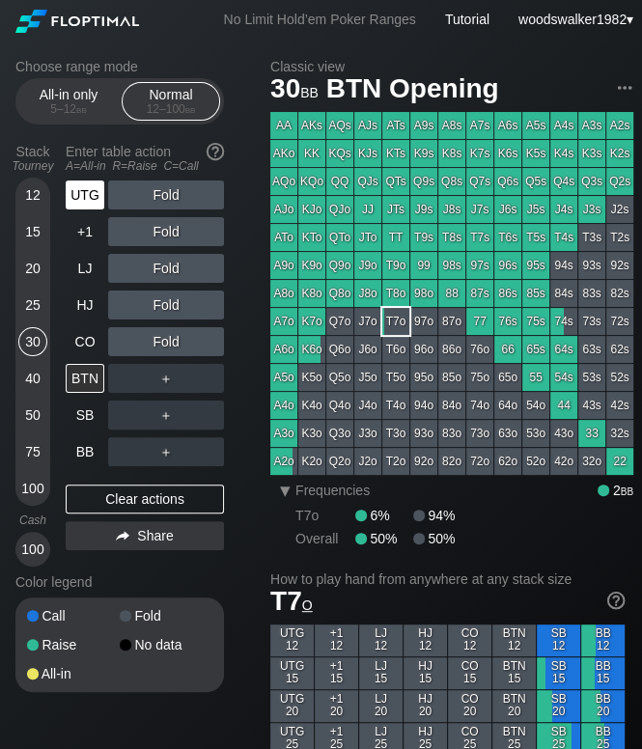
click at [84, 197] on div "UTG" at bounding box center [85, 195] width 39 height 29
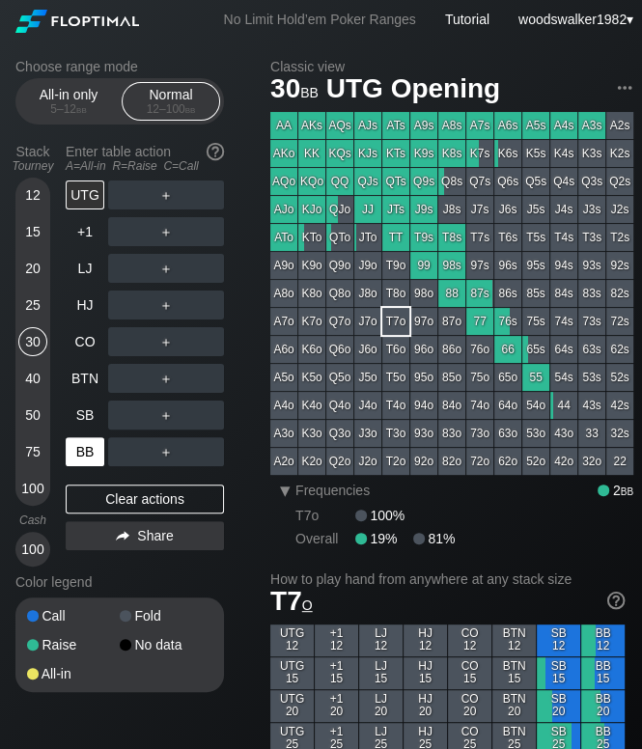
click at [98, 458] on div "BB" at bounding box center [85, 451] width 39 height 29
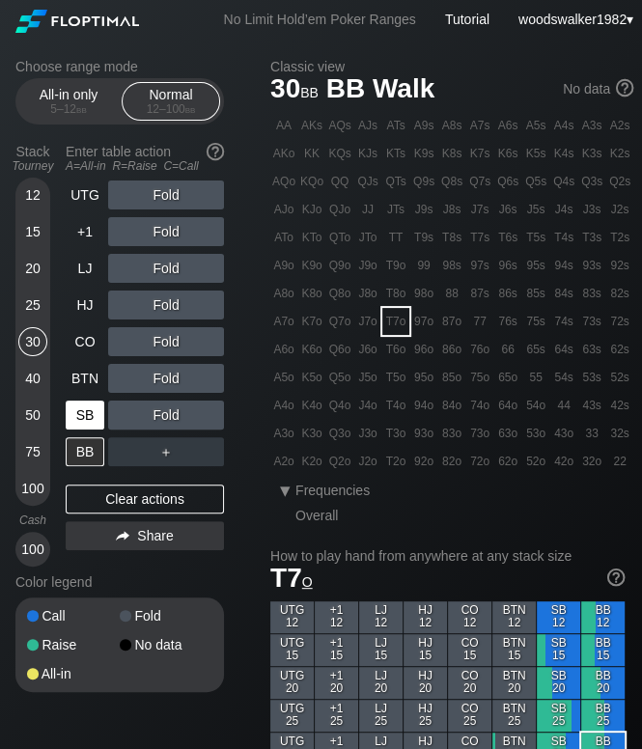
click at [97, 427] on div "SB" at bounding box center [85, 415] width 39 height 29
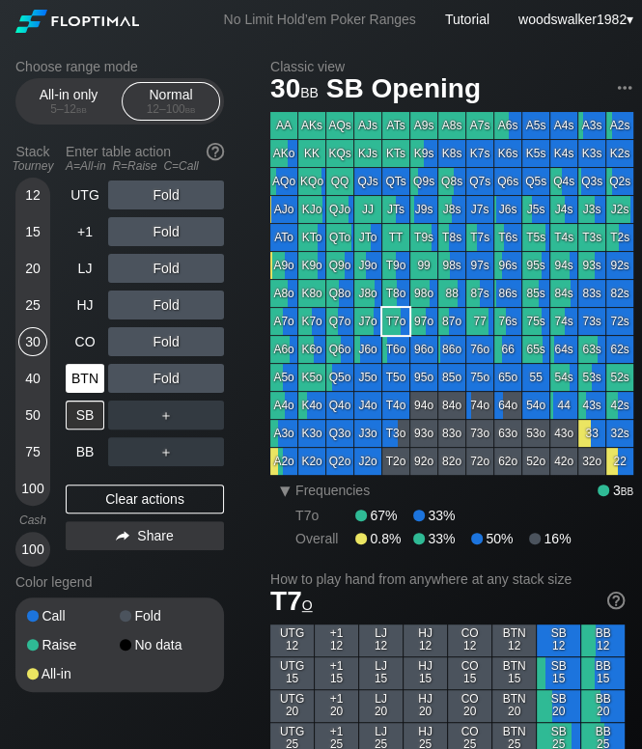
click at [85, 381] on div "BTN" at bounding box center [85, 378] width 39 height 29
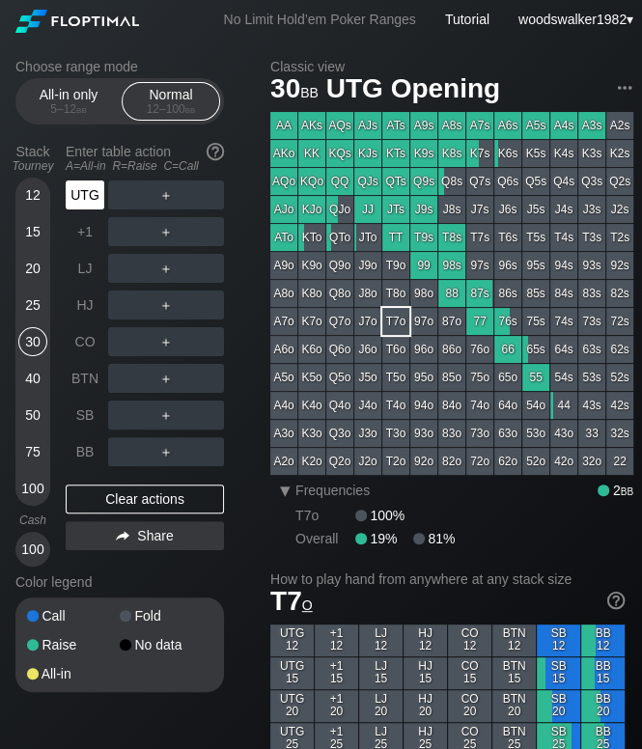
click at [77, 196] on div "UTG" at bounding box center [85, 195] width 39 height 29
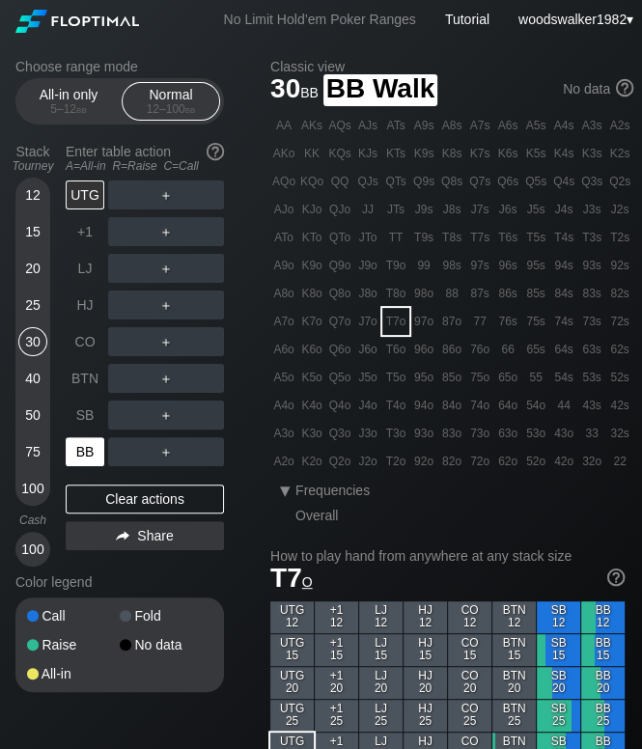
click at [100, 457] on div "BB" at bounding box center [85, 451] width 39 height 29
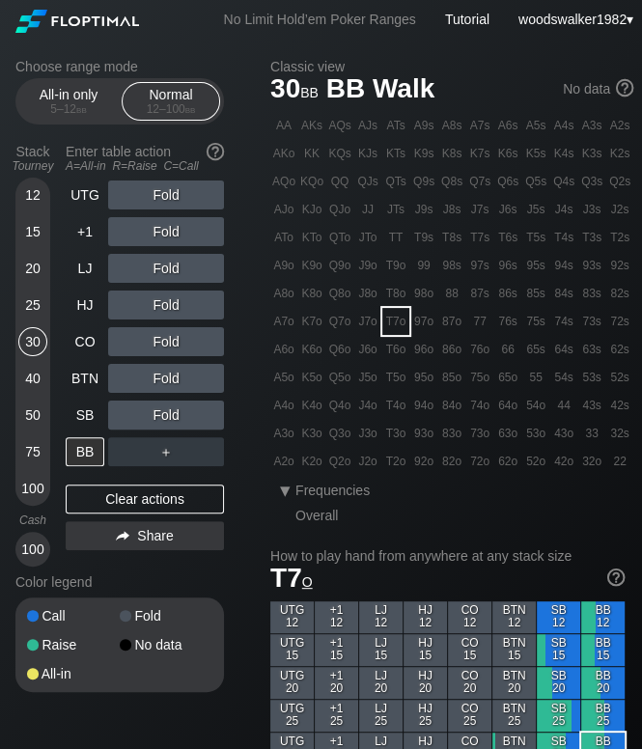
click at [31, 311] on div "25" at bounding box center [32, 305] width 29 height 29
click at [94, 413] on div "SB" at bounding box center [85, 415] width 39 height 29
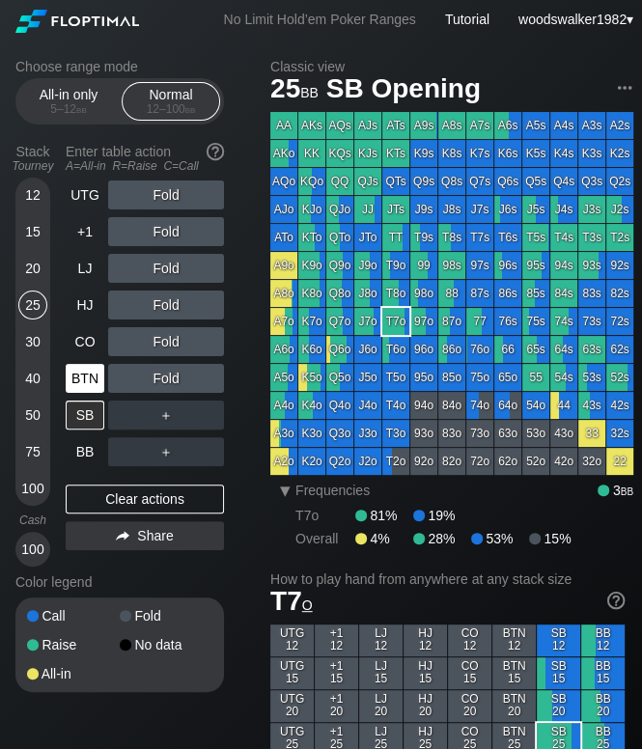
click at [77, 380] on div "BTN" at bounding box center [85, 378] width 39 height 29
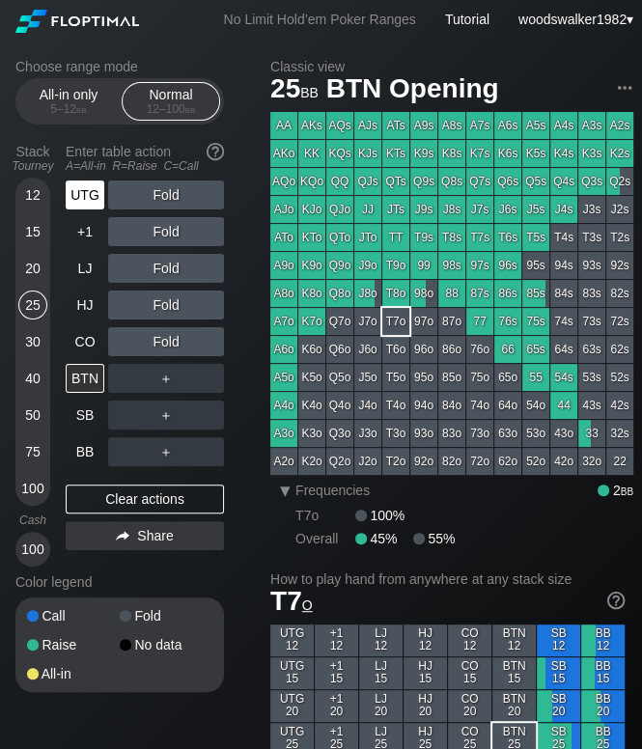
click at [90, 201] on div "UTG" at bounding box center [85, 195] width 39 height 29
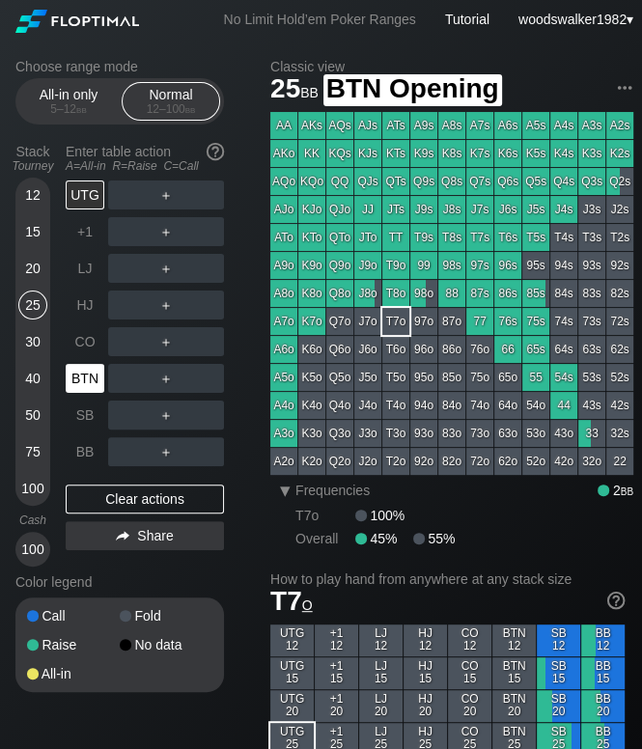
click at [93, 380] on div "BTN" at bounding box center [85, 378] width 39 height 29
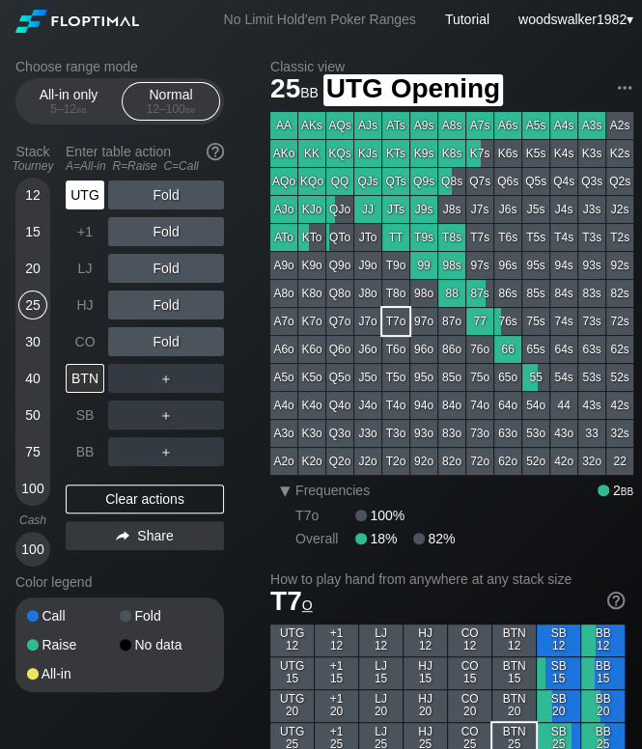
click at [89, 205] on div "UTG" at bounding box center [85, 195] width 39 height 29
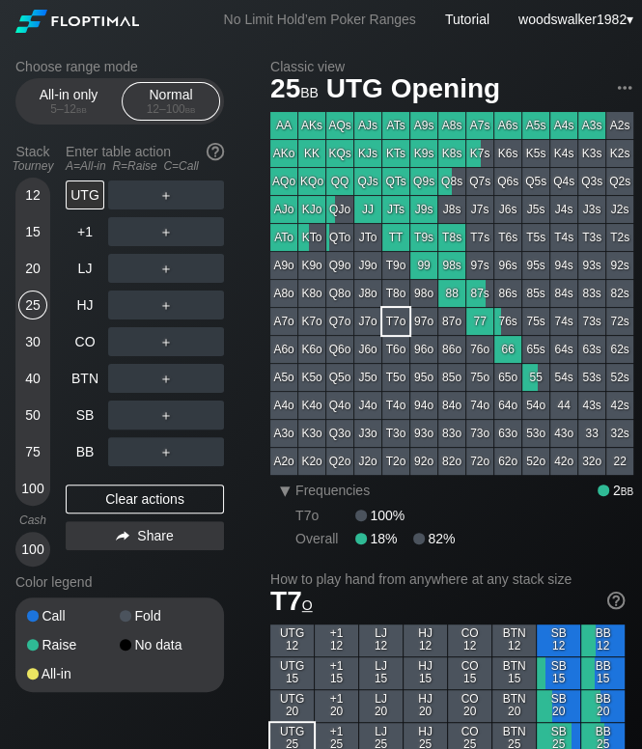
click at [27, 267] on div "20" at bounding box center [32, 268] width 29 height 29
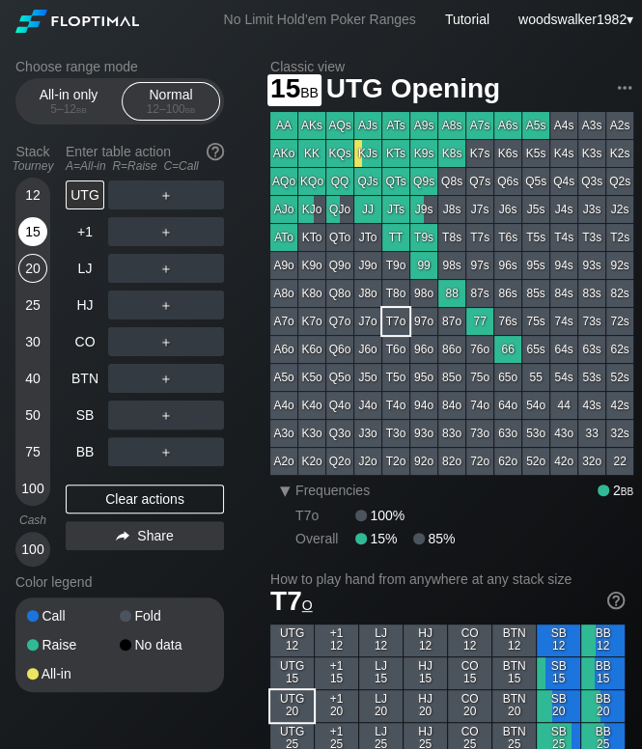
click at [40, 243] on div "15" at bounding box center [32, 231] width 29 height 29
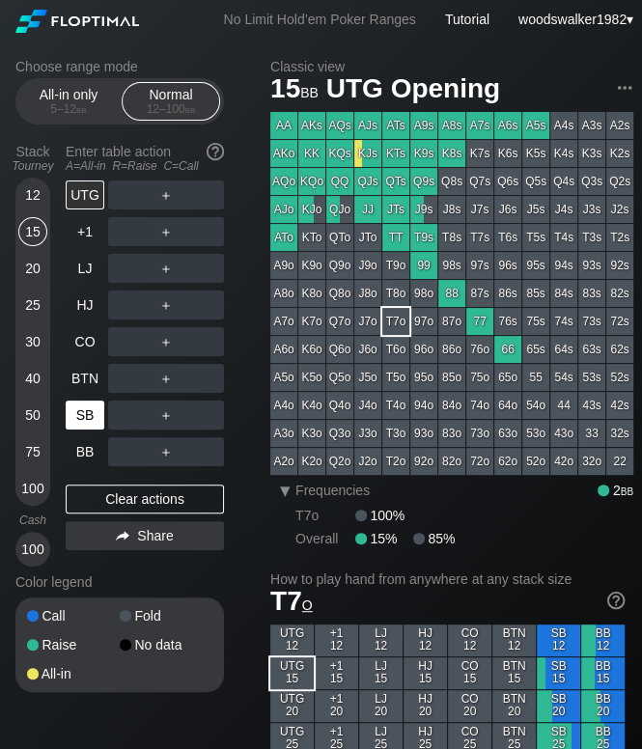
click at [101, 426] on div "SB" at bounding box center [85, 415] width 39 height 29
click at [90, 204] on div "UTG" at bounding box center [85, 195] width 39 height 29
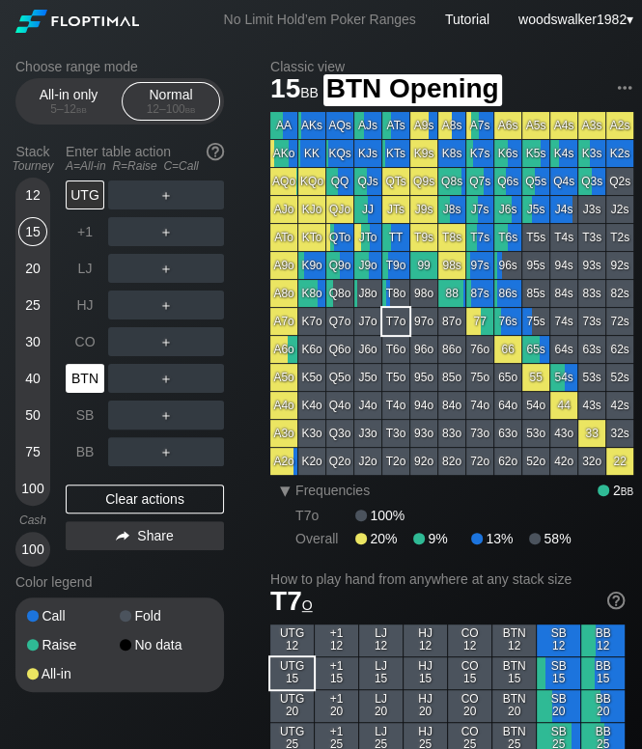
click at [81, 390] on div "BTN" at bounding box center [85, 378] width 39 height 29
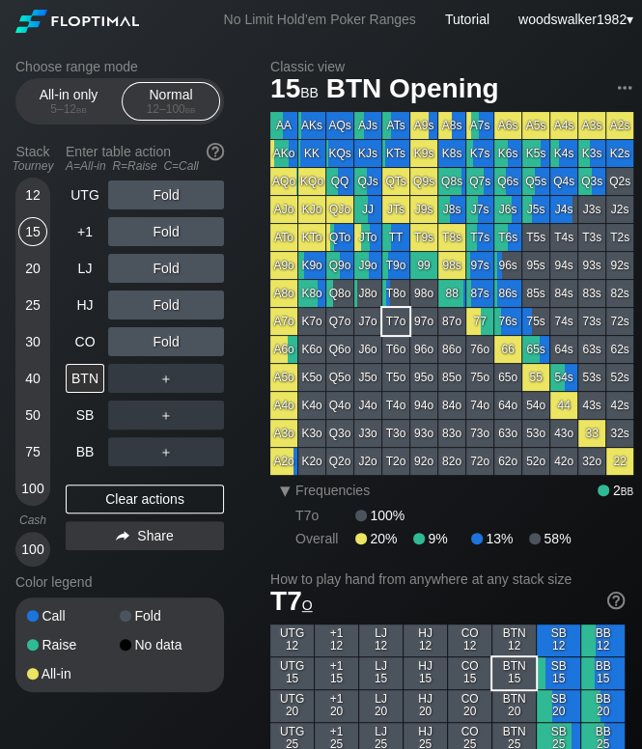
click at [36, 276] on div "20" at bounding box center [32, 268] width 29 height 29
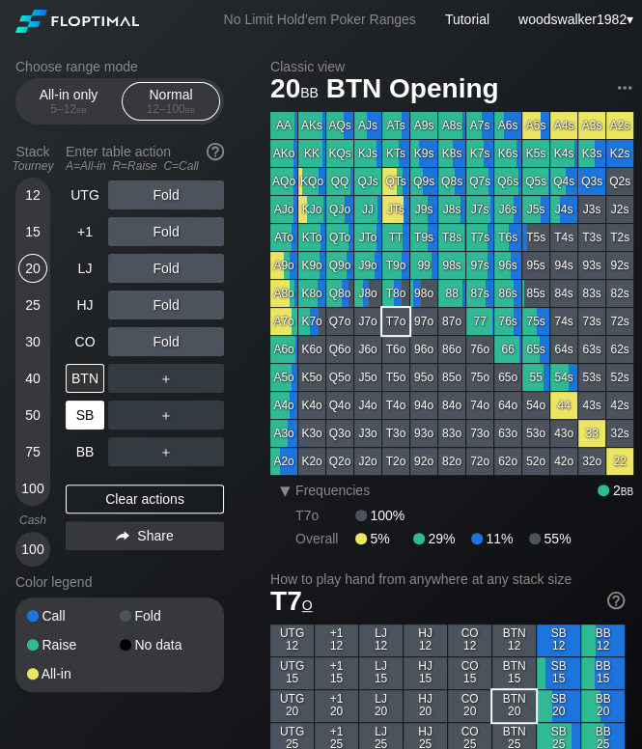
click at [100, 420] on div "SB" at bounding box center [85, 415] width 39 height 29
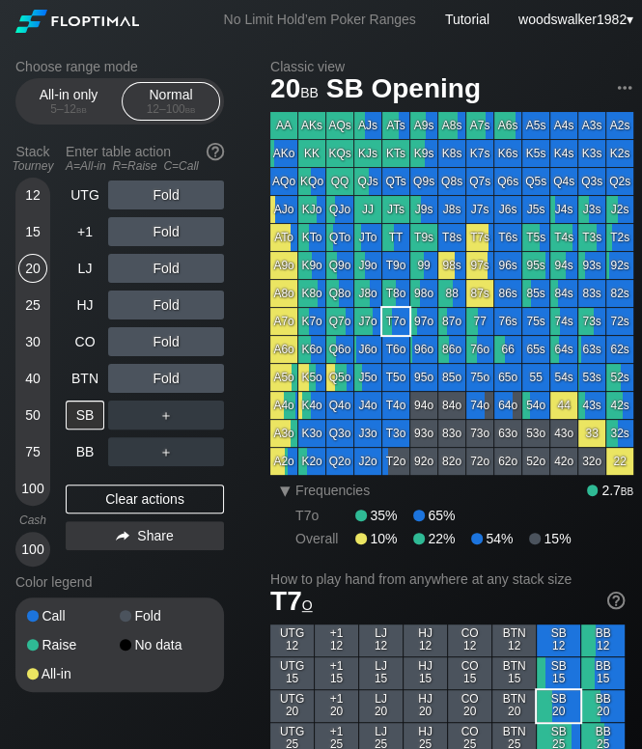
click at [39, 234] on div "15" at bounding box center [32, 231] width 29 height 29
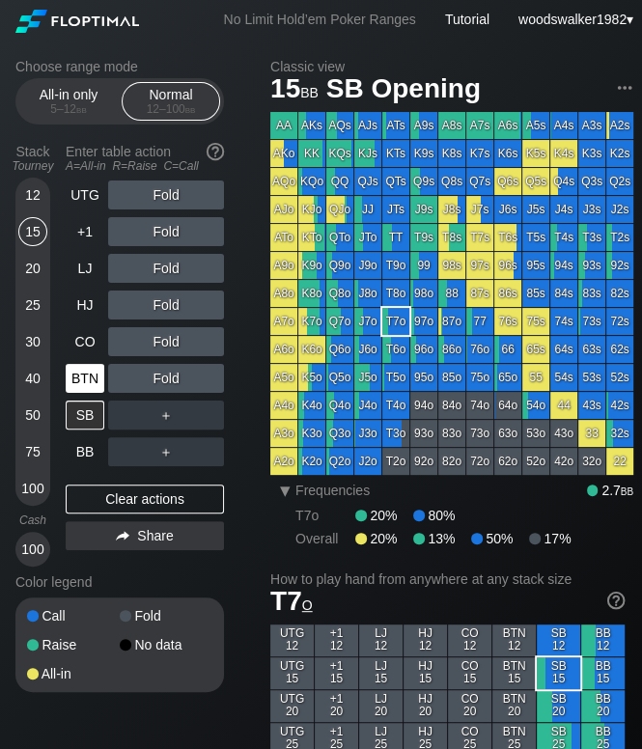
click at [80, 388] on div "BTN" at bounding box center [85, 378] width 39 height 29
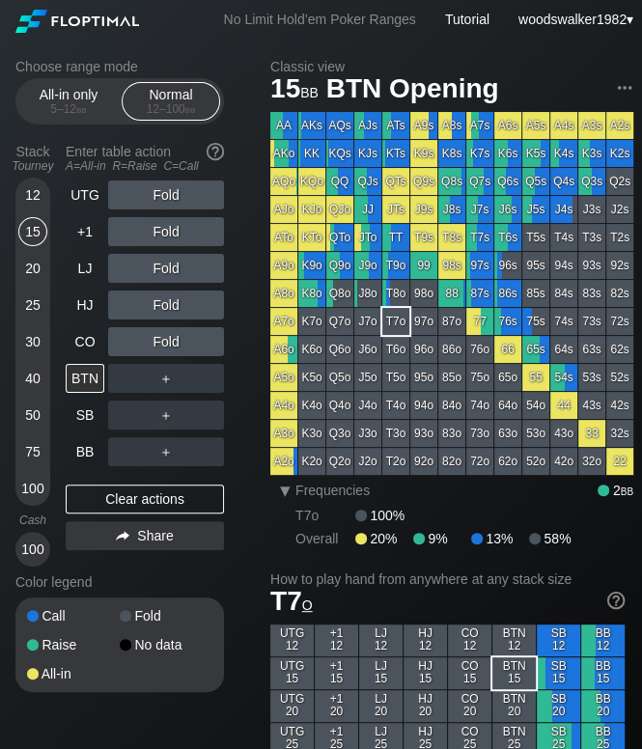
click at [29, 273] on div "20" at bounding box center [32, 268] width 29 height 29
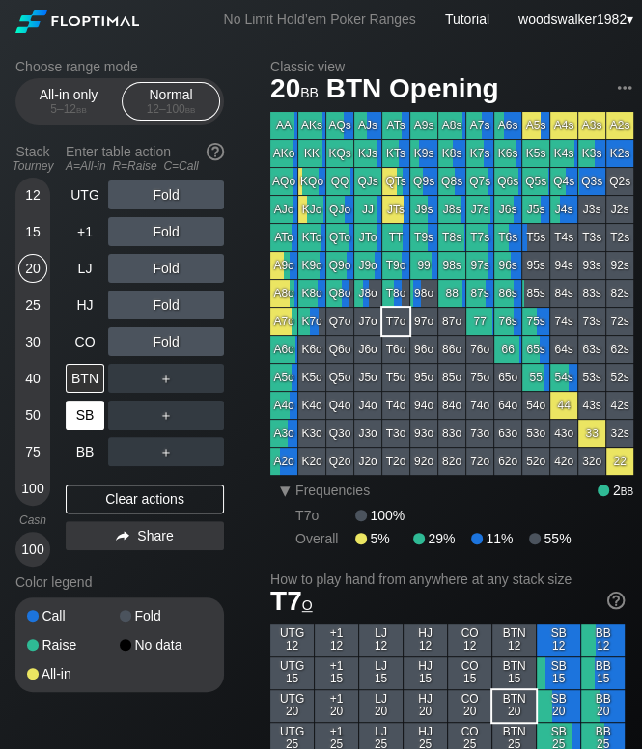
click at [93, 424] on div "SB" at bounding box center [85, 415] width 39 height 29
click at [89, 387] on div "BTN" at bounding box center [85, 378] width 39 height 29
click at [27, 240] on div "15" at bounding box center [32, 231] width 29 height 29
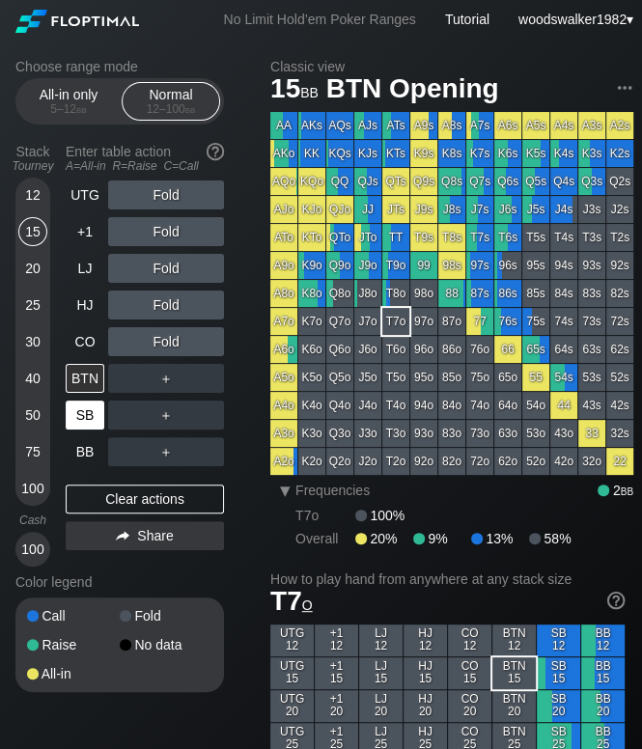
click at [83, 419] on div "SB" at bounding box center [85, 415] width 39 height 29
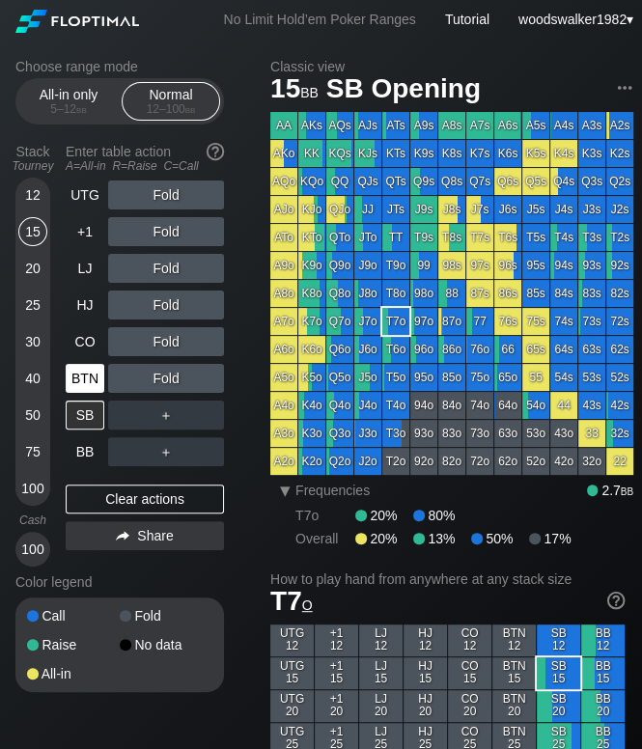
click at [99, 377] on div "BTN" at bounding box center [85, 378] width 39 height 29
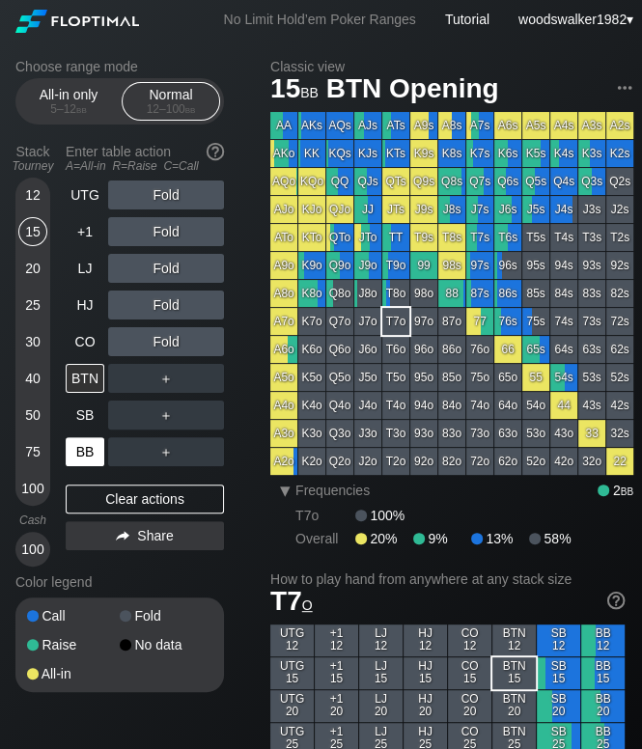
click at [90, 448] on div "BB" at bounding box center [85, 451] width 39 height 29
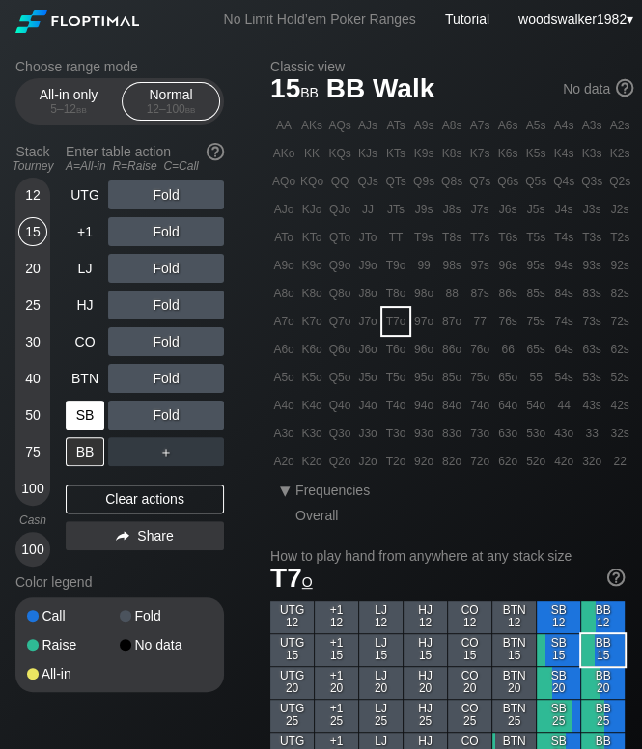
click at [78, 416] on div "SB" at bounding box center [85, 415] width 39 height 29
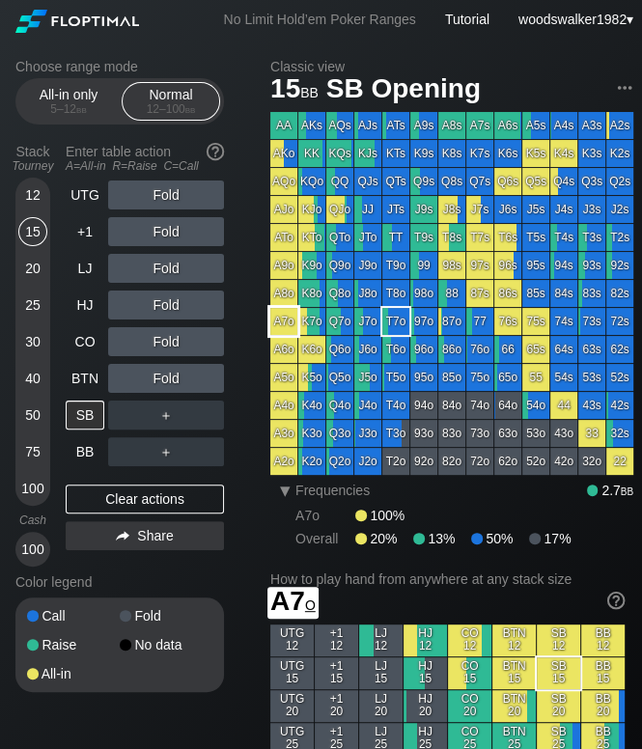
click at [282, 333] on div "A7o" at bounding box center [283, 321] width 27 height 27
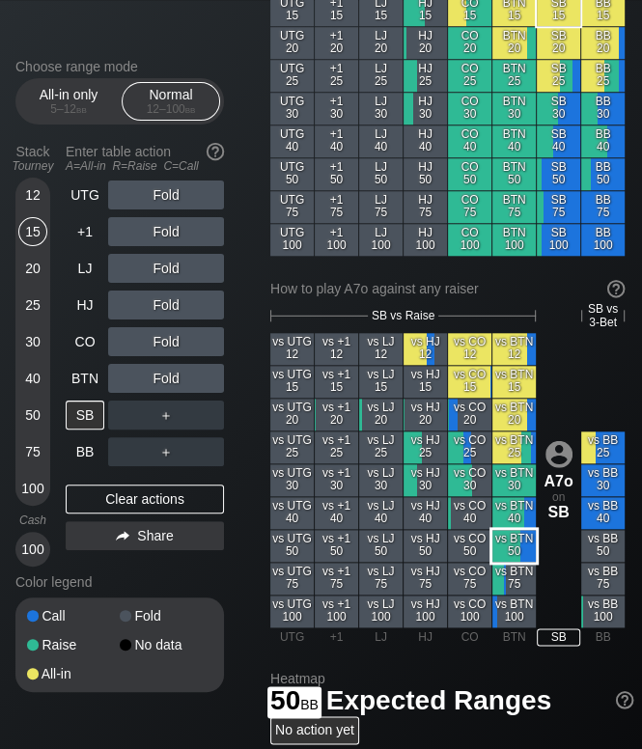
scroll to position [659, 0]
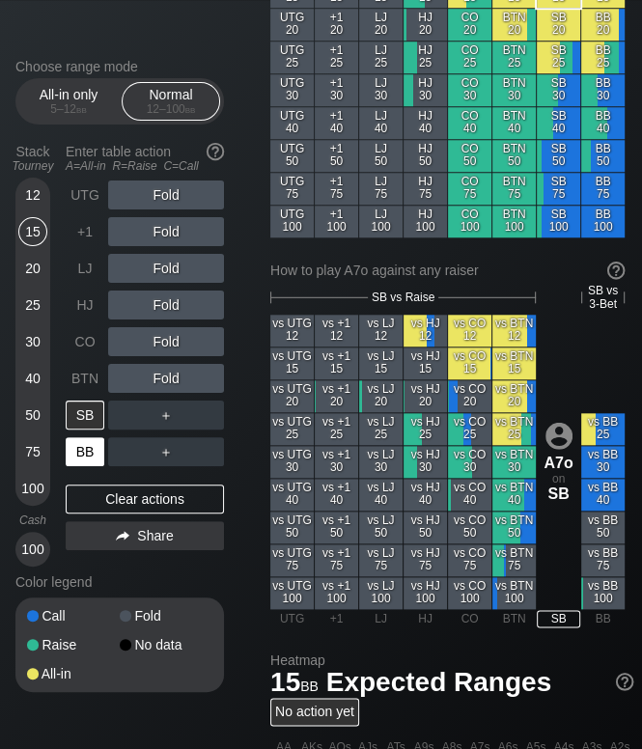
click at [92, 460] on div "BB" at bounding box center [85, 451] width 39 height 29
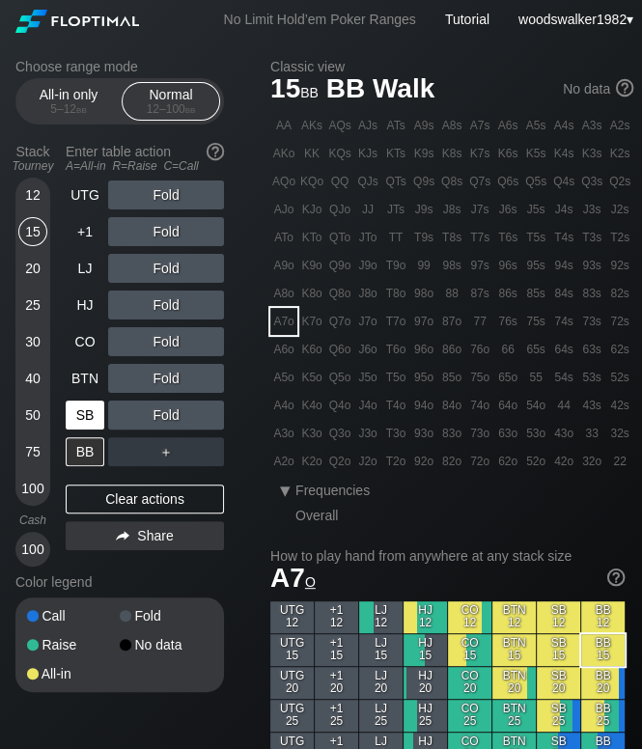
click at [80, 421] on div "SB" at bounding box center [85, 415] width 39 height 29
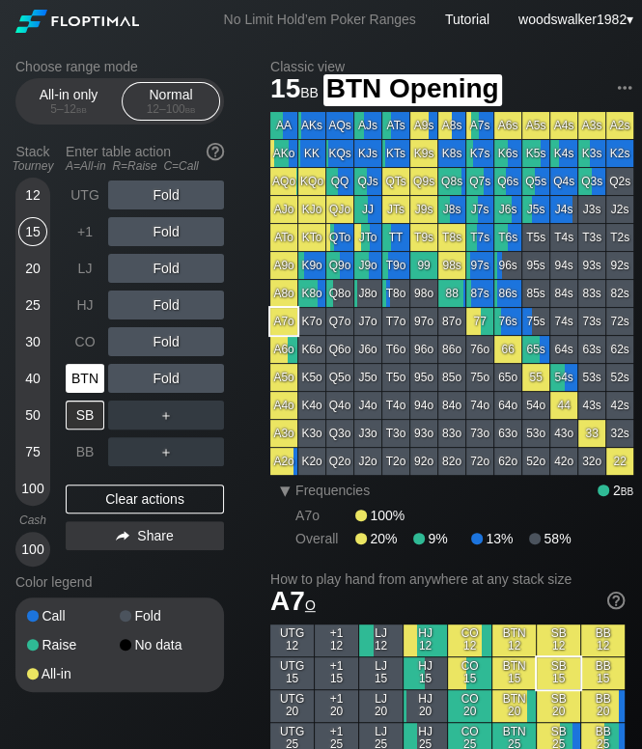
click at [82, 382] on div "BTN" at bounding box center [85, 378] width 39 height 29
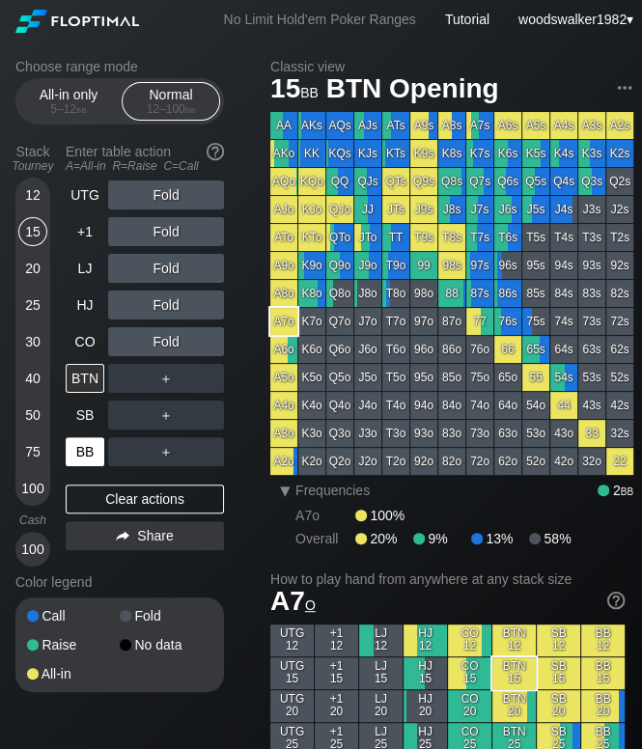
click at [89, 447] on div "BB" at bounding box center [85, 451] width 39 height 29
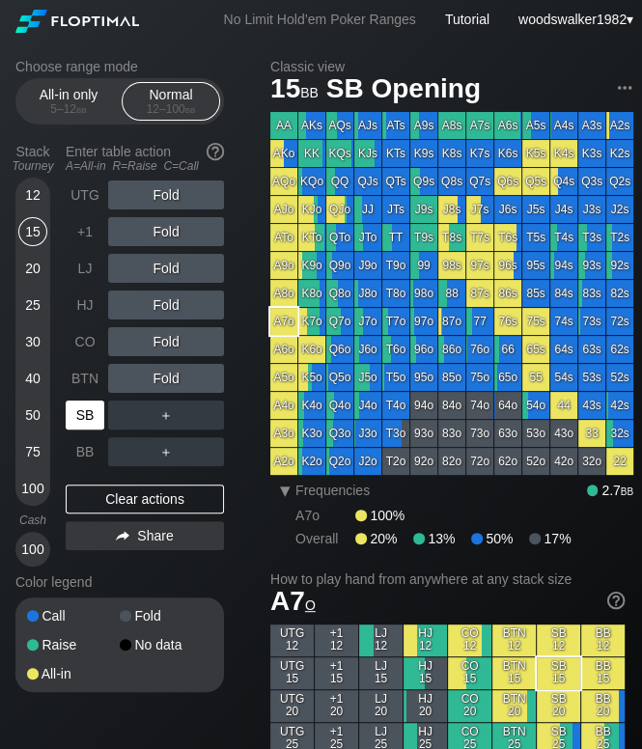
click at [93, 412] on div "SB" at bounding box center [85, 415] width 39 height 29
click at [83, 386] on div "BTN" at bounding box center [85, 378] width 39 height 29
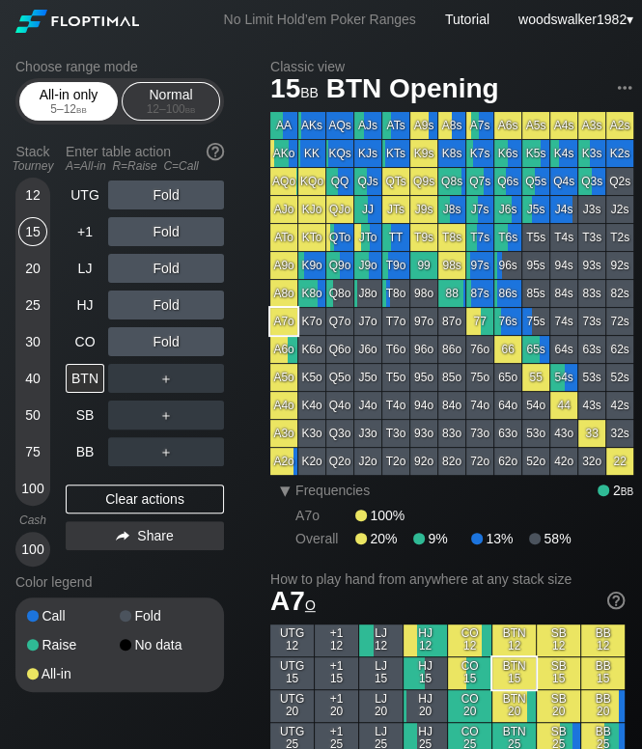
click at [66, 107] on div "5 – 12 bb" at bounding box center [68, 109] width 81 height 14
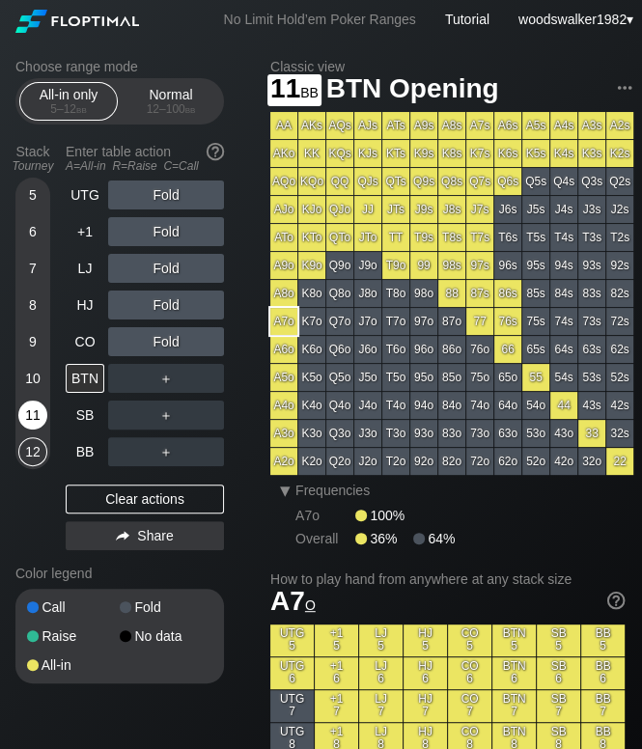
click at [29, 418] on div "11" at bounding box center [32, 415] width 29 height 29
click at [91, 418] on div "SB" at bounding box center [85, 415] width 39 height 29
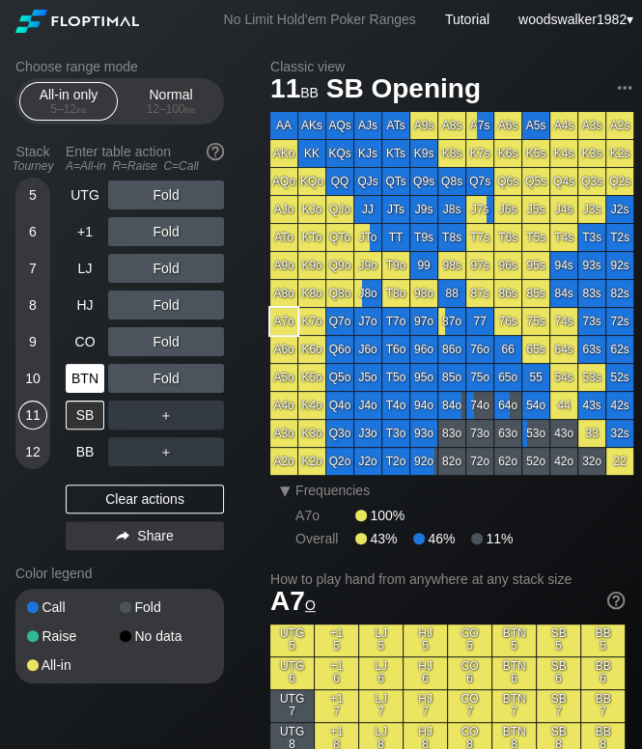
click at [93, 381] on div "BTN" at bounding box center [85, 378] width 39 height 29
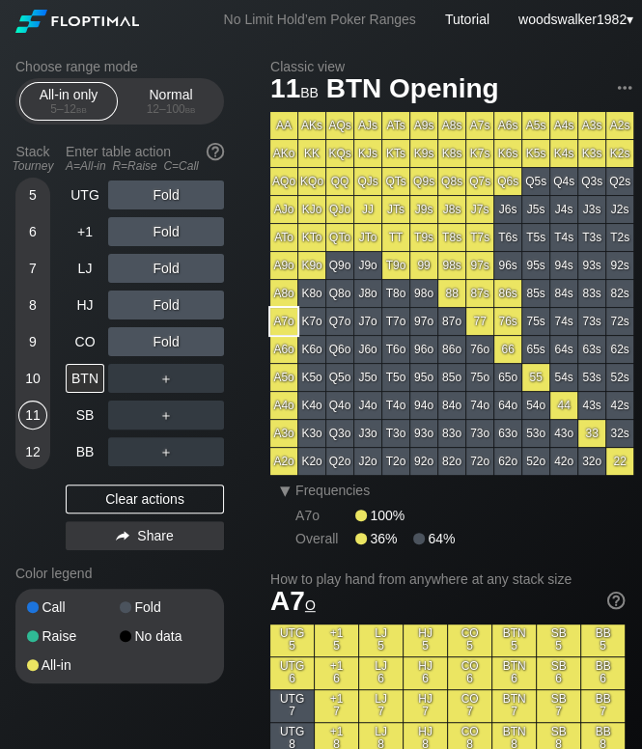
click at [33, 381] on div "10" at bounding box center [32, 378] width 29 height 29
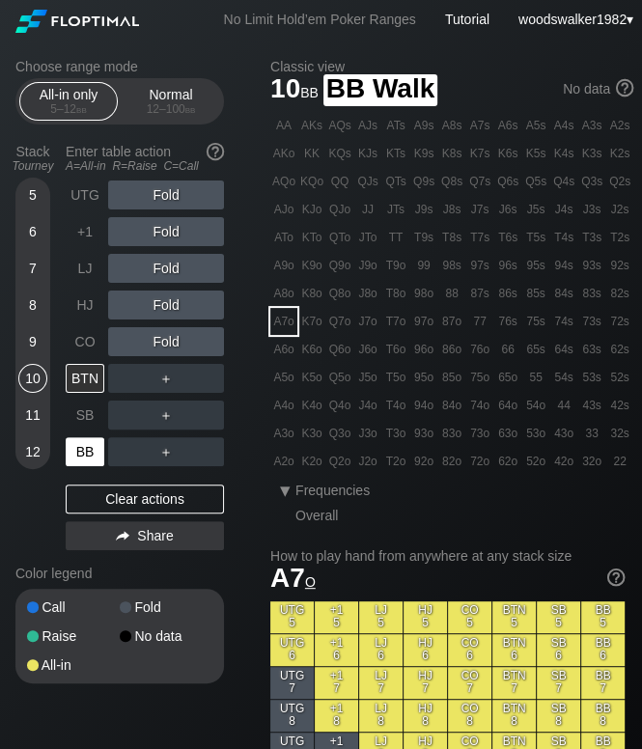
click at [92, 454] on div "BB" at bounding box center [85, 451] width 39 height 29
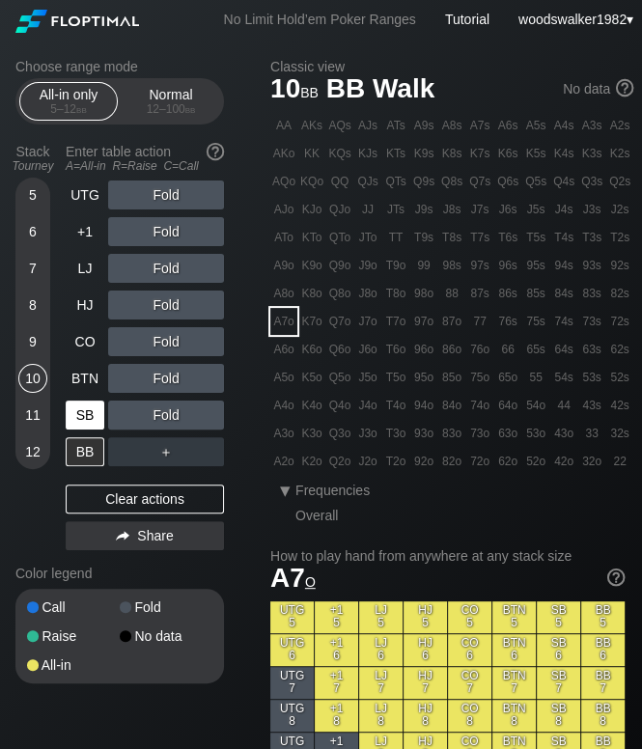
click at [95, 422] on div "SB" at bounding box center [85, 415] width 39 height 29
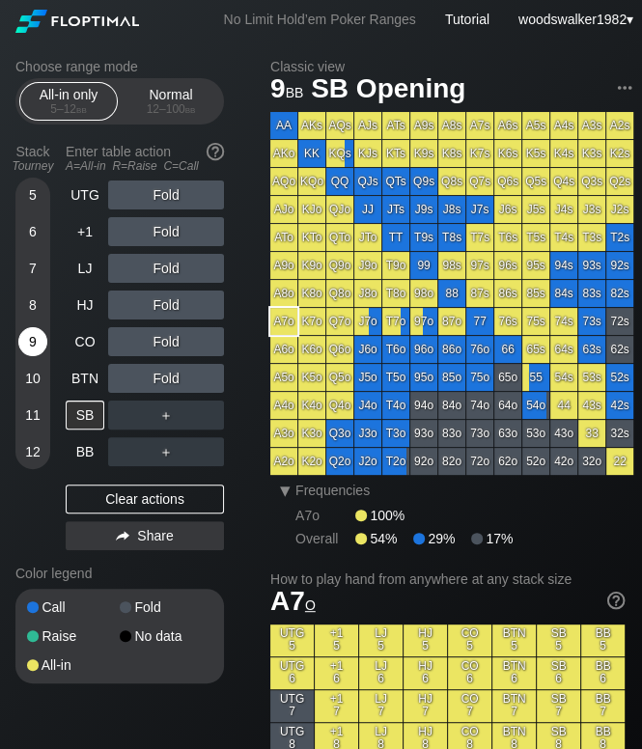
click at [40, 352] on div "9" at bounding box center [32, 341] width 29 height 29
click at [172, 109] on div "12 – 100 bb" at bounding box center [170, 109] width 81 height 14
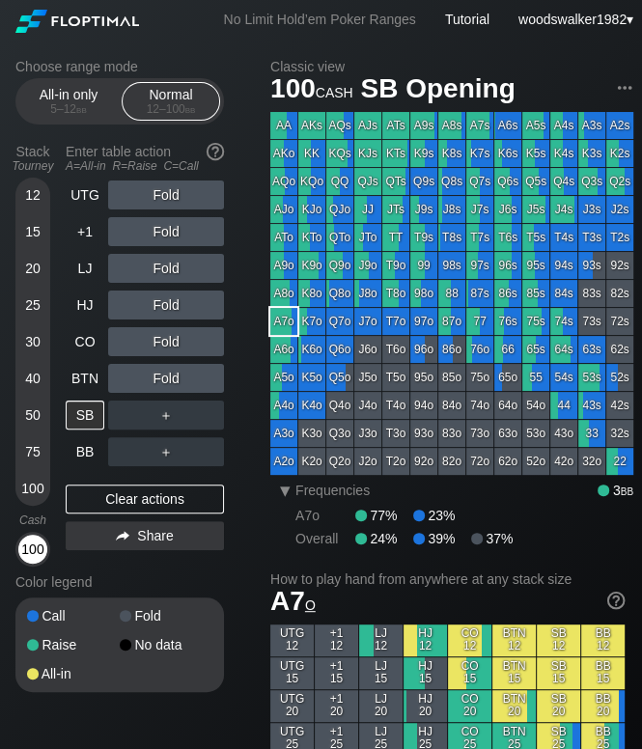
click at [27, 554] on div "100" at bounding box center [32, 549] width 29 height 29
click at [81, 378] on div "BTN" at bounding box center [85, 378] width 39 height 29
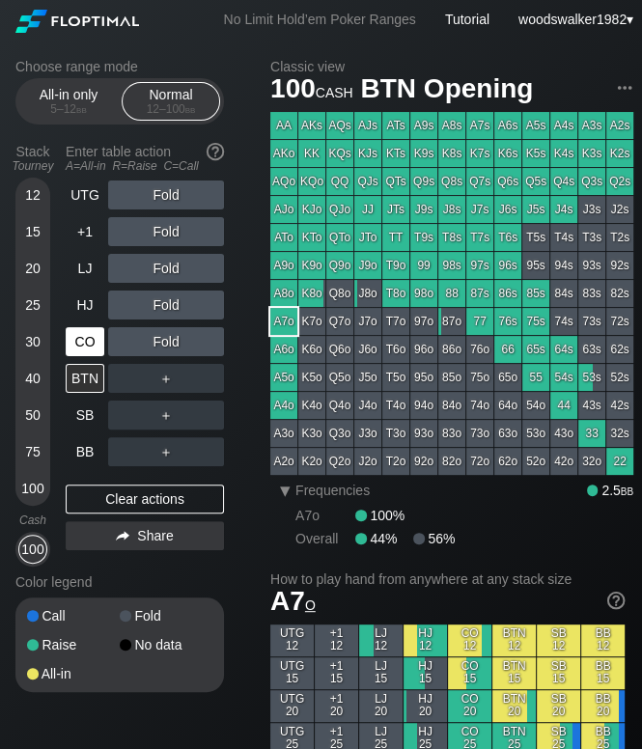
click at [92, 341] on div "CO" at bounding box center [85, 341] width 39 height 29
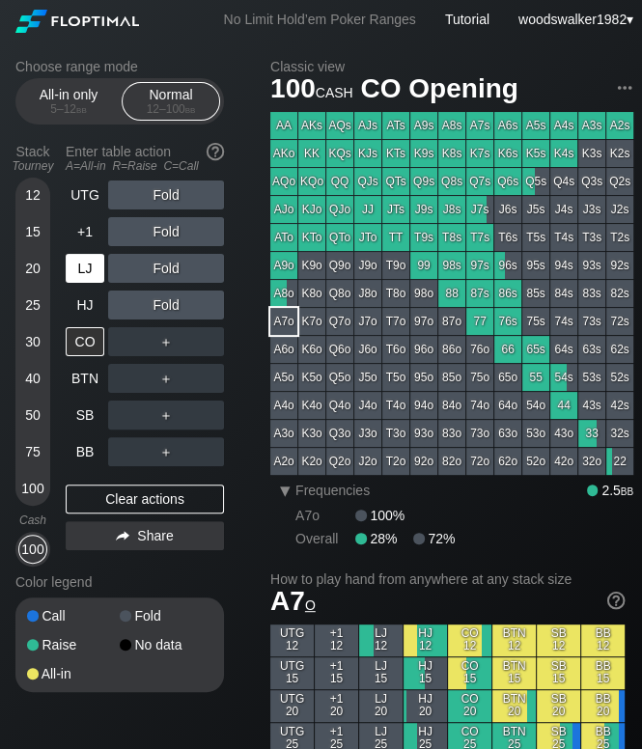
click at [101, 266] on div "LJ" at bounding box center [85, 268] width 39 height 29
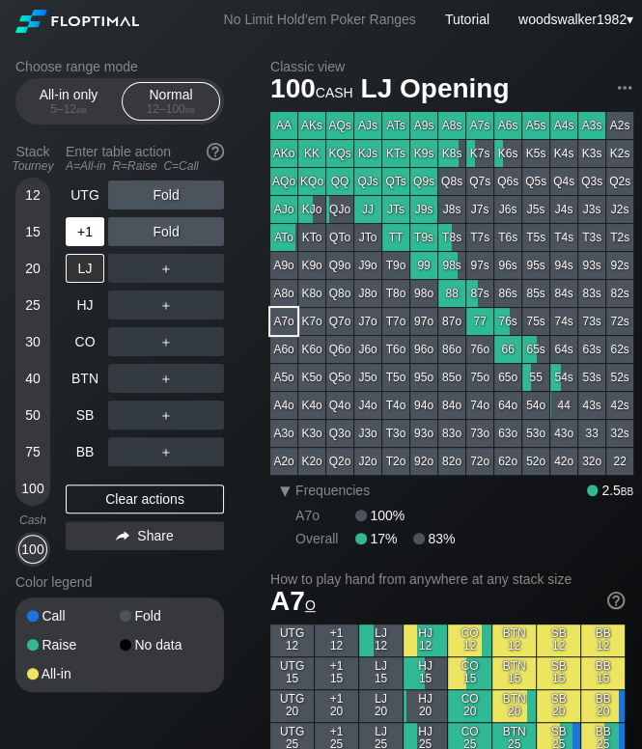
click at [81, 242] on div "+1" at bounding box center [85, 231] width 39 height 29
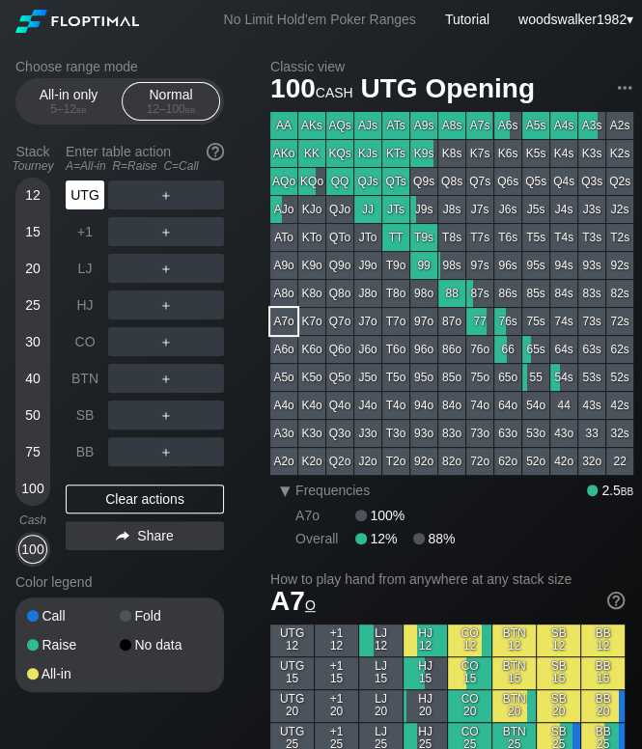
click at [98, 192] on div "UTG" at bounding box center [85, 195] width 39 height 29
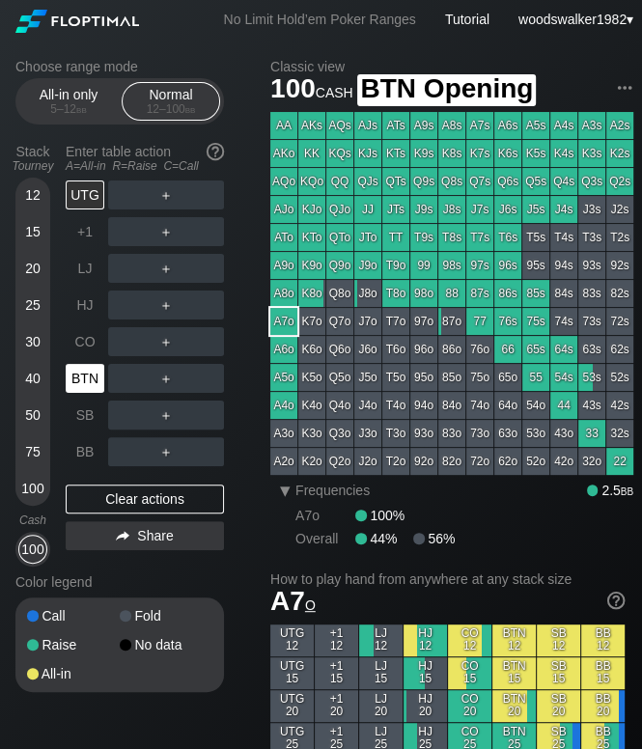
click at [98, 388] on div "BTN" at bounding box center [85, 378] width 39 height 29
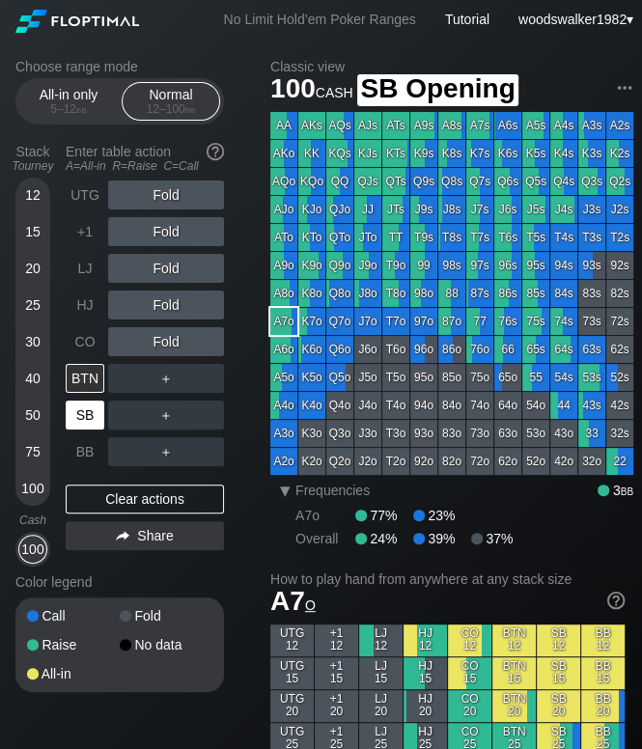
click at [88, 417] on div "SB" at bounding box center [85, 415] width 39 height 29
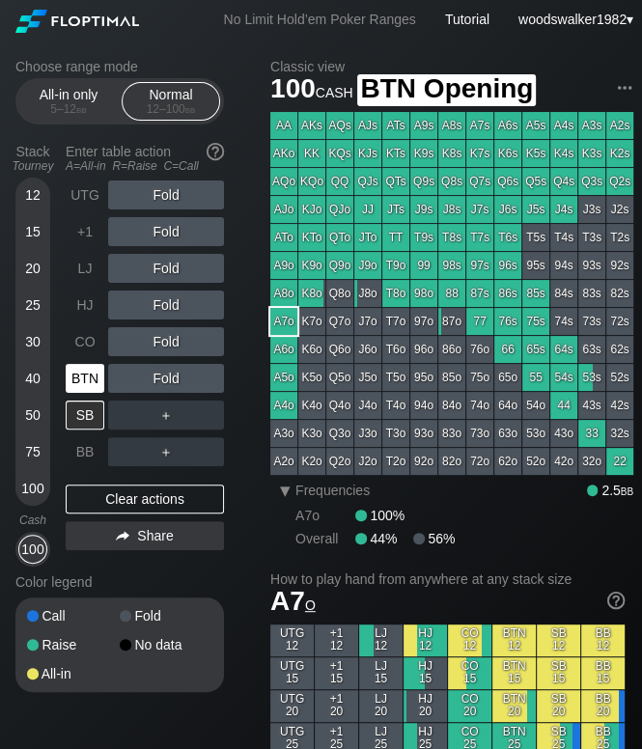
click at [81, 376] on div "BTN" at bounding box center [85, 378] width 39 height 29
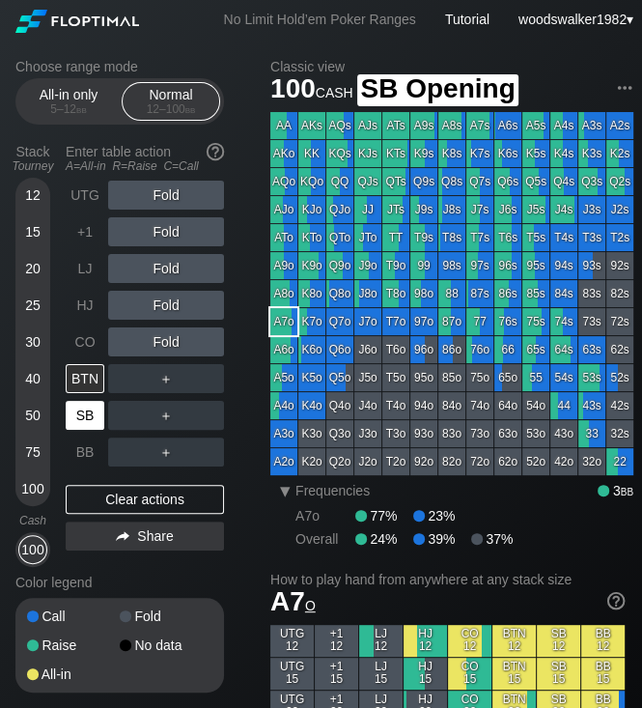
click at [85, 412] on div "SB" at bounding box center [85, 415] width 39 height 29
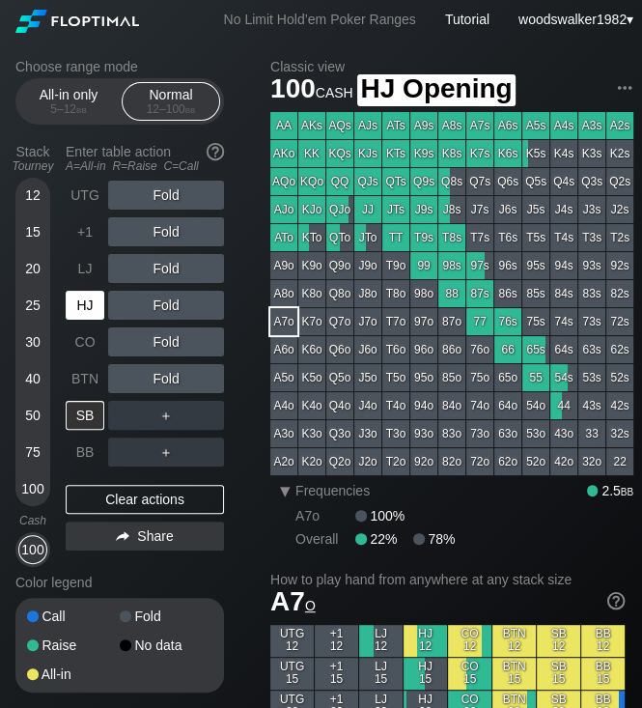
click at [87, 309] on div "HJ" at bounding box center [85, 305] width 39 height 29
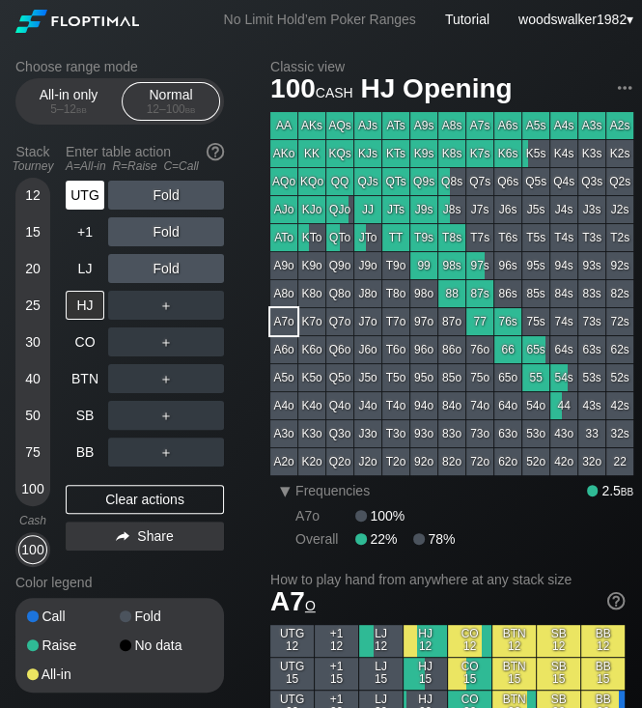
click at [77, 192] on div "UTG" at bounding box center [85, 195] width 39 height 29
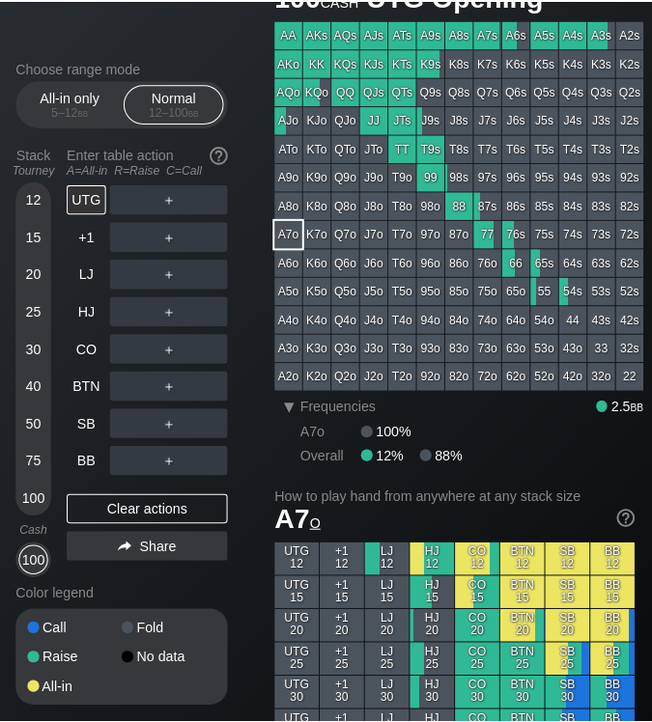
scroll to position [94, 0]
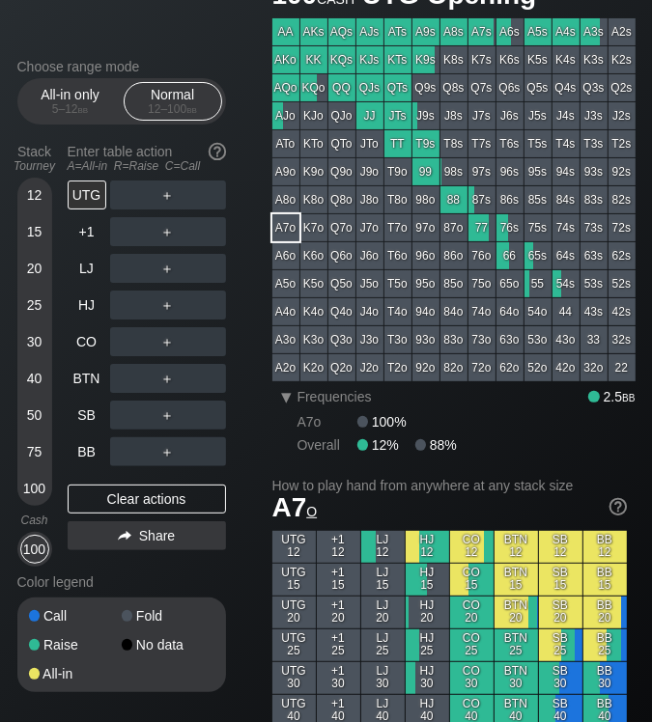
click at [204, 17] on div at bounding box center [137, 296] width 240 height 662
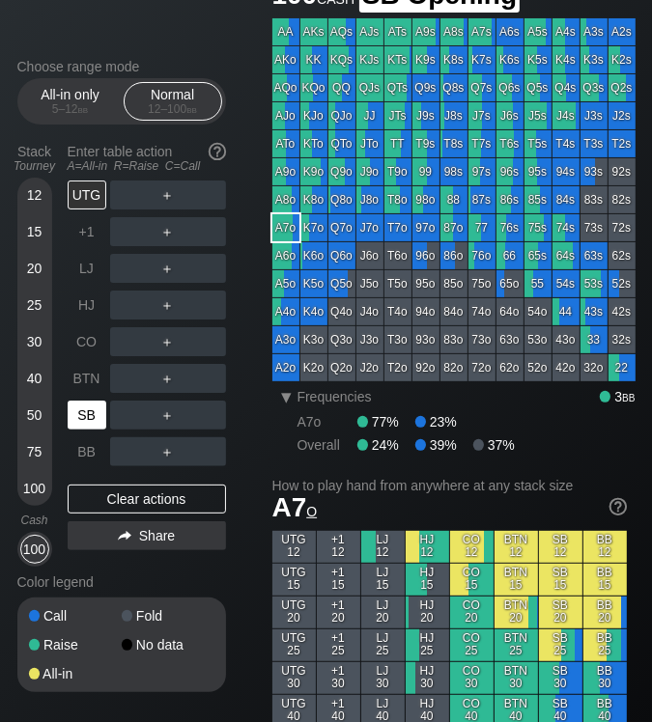
click at [92, 414] on div "SB" at bounding box center [87, 415] width 39 height 29
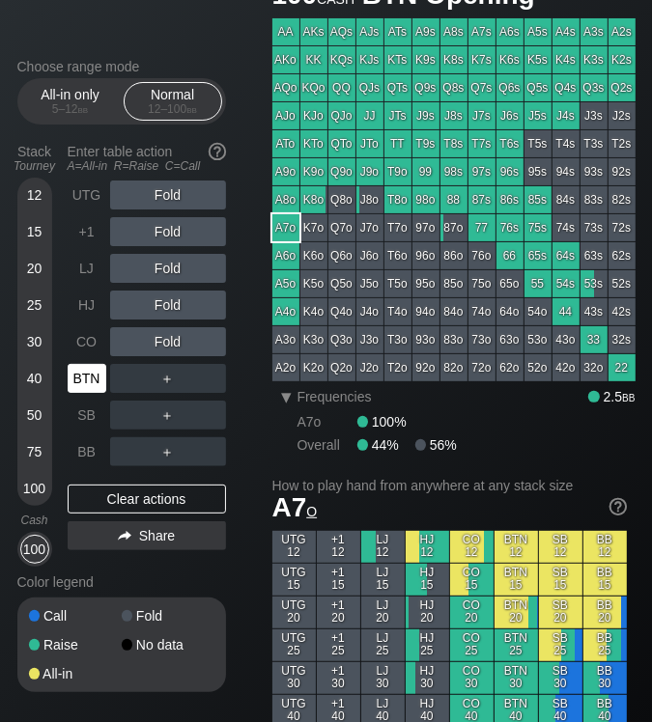
click at [89, 374] on div "BTN" at bounding box center [87, 378] width 39 height 29
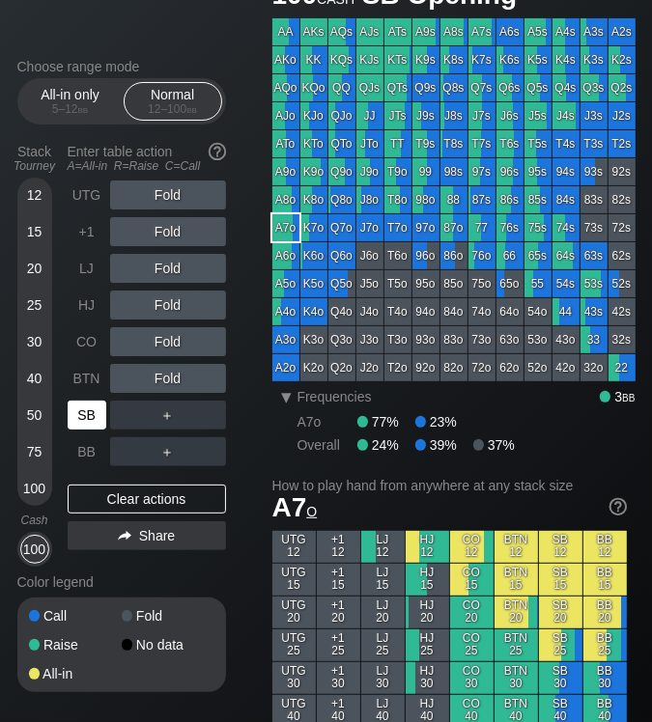
click at [89, 420] on div "SB" at bounding box center [87, 415] width 39 height 29
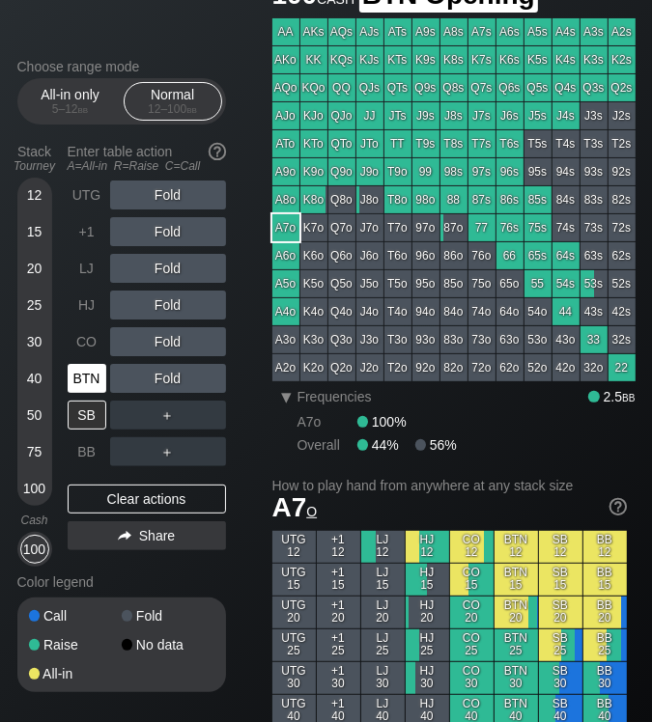
click at [93, 379] on div "BTN" at bounding box center [87, 378] width 39 height 29
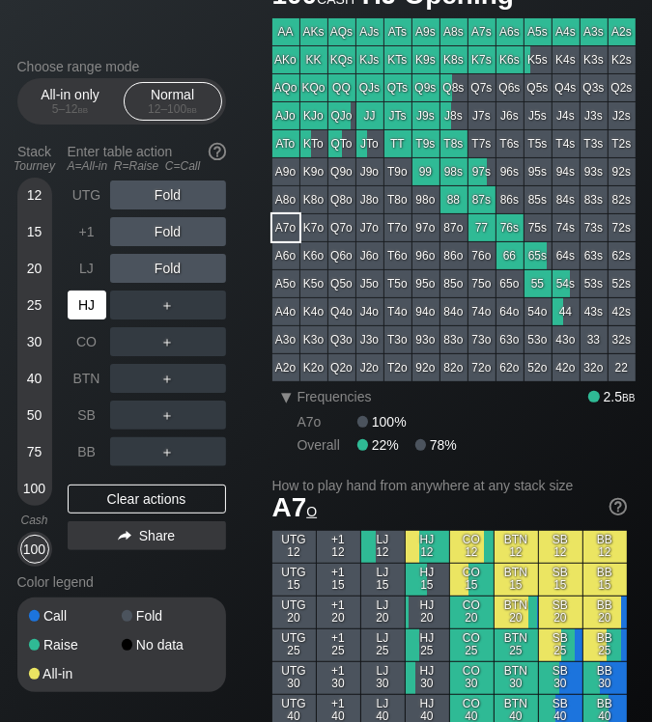
click at [86, 312] on div "HJ" at bounding box center [87, 305] width 39 height 29
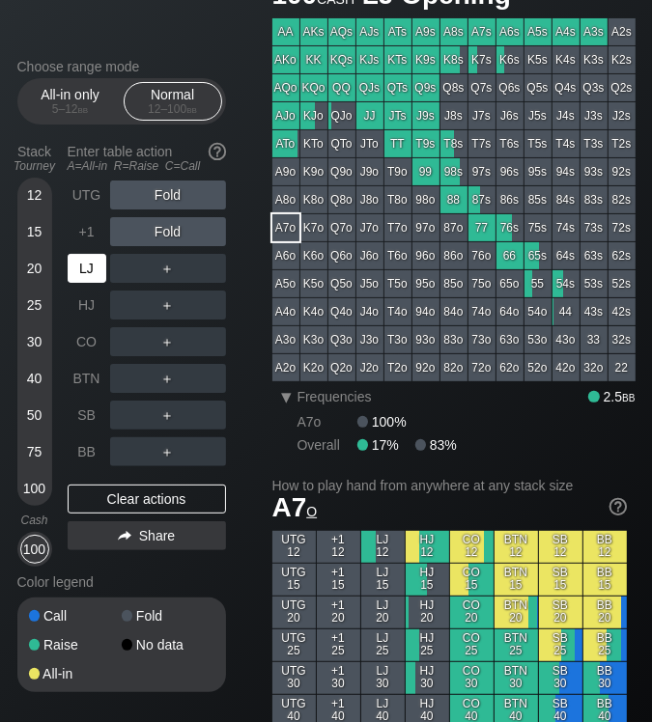
click at [88, 276] on div "LJ" at bounding box center [87, 268] width 39 height 29
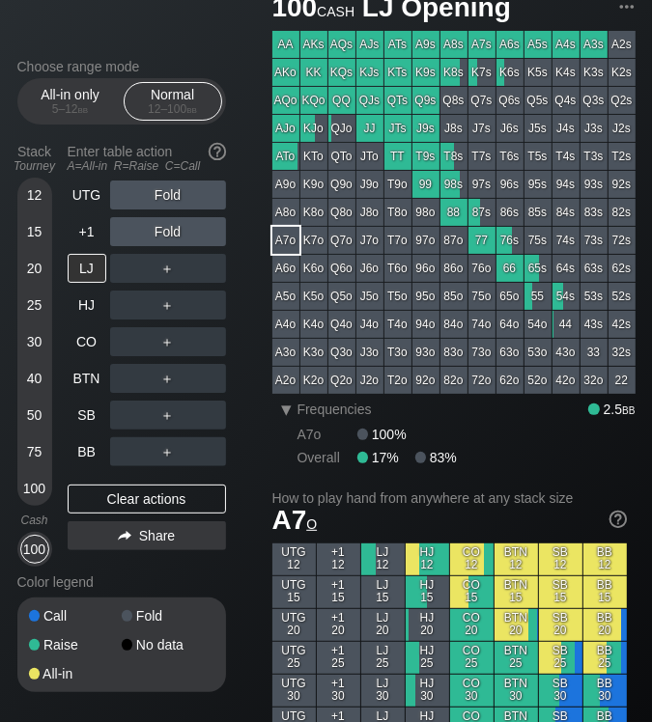
scroll to position [80, 0]
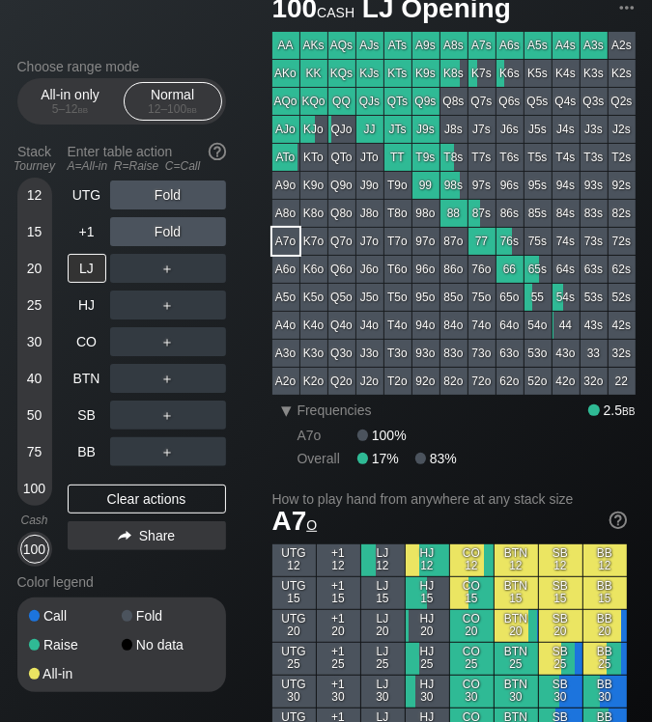
click at [241, 59] on div "Choose range mode All-in only 5 – 12 bb Normal 12 – 100 bb Stack Tourney Enter …" at bounding box center [137, 388] width 240 height 659
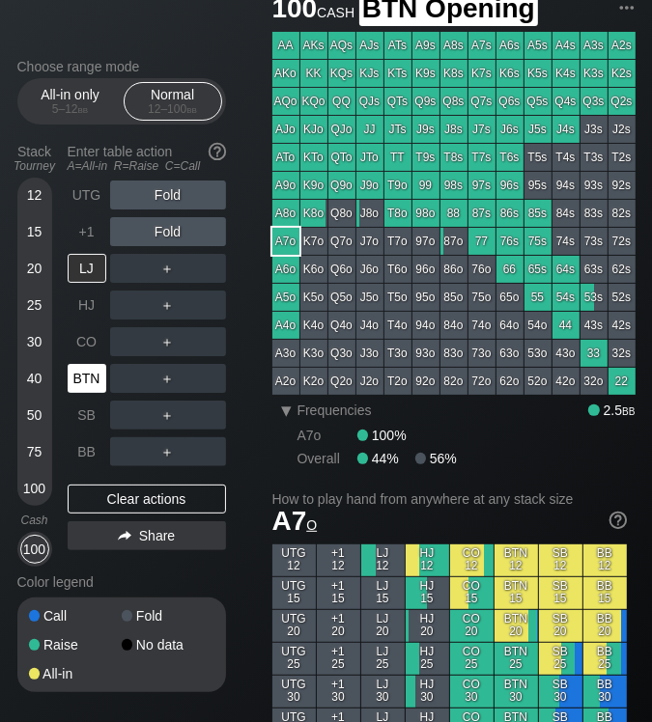
click at [92, 380] on div "BTN" at bounding box center [87, 378] width 39 height 29
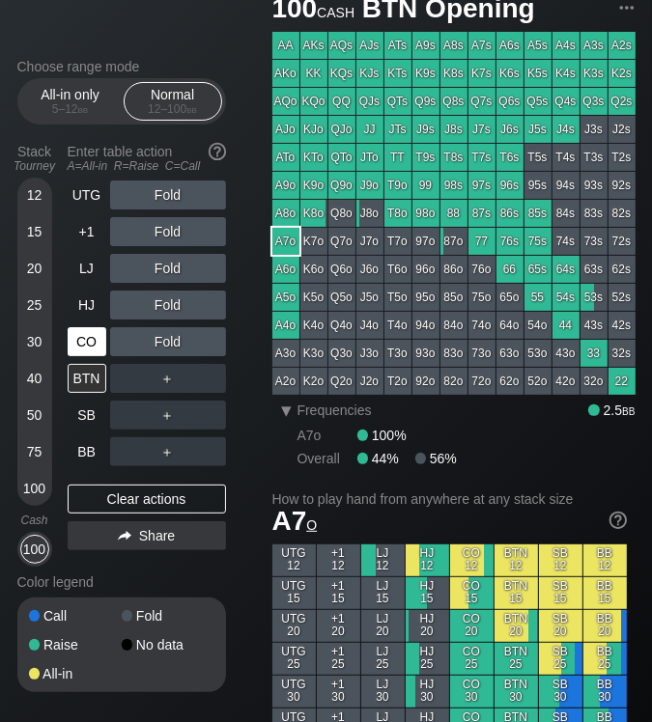
click at [77, 348] on div "CO" at bounding box center [87, 341] width 39 height 29
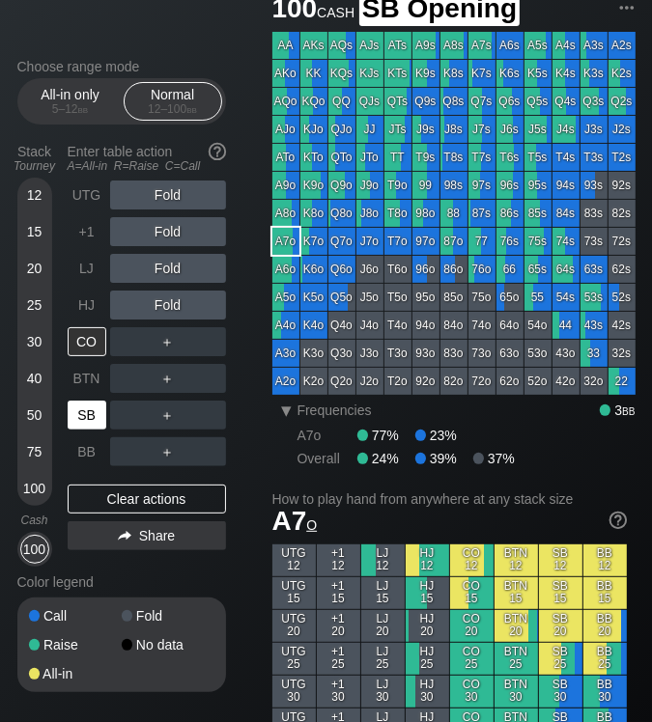
click at [97, 413] on div "SB" at bounding box center [87, 415] width 39 height 29
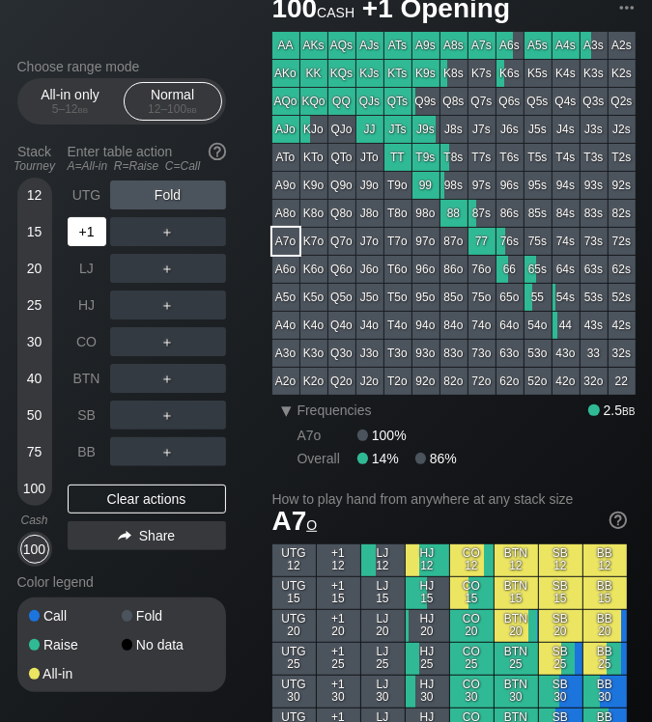
click at [85, 231] on div "+1" at bounding box center [87, 231] width 39 height 29
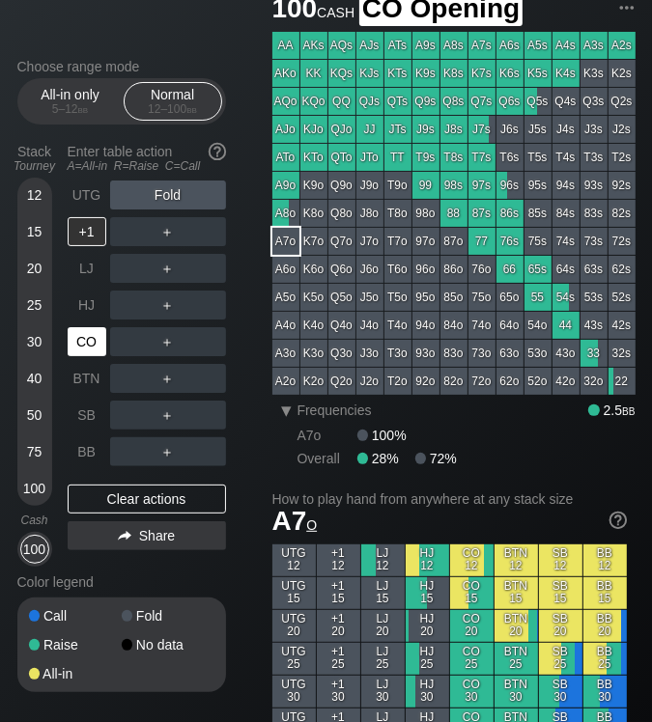
click at [93, 353] on div "CO" at bounding box center [87, 341] width 39 height 29
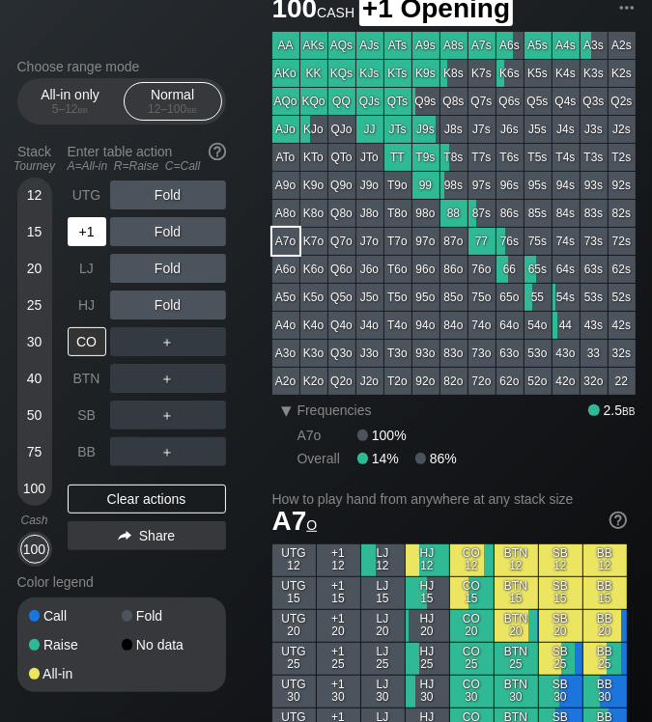
click at [97, 227] on div "+1" at bounding box center [87, 231] width 39 height 29
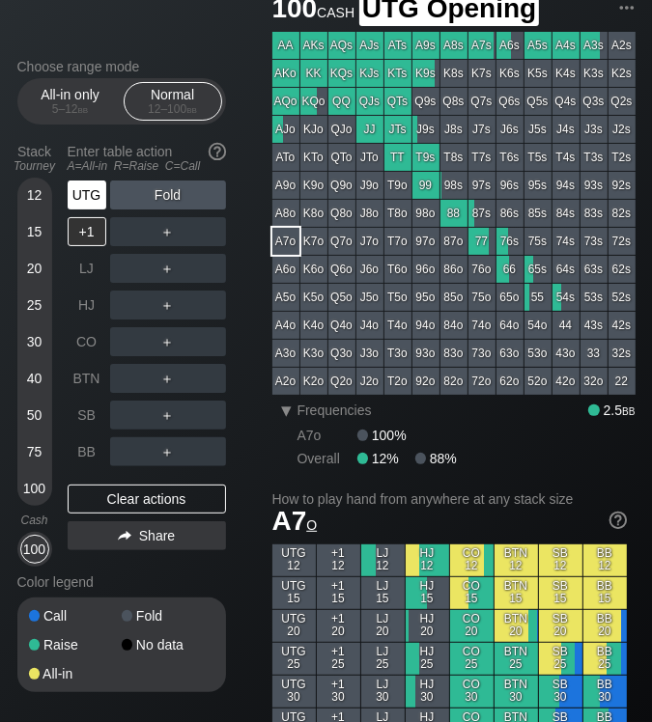
click at [92, 200] on div "UTG" at bounding box center [87, 195] width 39 height 29
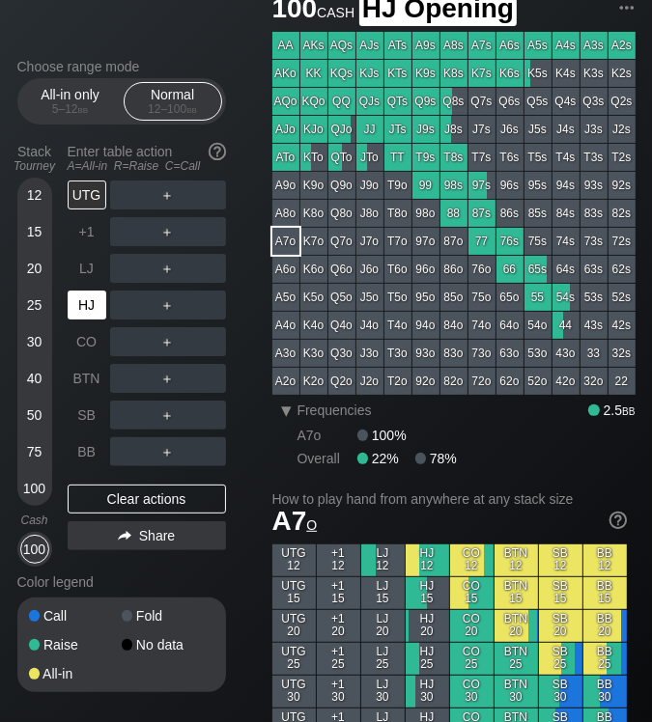
click at [91, 304] on div "HJ" at bounding box center [87, 305] width 39 height 29
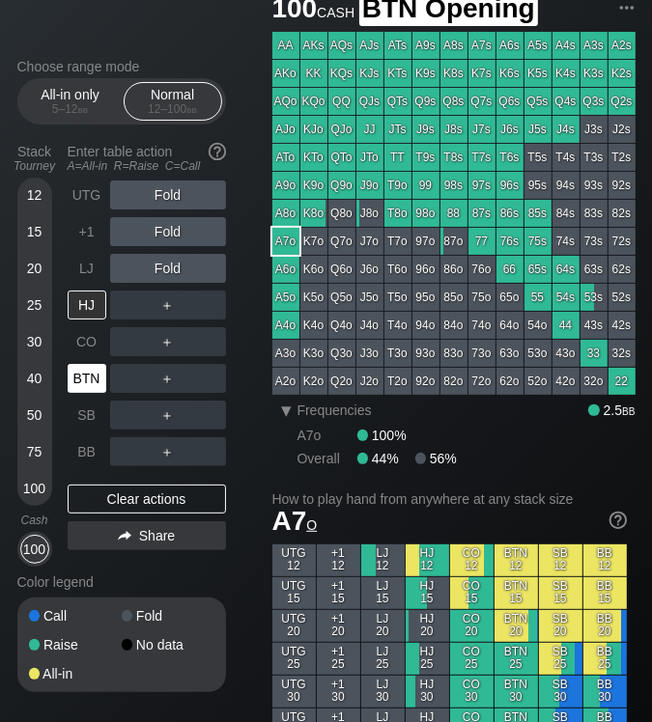
click at [82, 379] on div "BTN" at bounding box center [87, 378] width 39 height 29
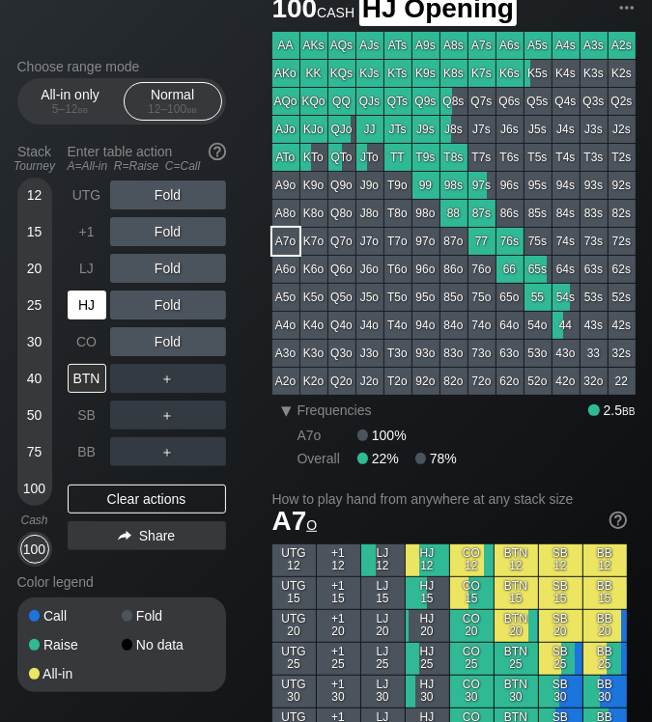
click at [88, 313] on div "HJ" at bounding box center [87, 305] width 39 height 29
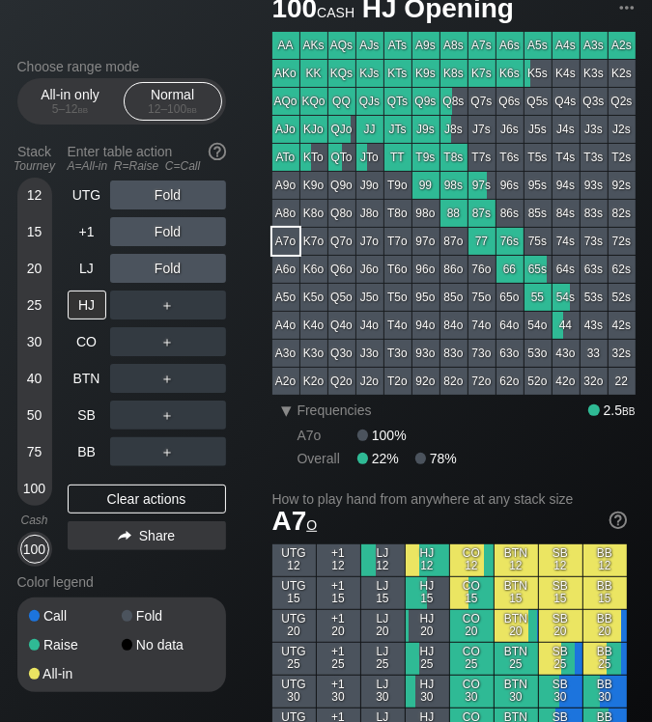
click at [244, 103] on div "Choose range mode All-in only 5 – 12 bb Normal 12 – 100 bb Stack Tourney Enter …" at bounding box center [137, 388] width 240 height 659
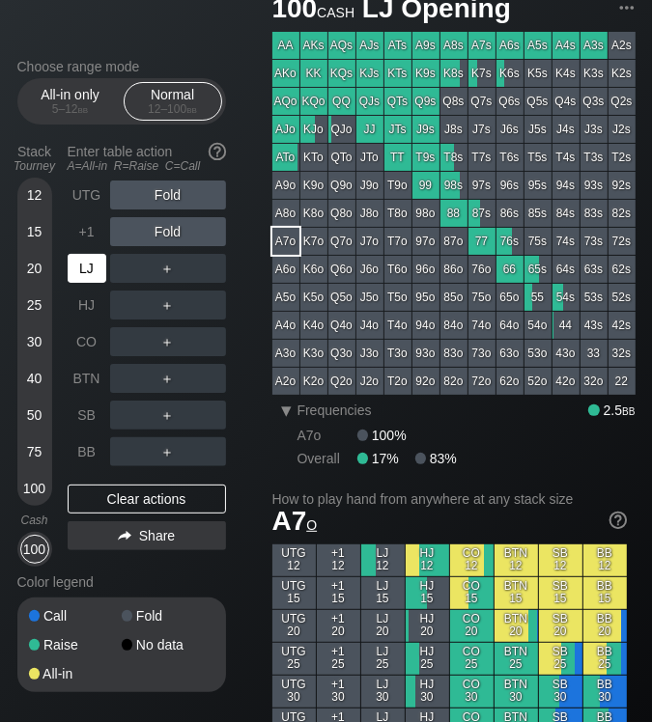
click at [91, 271] on div "LJ" at bounding box center [87, 268] width 39 height 29
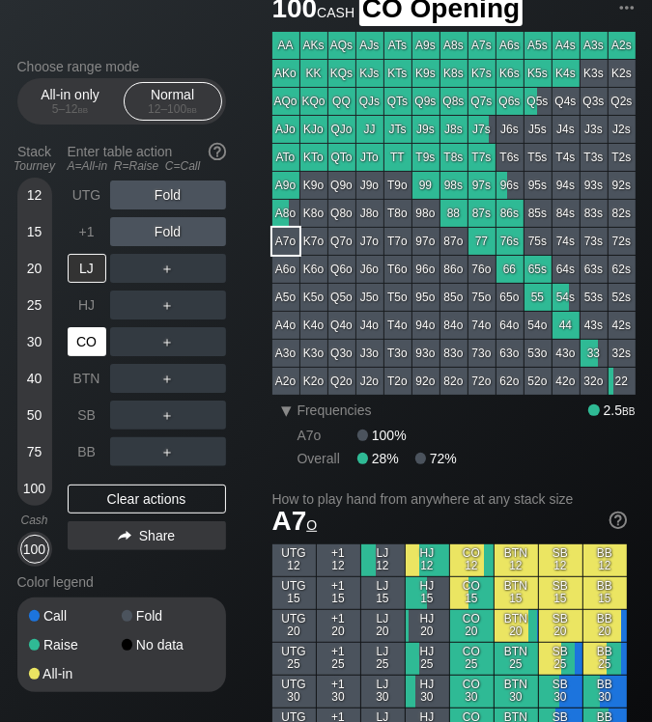
click at [94, 358] on div "CO" at bounding box center [89, 342] width 42 height 37
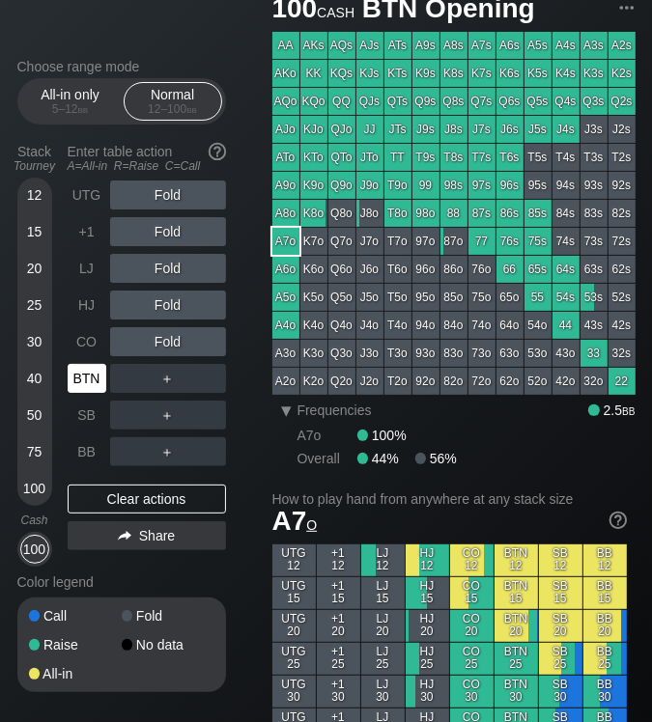
click at [83, 379] on div "BTN" at bounding box center [87, 378] width 39 height 29
click at [87, 231] on div "+1" at bounding box center [87, 231] width 39 height 29
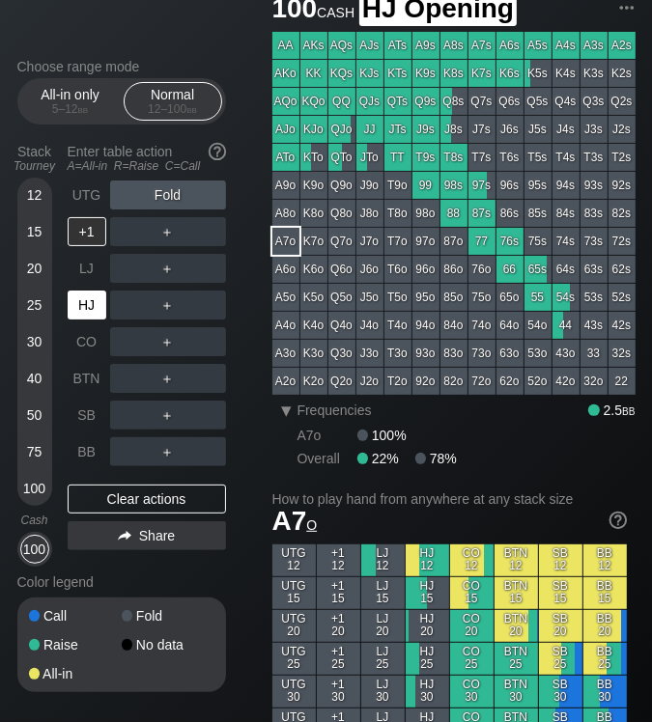
click at [97, 304] on div "HJ" at bounding box center [87, 305] width 39 height 29
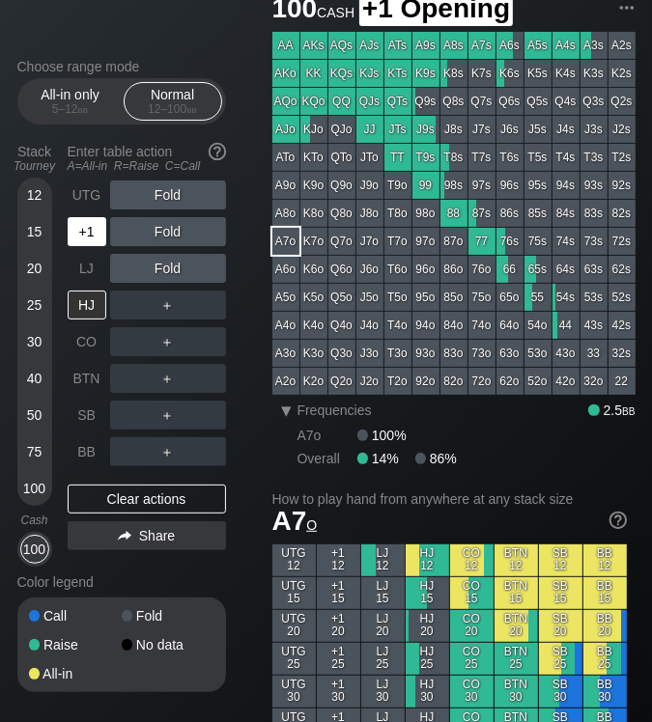
click at [93, 236] on div "+1" at bounding box center [87, 231] width 39 height 29
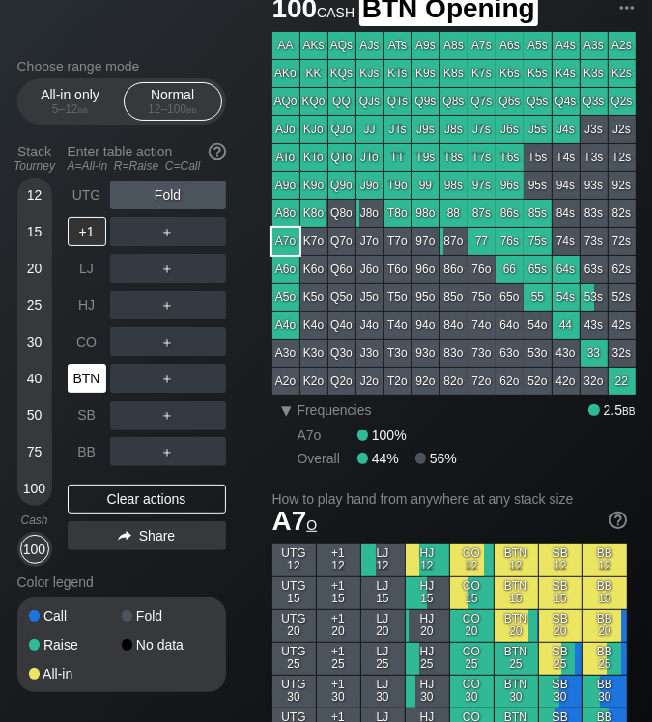
click at [95, 385] on div "BTN" at bounding box center [87, 378] width 39 height 29
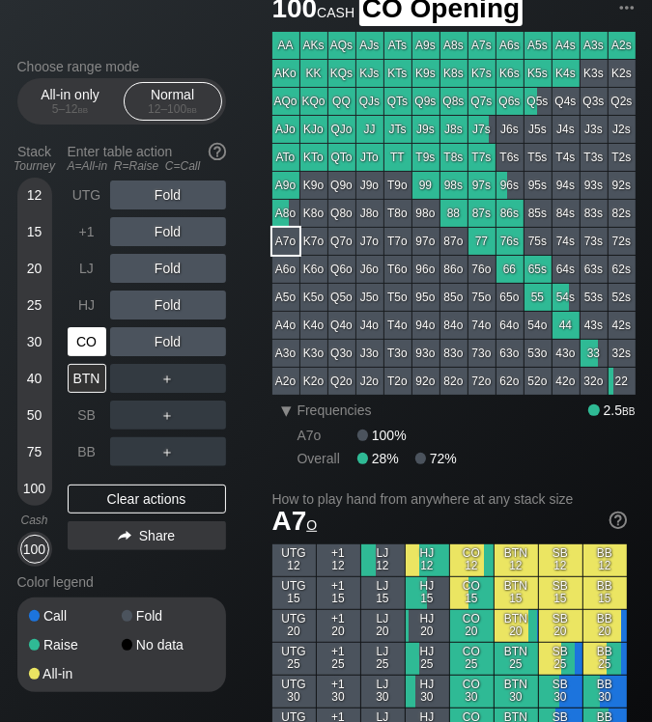
click at [93, 343] on div "CO" at bounding box center [87, 341] width 39 height 29
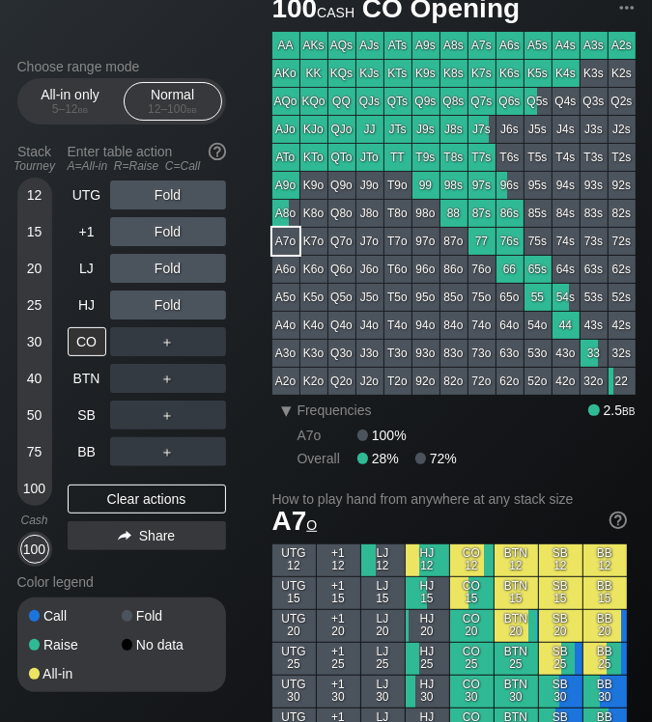
click at [248, 155] on div "Choose range mode All-in only 5 – 12 bb Normal 12 – 100 bb Stack Tourney Enter …" at bounding box center [137, 388] width 240 height 659
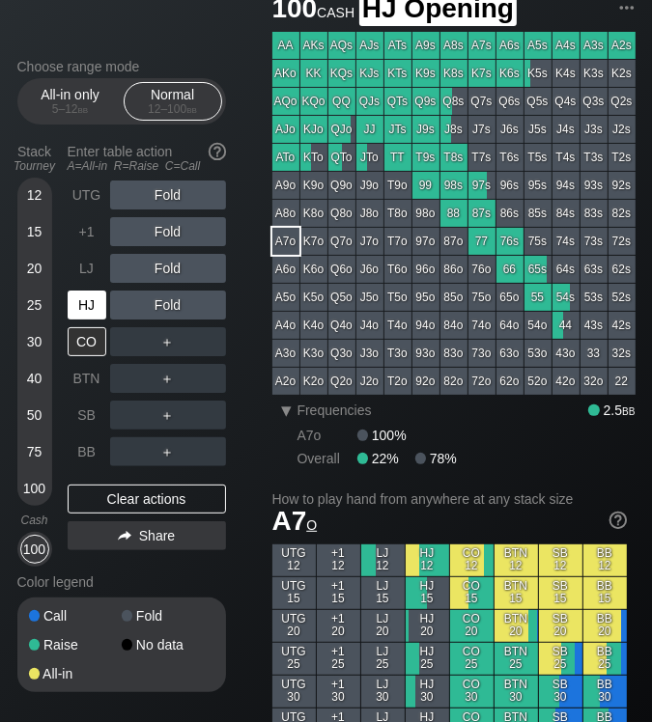
click at [96, 305] on div "HJ" at bounding box center [87, 305] width 39 height 29
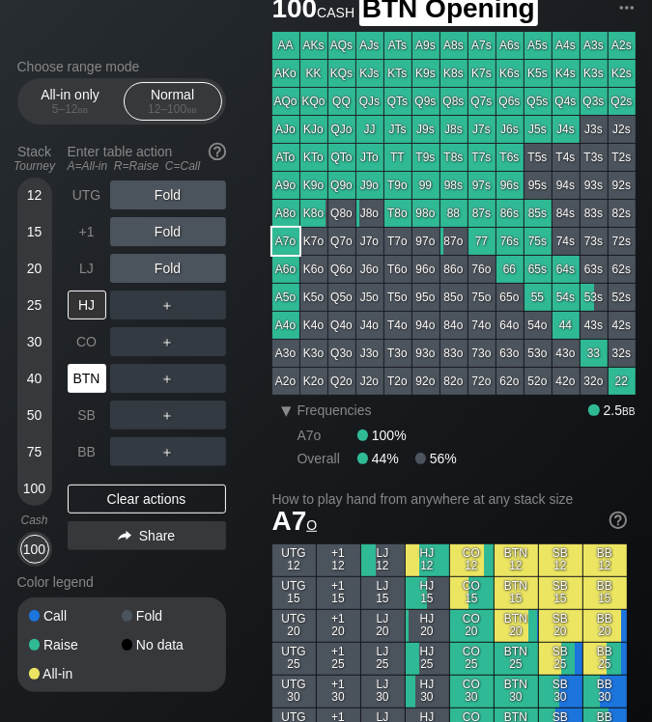
click at [100, 377] on div "BTN" at bounding box center [87, 378] width 39 height 29
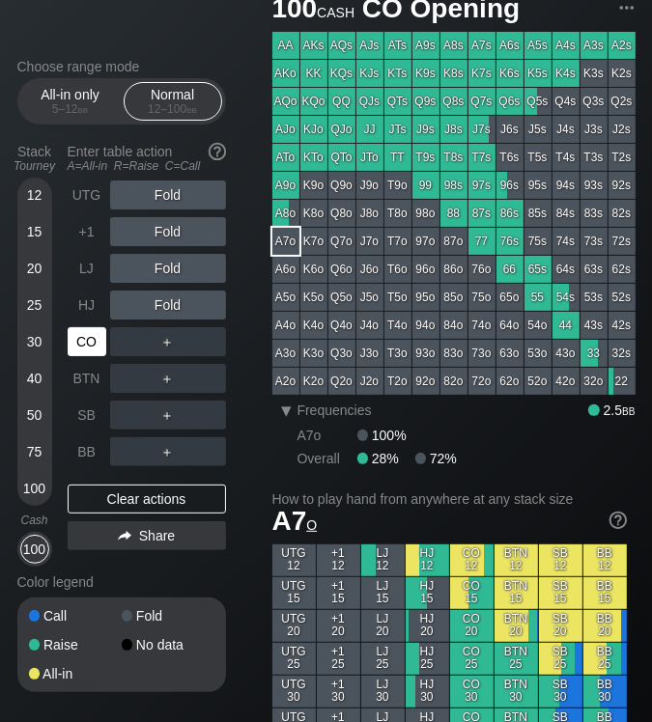
click at [93, 352] on div "CO" at bounding box center [87, 341] width 39 height 29
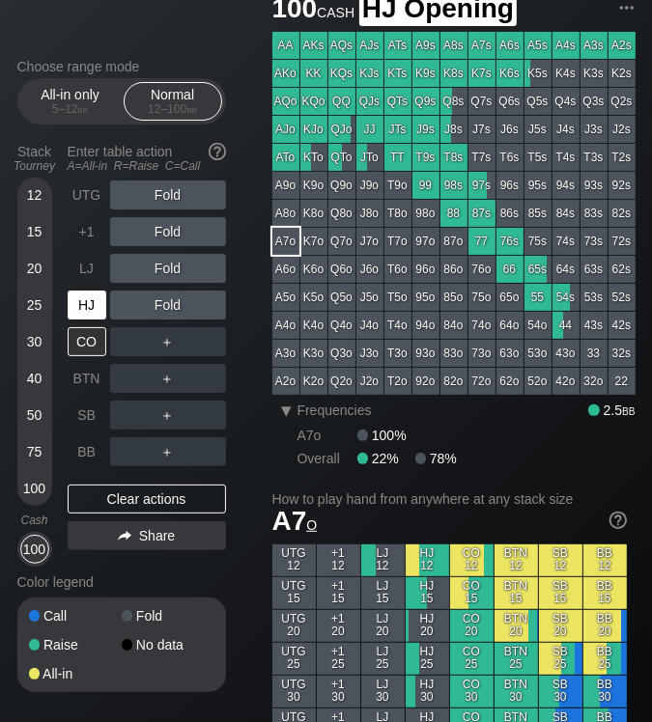
click at [96, 308] on div "HJ" at bounding box center [87, 305] width 39 height 29
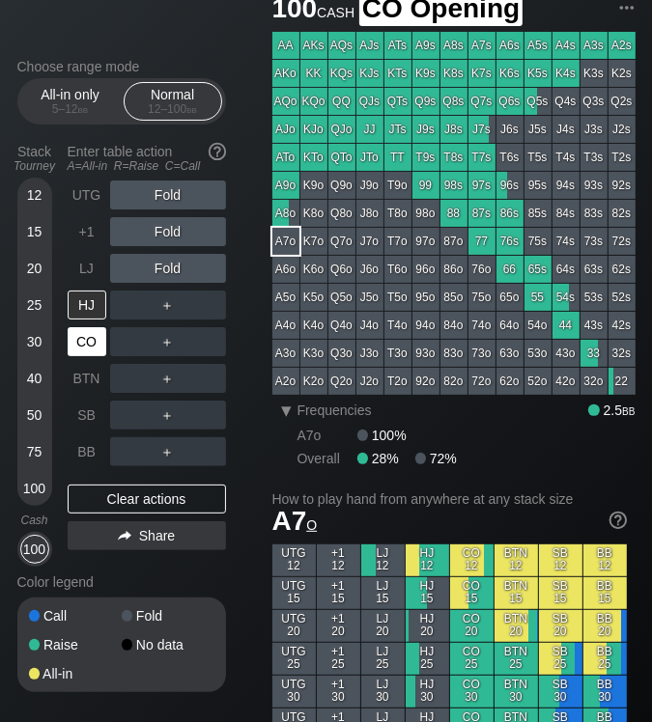
click at [89, 343] on div "CO" at bounding box center [87, 341] width 39 height 29
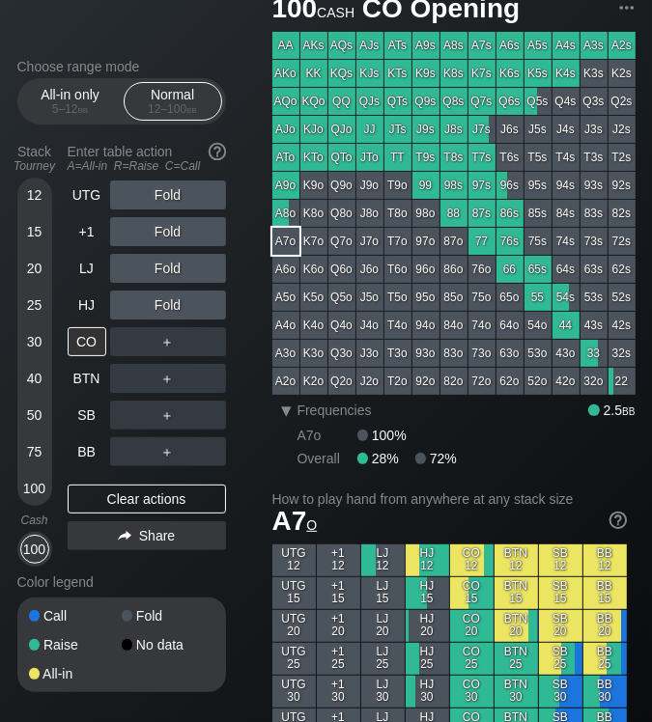
click at [228, 696] on div "Choose range mode All-in only 5 – 12 bb Normal 12 – 100 bb Stack Tourney Enter …" at bounding box center [137, 388] width 240 height 659
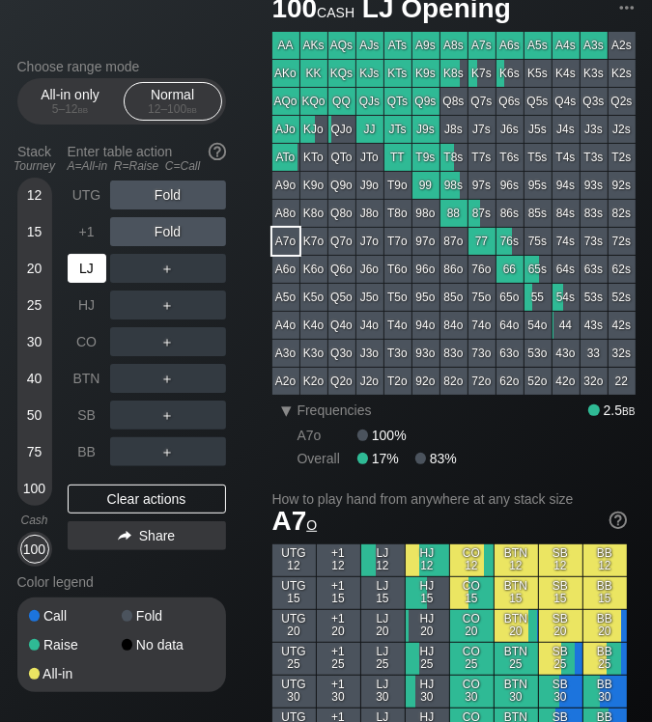
click at [81, 278] on div "LJ" at bounding box center [87, 268] width 39 height 29
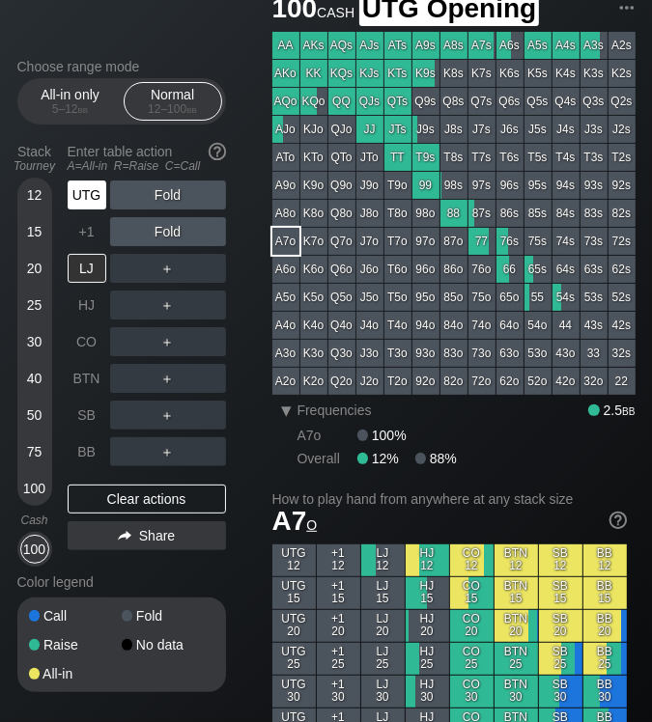
click at [93, 198] on div "UTG" at bounding box center [87, 195] width 39 height 29
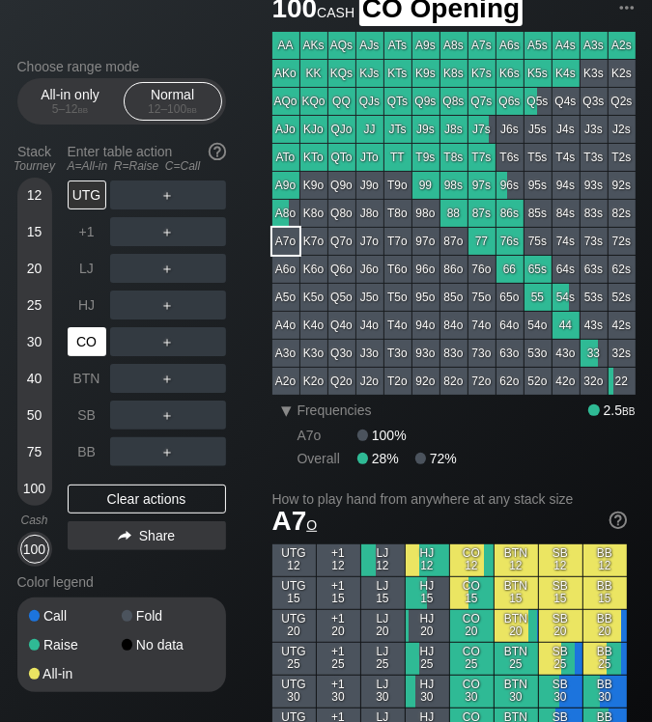
click at [77, 354] on div "CO" at bounding box center [87, 341] width 39 height 29
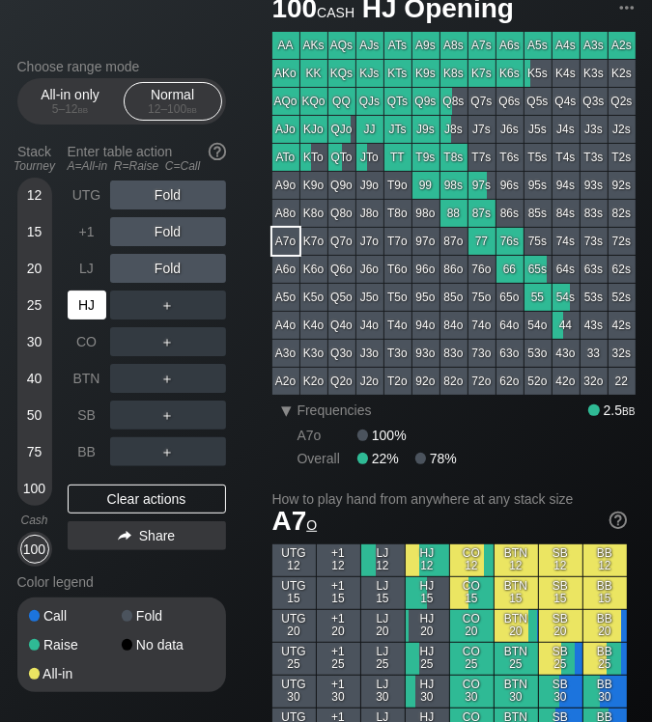
click at [92, 301] on div "HJ" at bounding box center [87, 305] width 39 height 29
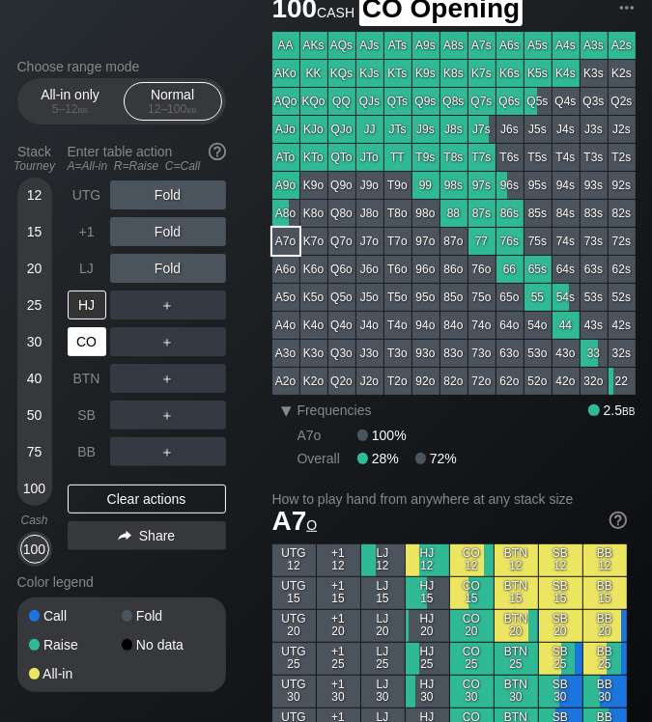
click at [85, 351] on div "CO" at bounding box center [87, 341] width 39 height 29
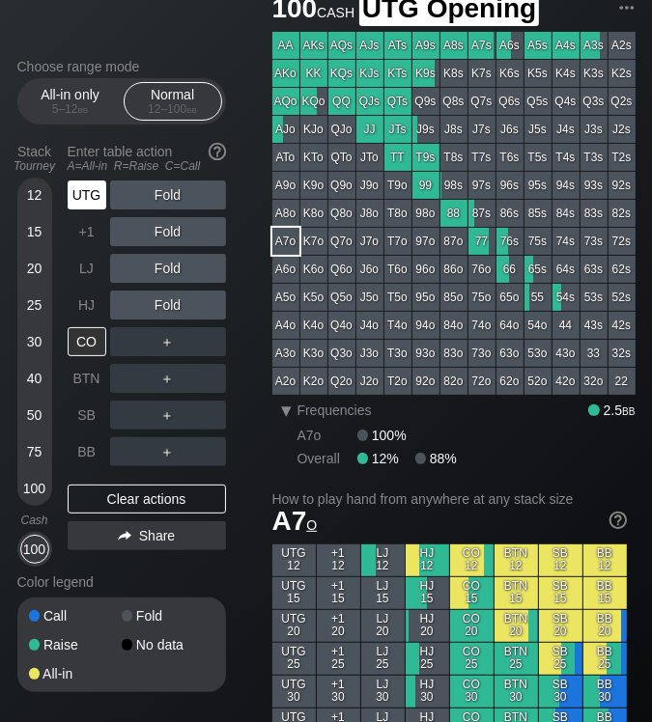
click at [90, 198] on div "UTG" at bounding box center [87, 195] width 39 height 29
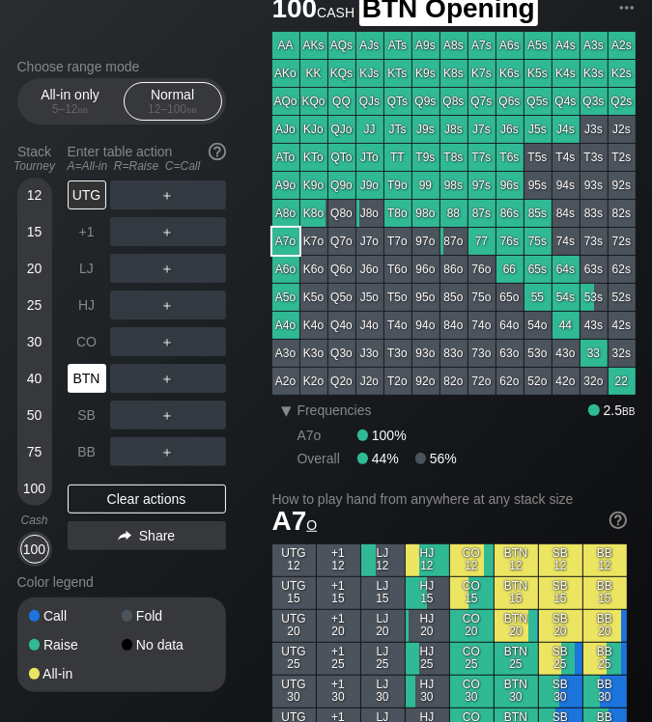
click at [88, 378] on div "BTN" at bounding box center [87, 378] width 39 height 29
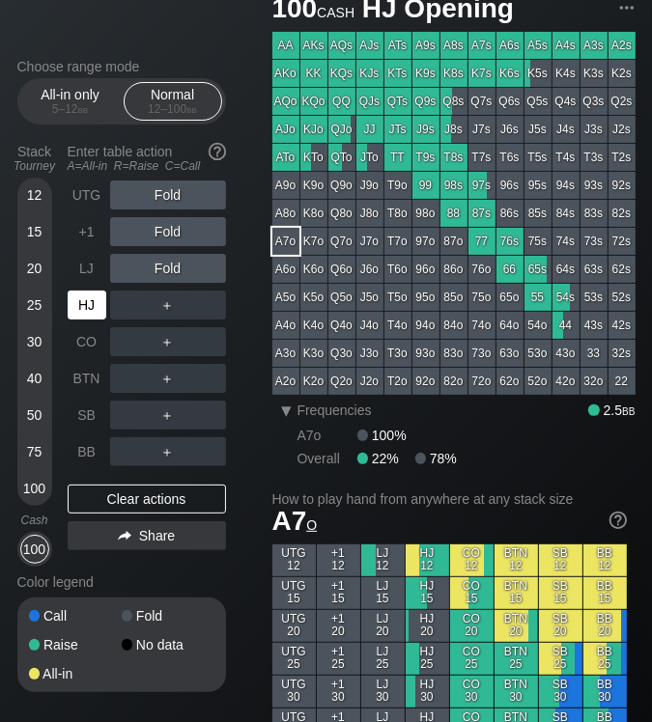
click at [86, 298] on div "HJ" at bounding box center [87, 305] width 39 height 29
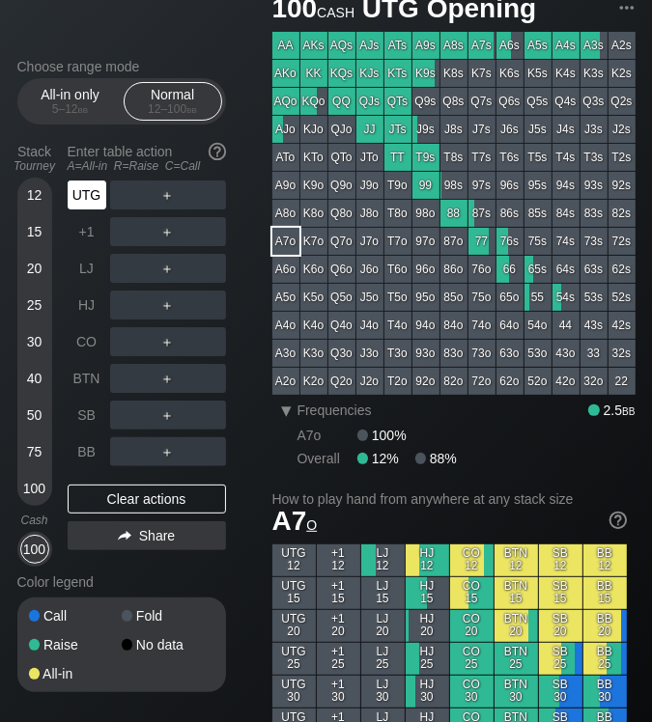
click at [99, 206] on div "UTG" at bounding box center [87, 195] width 39 height 29
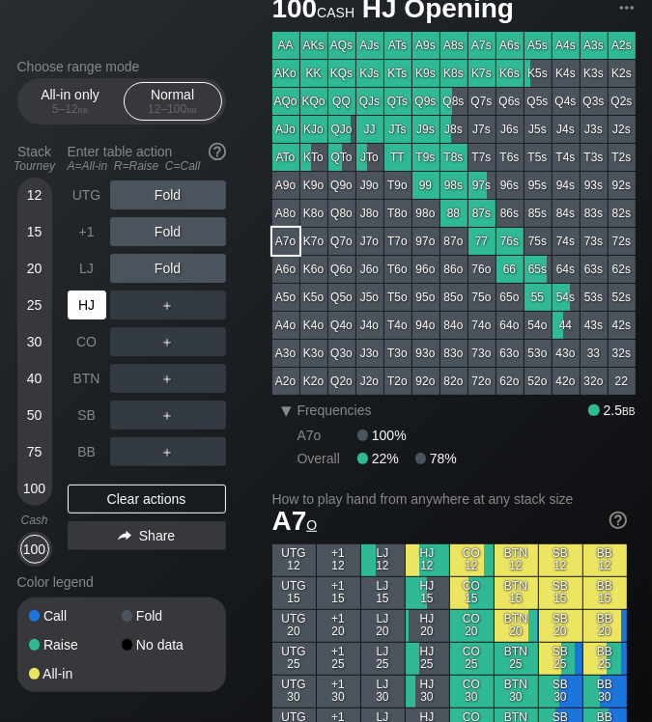
click at [92, 316] on div "HJ" at bounding box center [87, 305] width 39 height 29
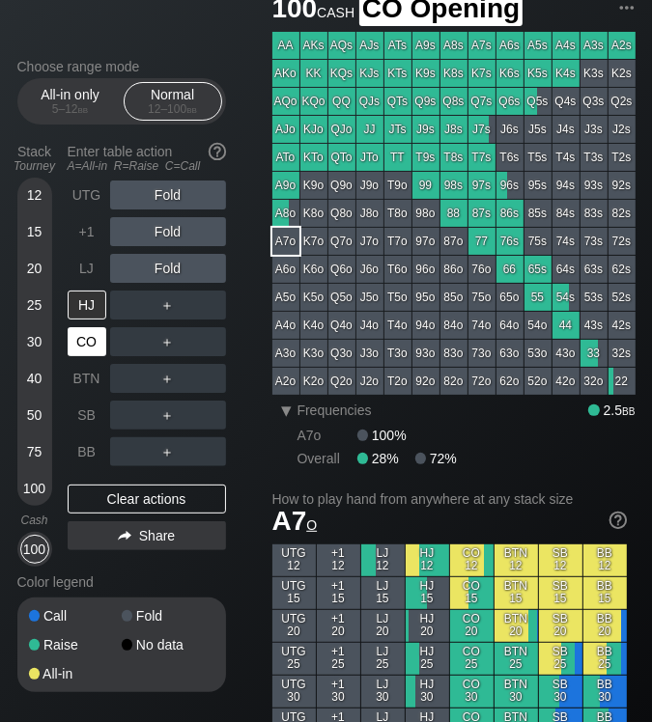
click at [77, 340] on div "CO" at bounding box center [87, 341] width 39 height 29
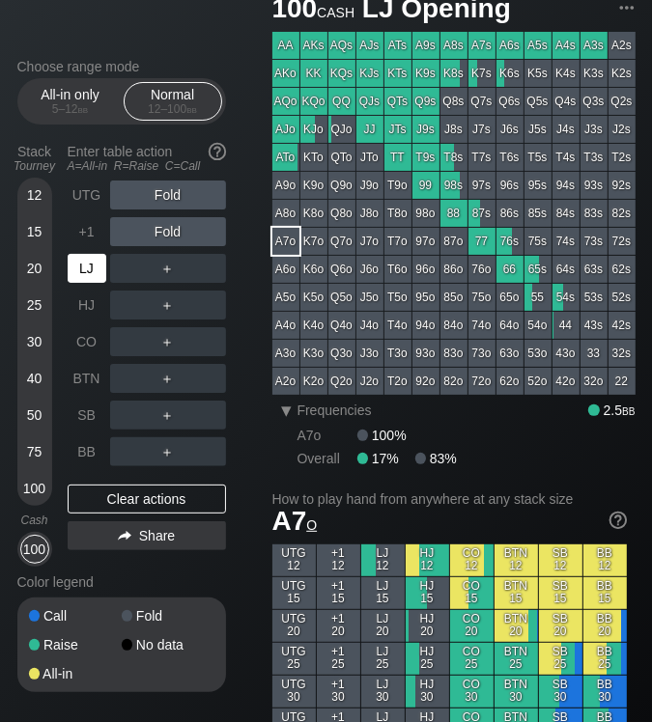
click at [90, 275] on div "LJ" at bounding box center [87, 268] width 39 height 29
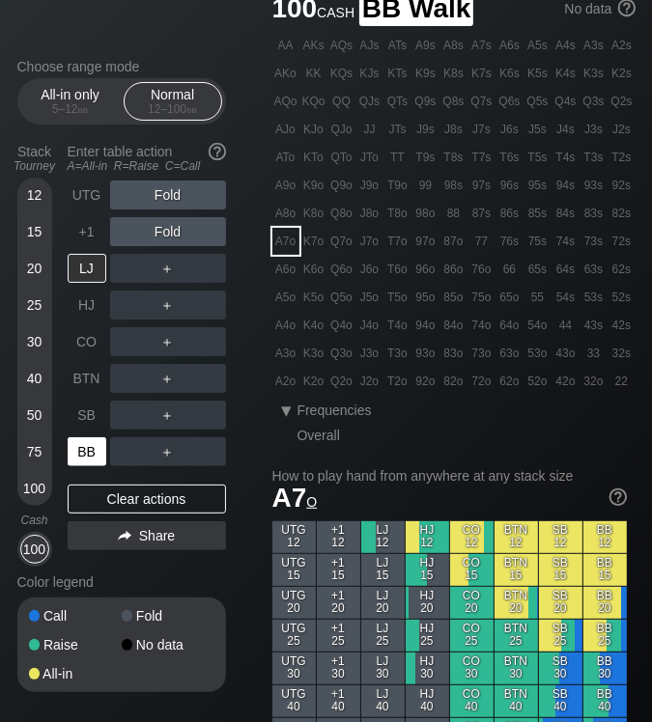
click at [91, 450] on div "BB" at bounding box center [87, 451] width 39 height 29
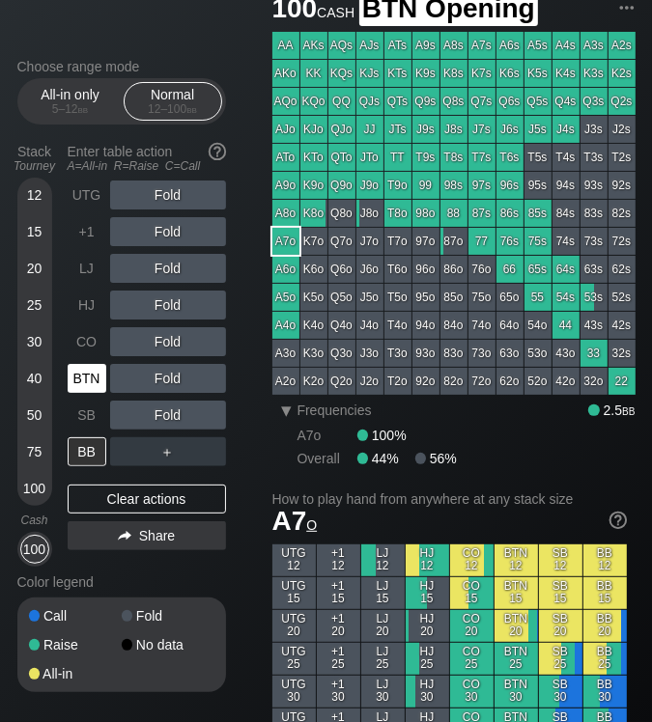
click at [89, 375] on div "BTN" at bounding box center [87, 378] width 39 height 29
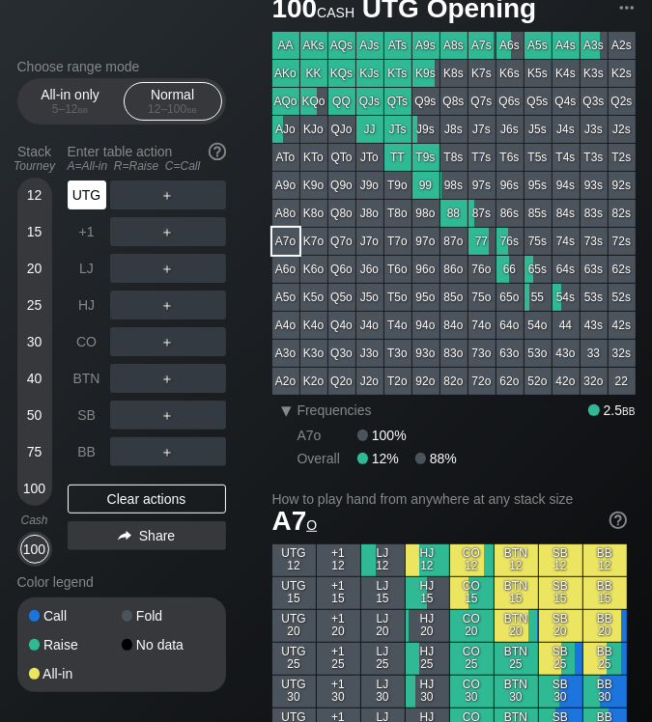
click at [84, 204] on div "UTG" at bounding box center [87, 195] width 39 height 29
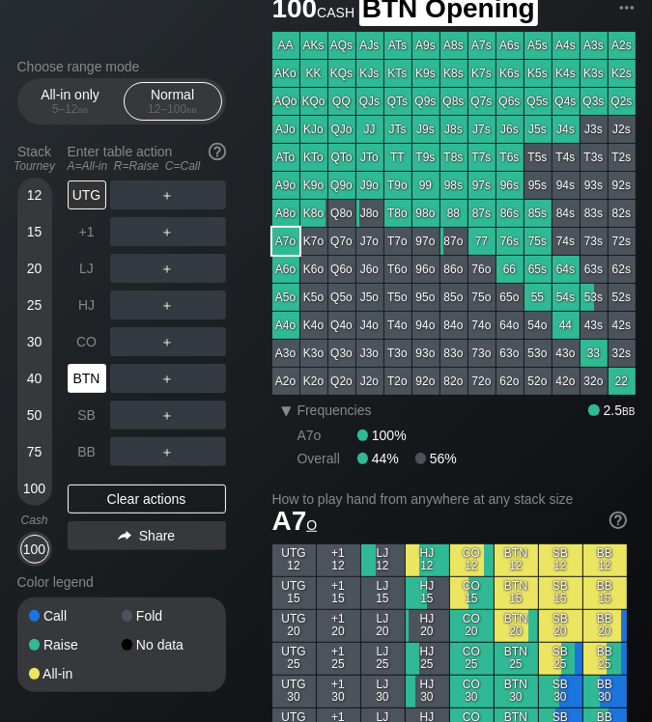
click at [91, 385] on div "BTN" at bounding box center [87, 378] width 39 height 29
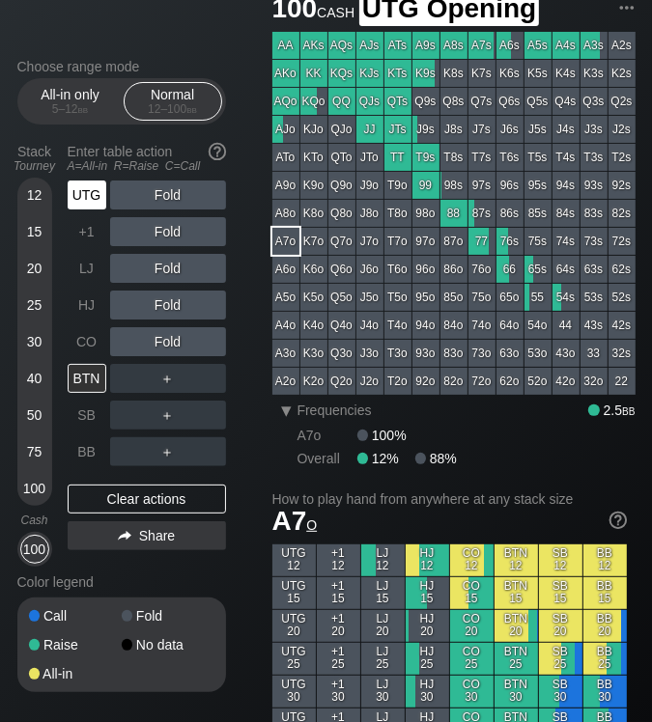
click at [100, 208] on div "UTG" at bounding box center [87, 195] width 39 height 29
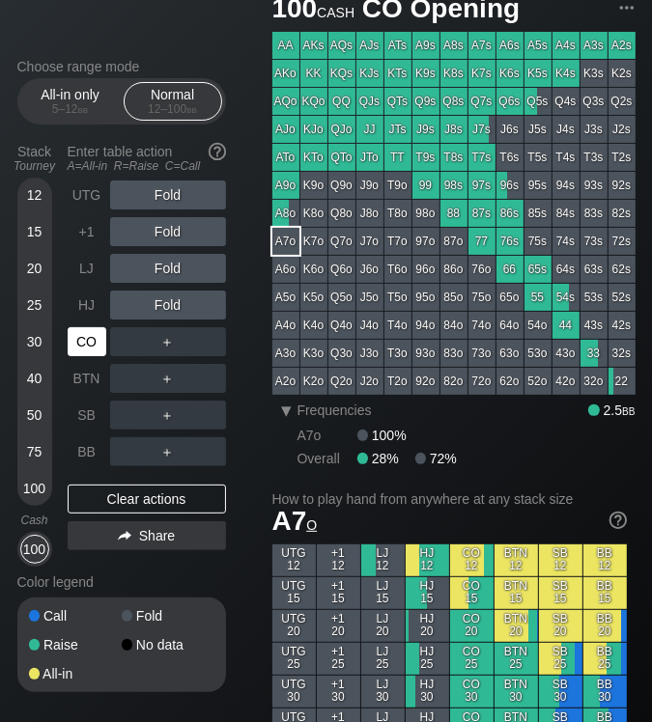
click at [94, 356] on div "CO" at bounding box center [87, 341] width 39 height 29
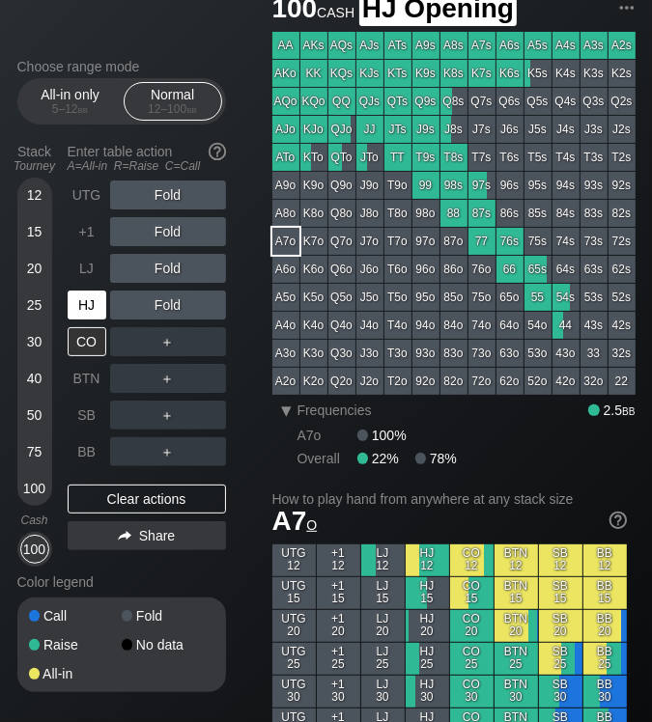
click at [94, 314] on div "HJ" at bounding box center [87, 305] width 39 height 29
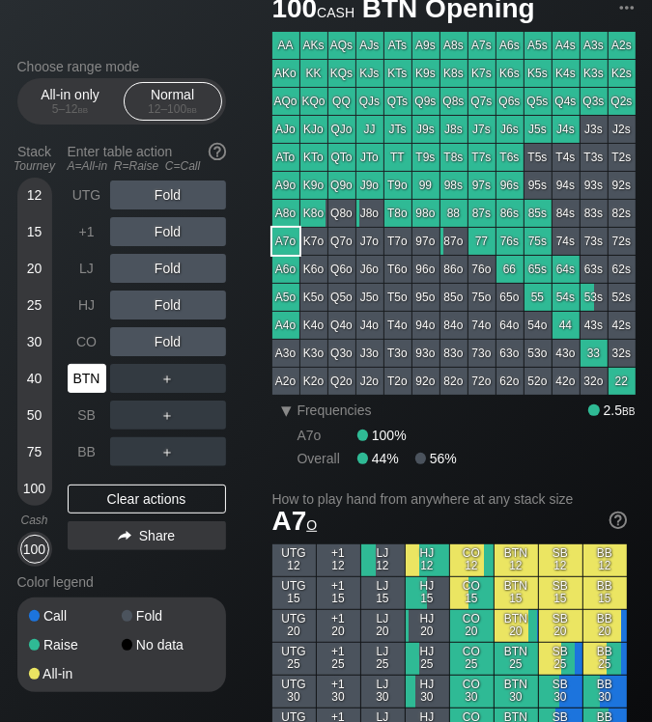
click at [88, 389] on div "BTN" at bounding box center [87, 378] width 39 height 29
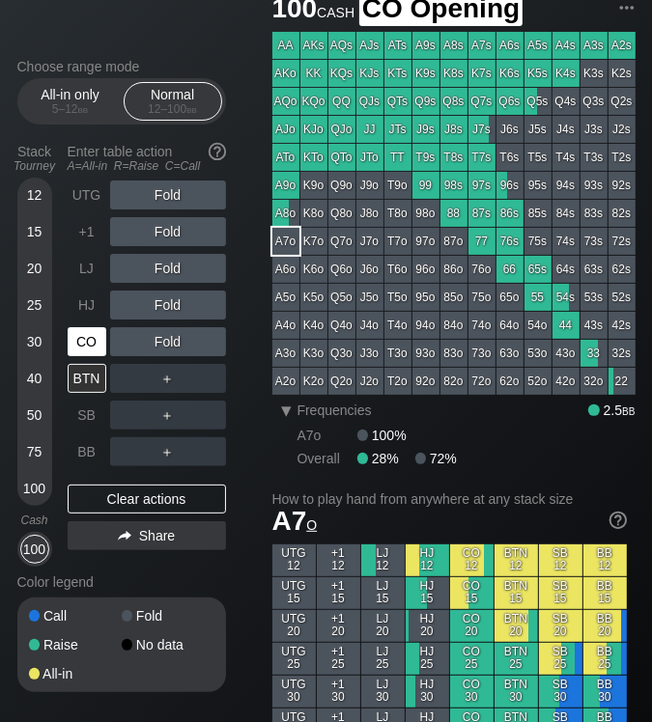
click at [89, 350] on div "CO" at bounding box center [87, 341] width 39 height 29
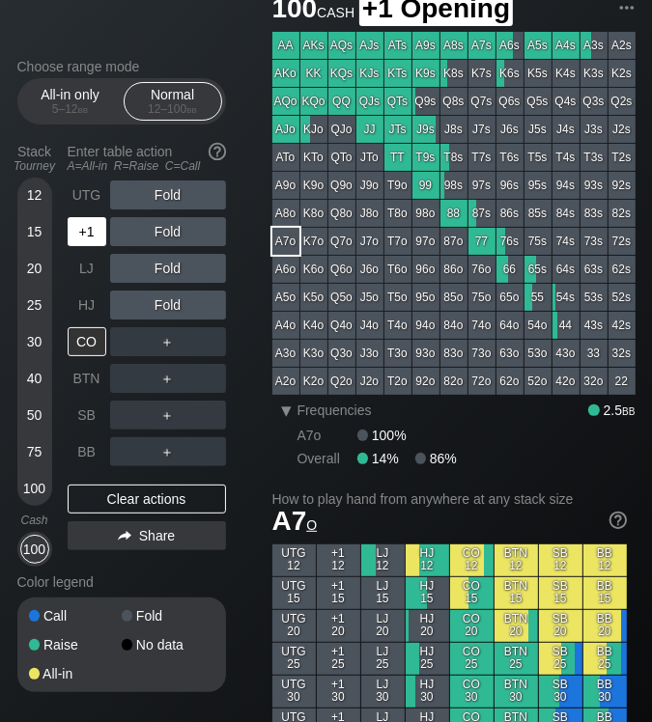
click at [90, 241] on div "+1" at bounding box center [87, 231] width 39 height 29
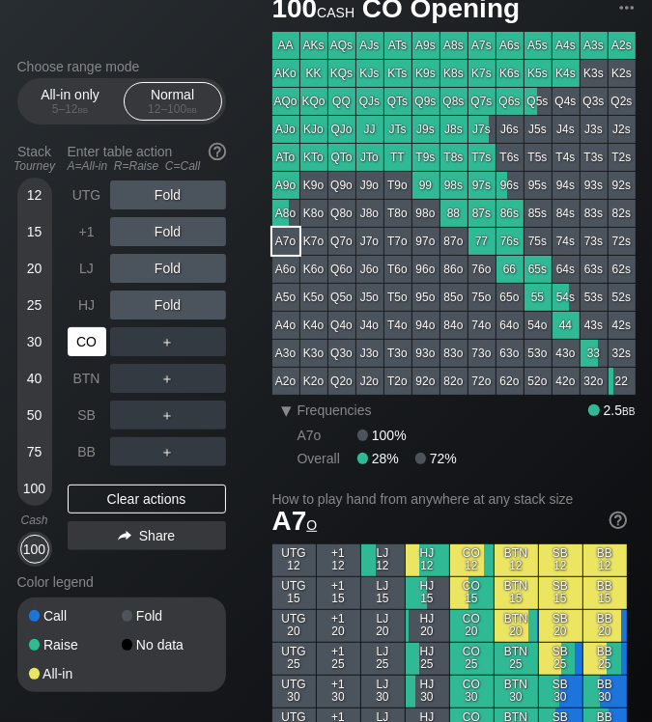
click at [89, 352] on div "CO" at bounding box center [87, 341] width 39 height 29
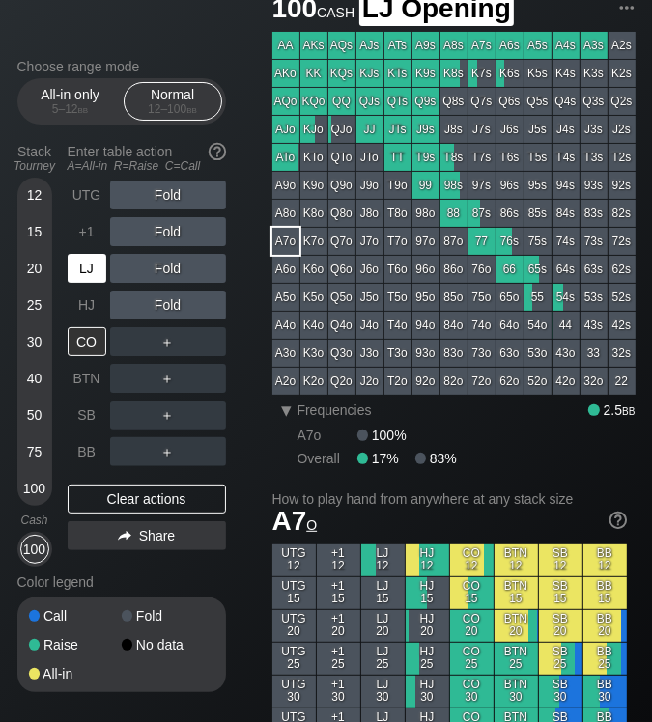
click at [79, 278] on div "LJ" at bounding box center [87, 268] width 39 height 29
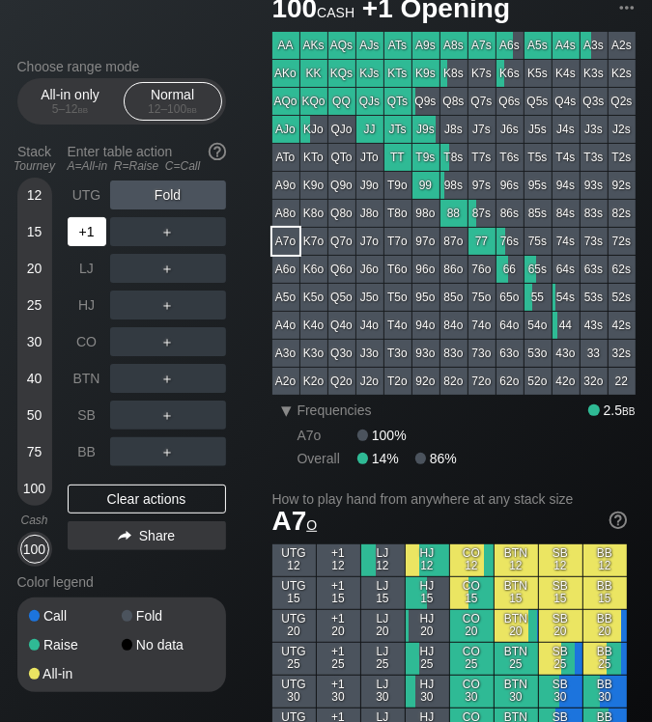
click at [93, 229] on div "+1" at bounding box center [87, 231] width 39 height 29
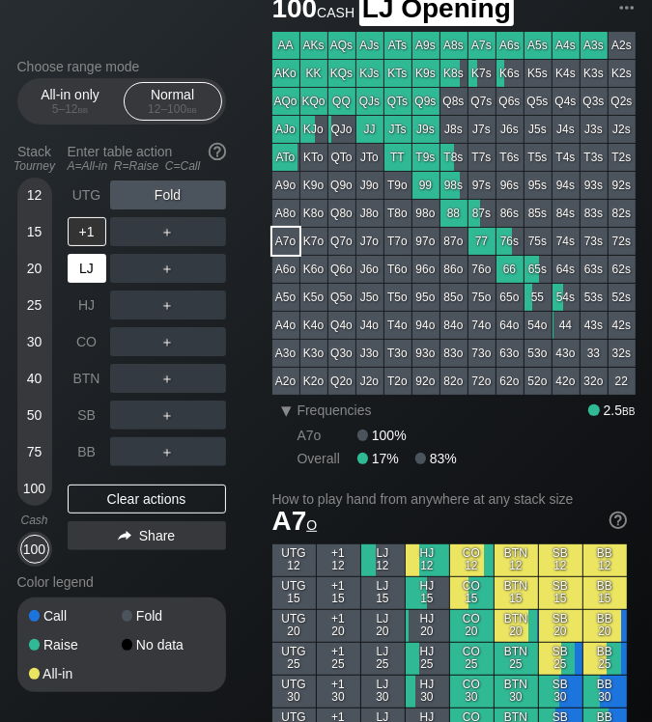
click at [95, 270] on div "LJ" at bounding box center [87, 268] width 39 height 29
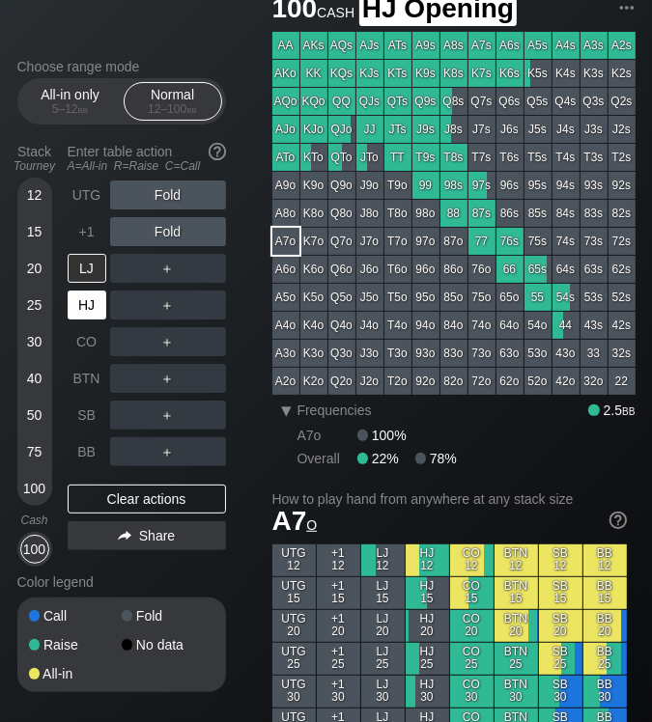
click at [90, 306] on div "HJ" at bounding box center [87, 305] width 39 height 29
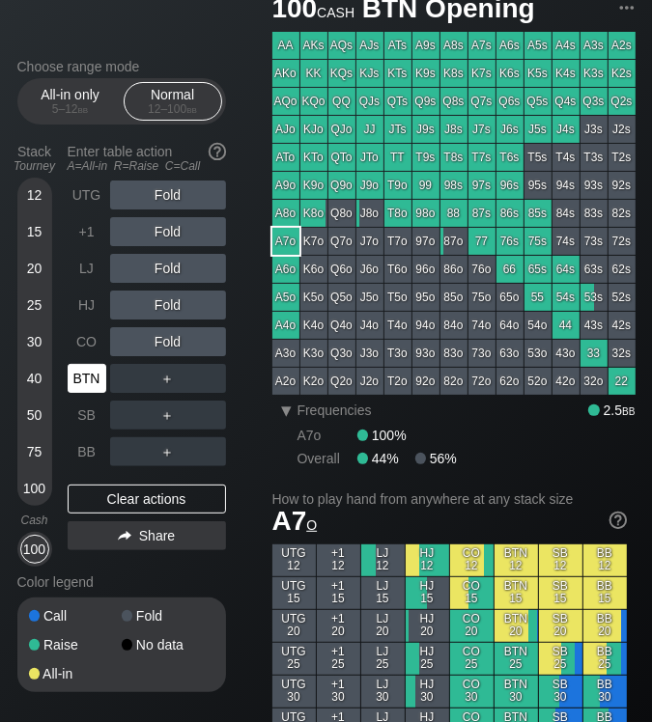
click at [75, 378] on div "BTN" at bounding box center [87, 378] width 39 height 29
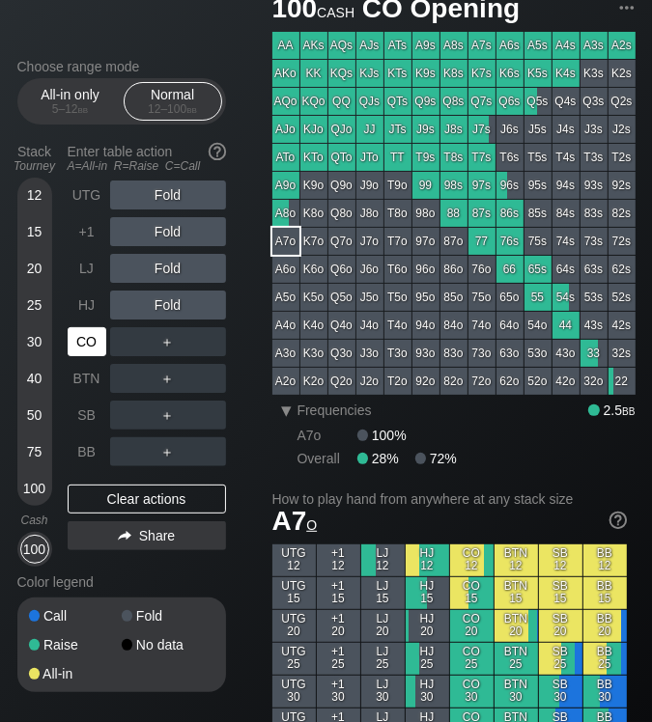
click at [80, 345] on div "CO" at bounding box center [87, 341] width 39 height 29
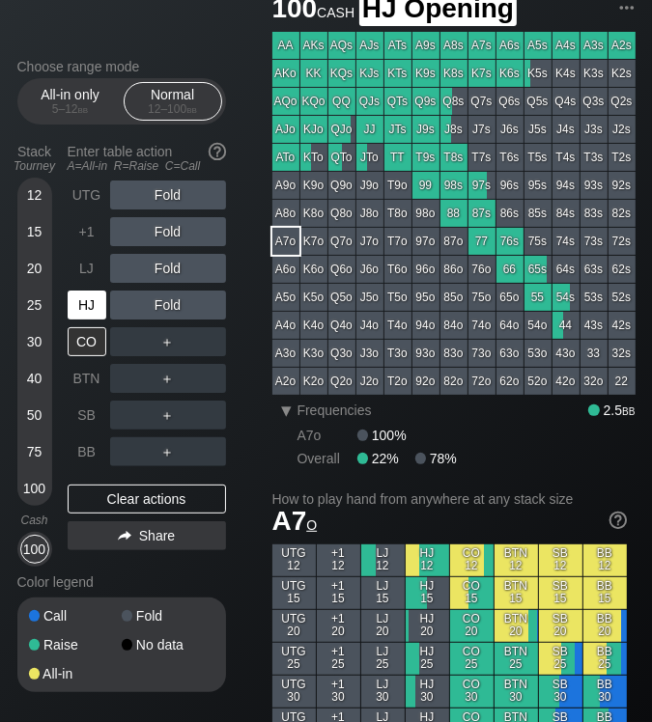
click at [95, 307] on div "HJ" at bounding box center [87, 305] width 39 height 29
